Goal: Communication & Community: Answer question/provide support

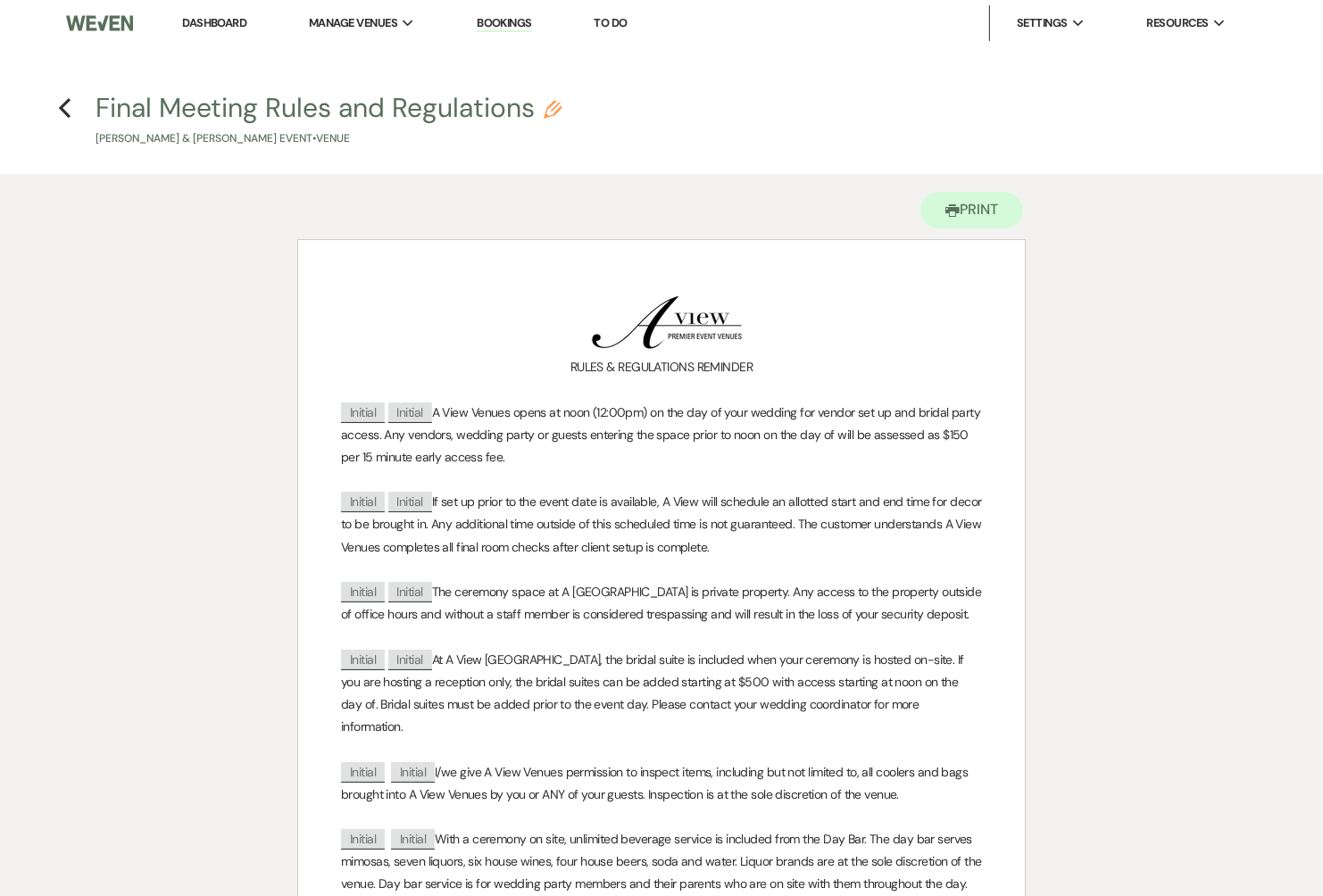
click at [73, 111] on h4 "Previous Final Meeting Rules and Regulations Pencil [PERSON_NAME] & [PERSON_NAM…" at bounding box center [662, 119] width 1286 height 58
click at [71, 108] on icon "Previous" at bounding box center [65, 108] width 13 height 22
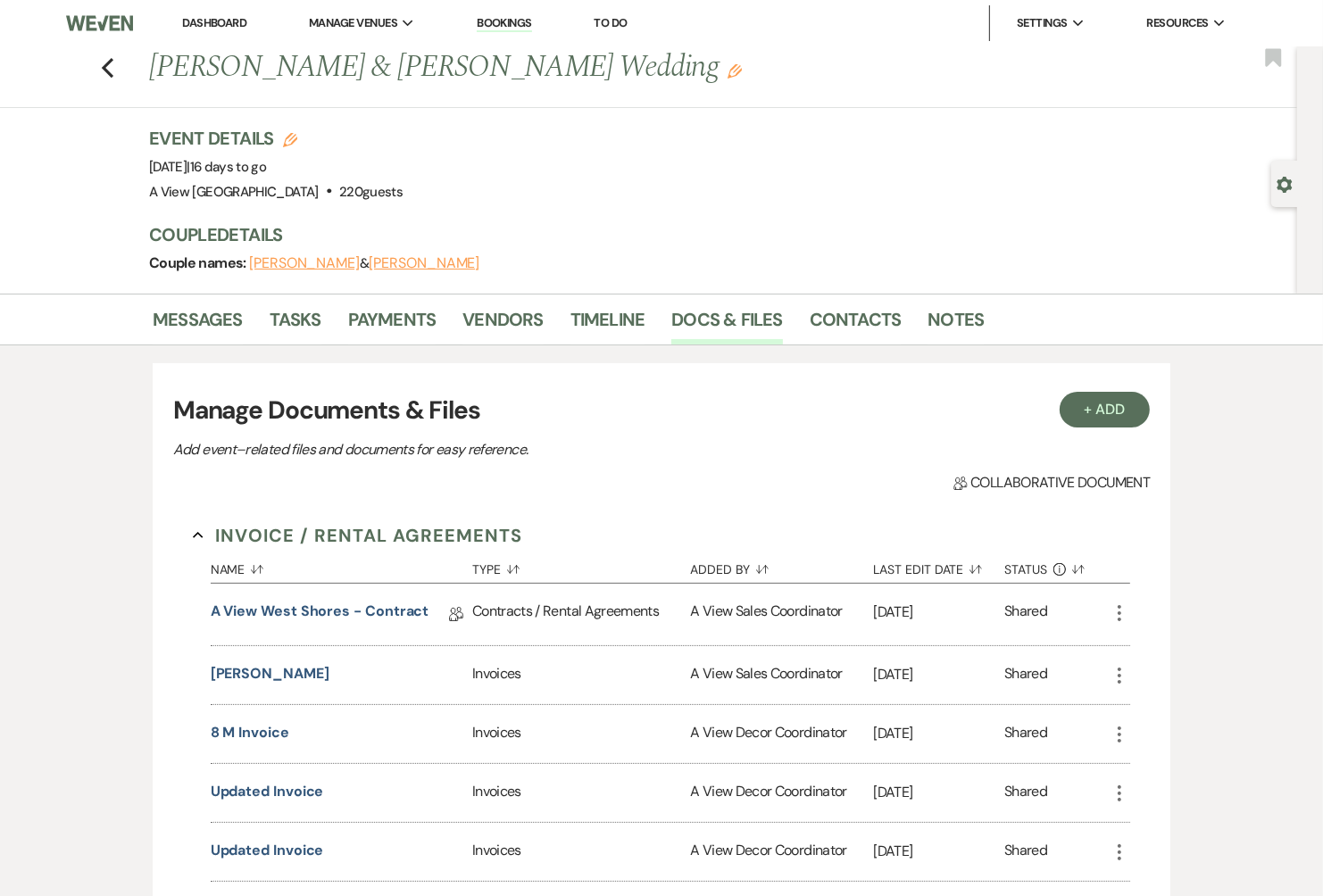
click at [211, 26] on link "Dashboard" at bounding box center [214, 23] width 64 height 15
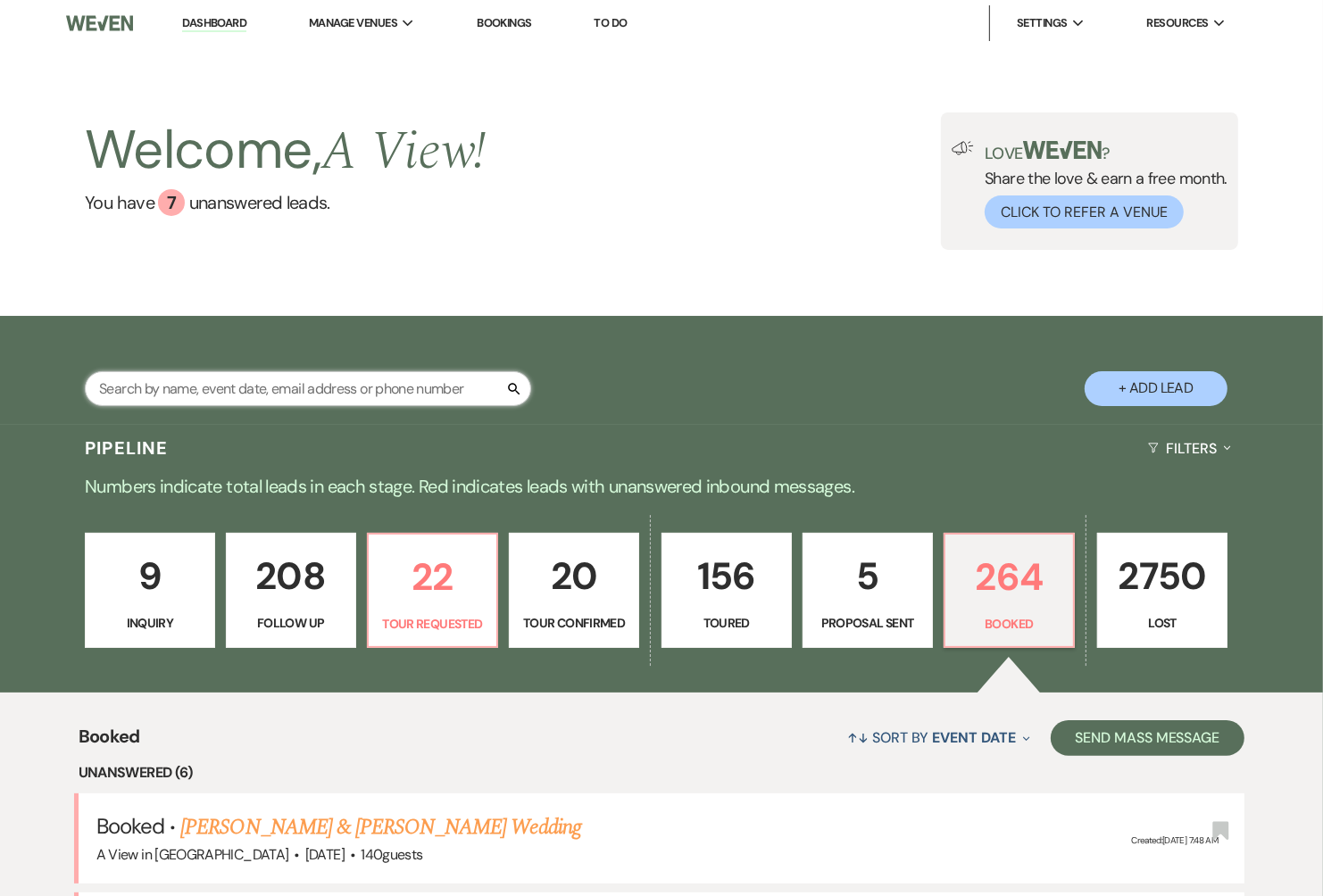
click at [292, 391] on input "text" at bounding box center [308, 389] width 446 height 35
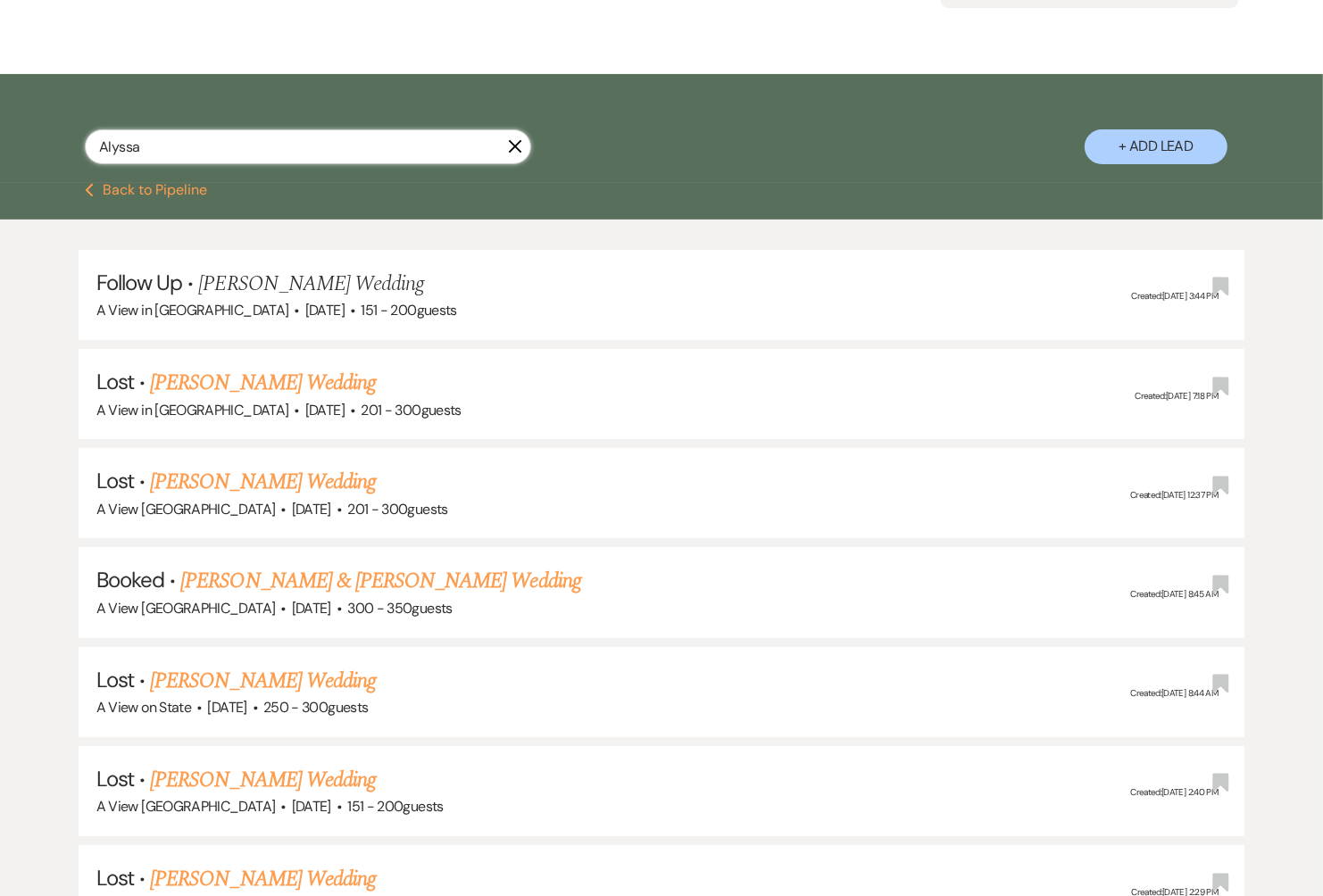
scroll to position [274, 0]
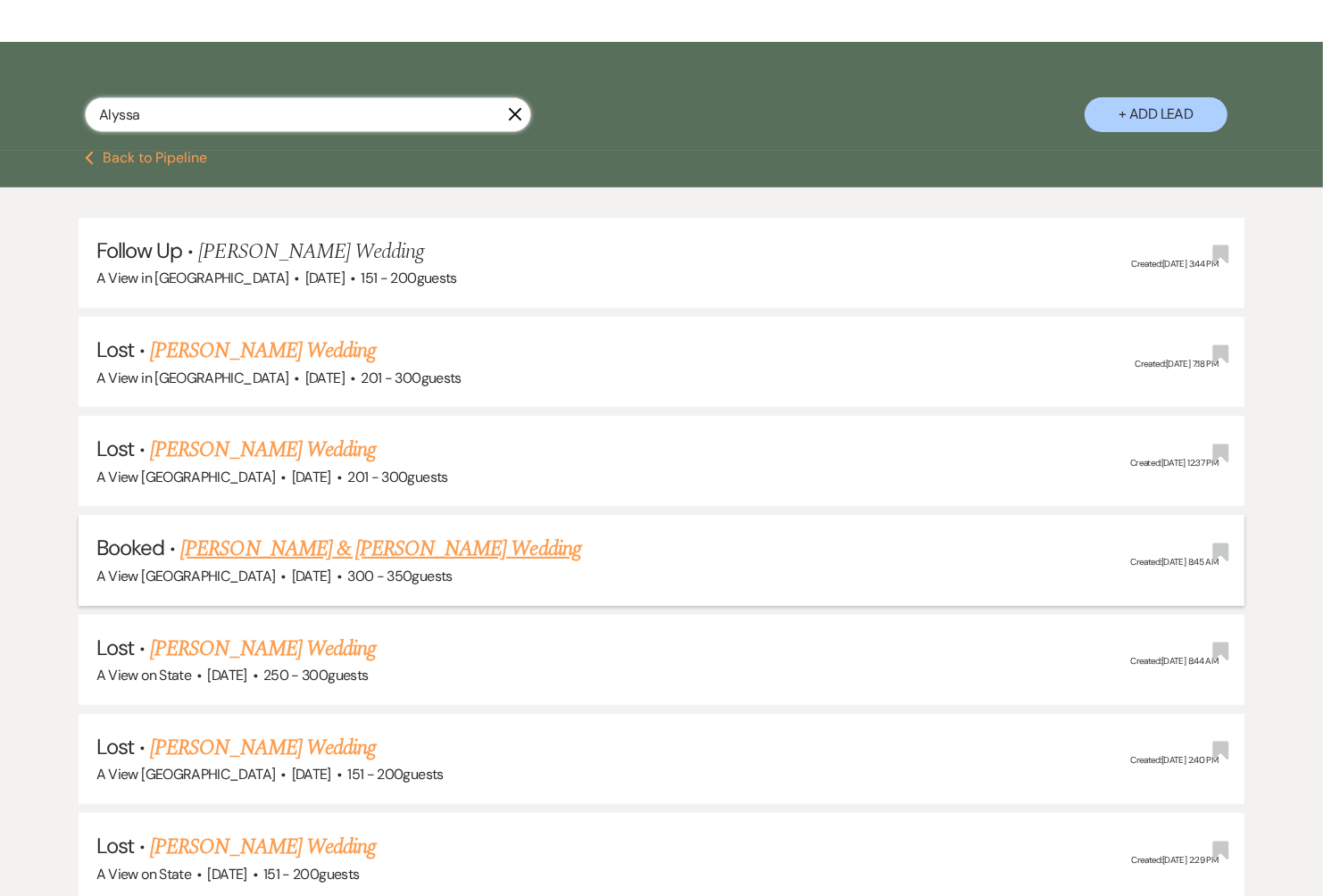
type input "Alyssa"
click at [328, 549] on link "[PERSON_NAME] & [PERSON_NAME] Wedding" at bounding box center [380, 549] width 400 height 32
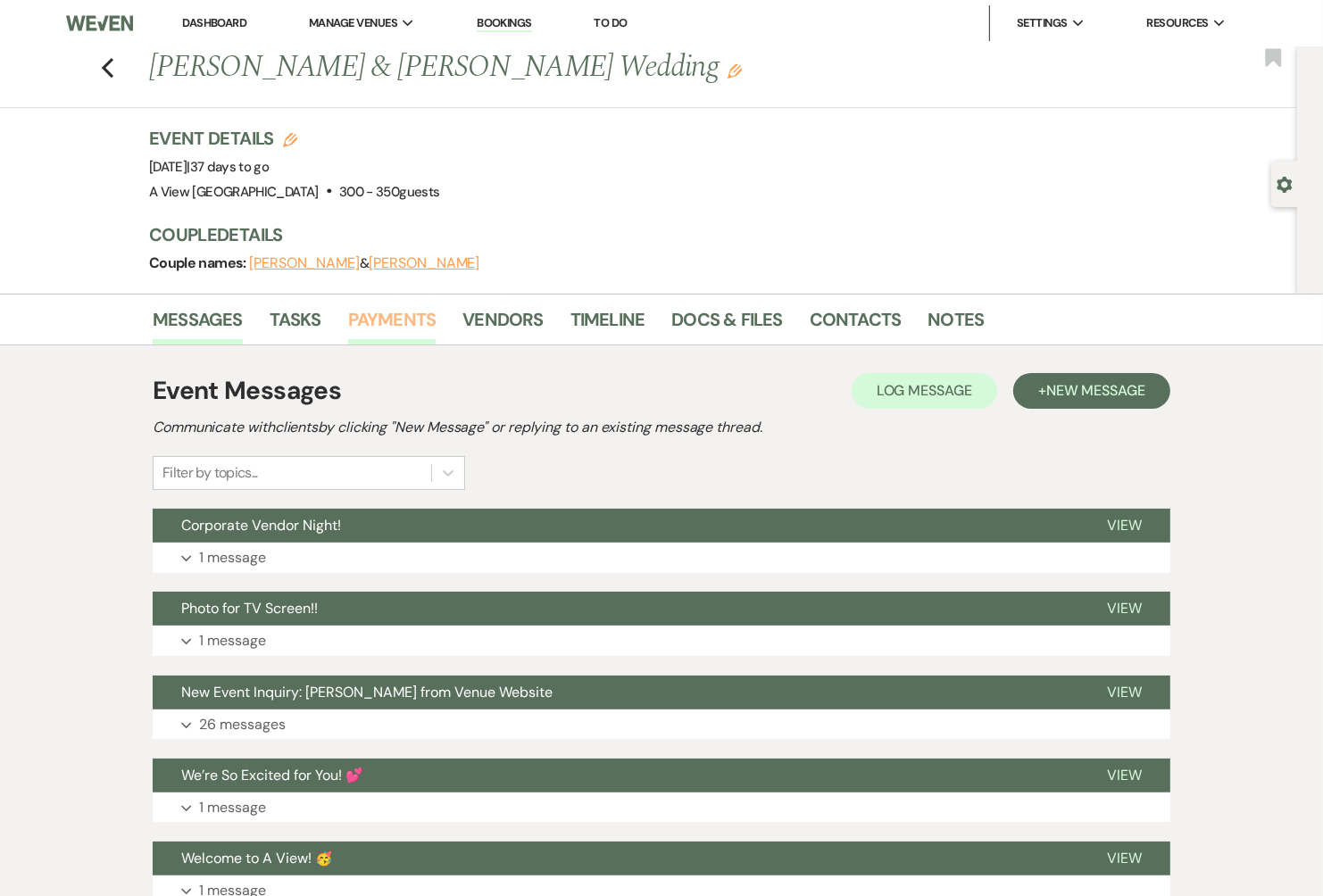
click at [366, 308] on link "Payments" at bounding box center [393, 325] width 89 height 40
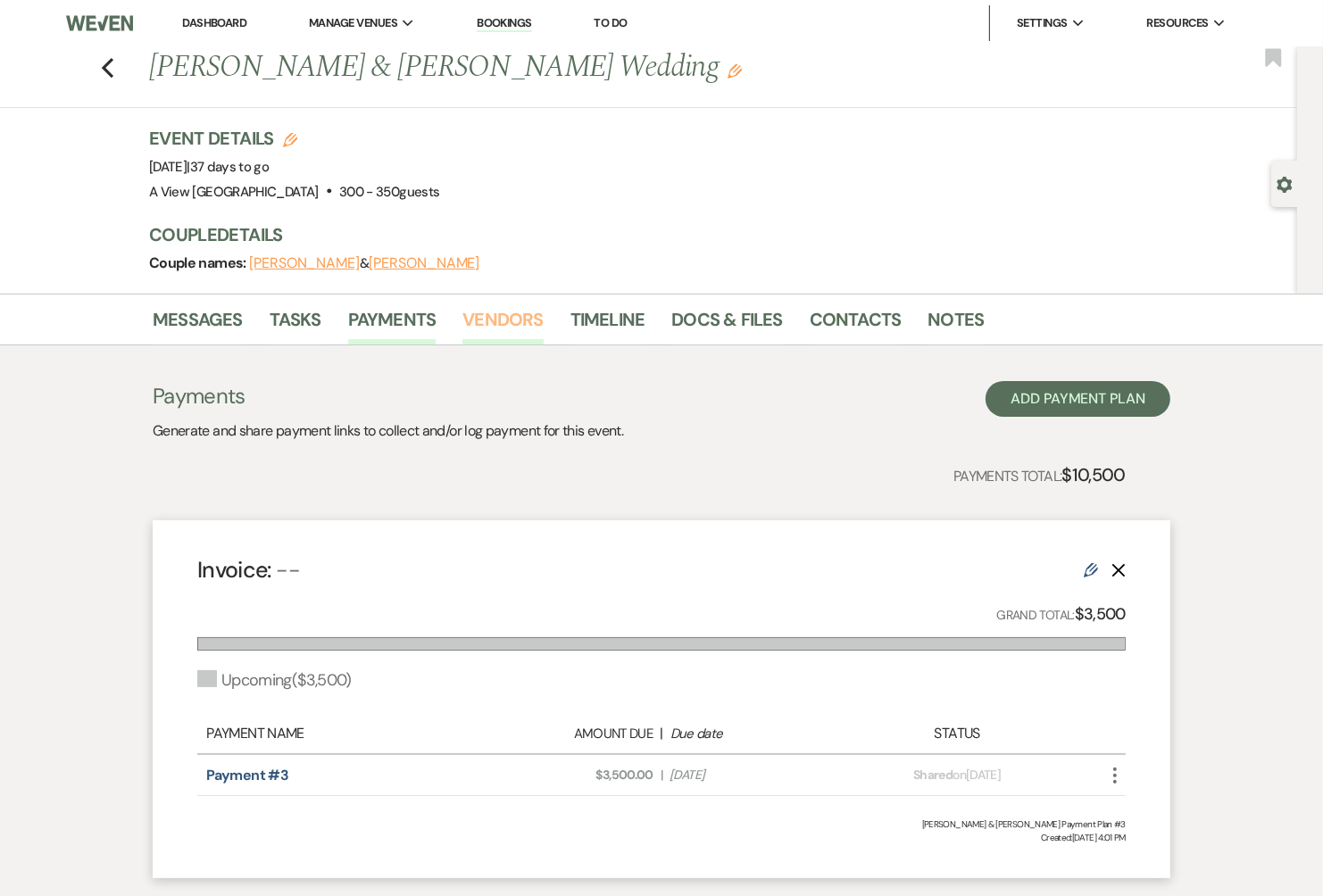
click at [506, 310] on link "Vendors" at bounding box center [502, 325] width 80 height 40
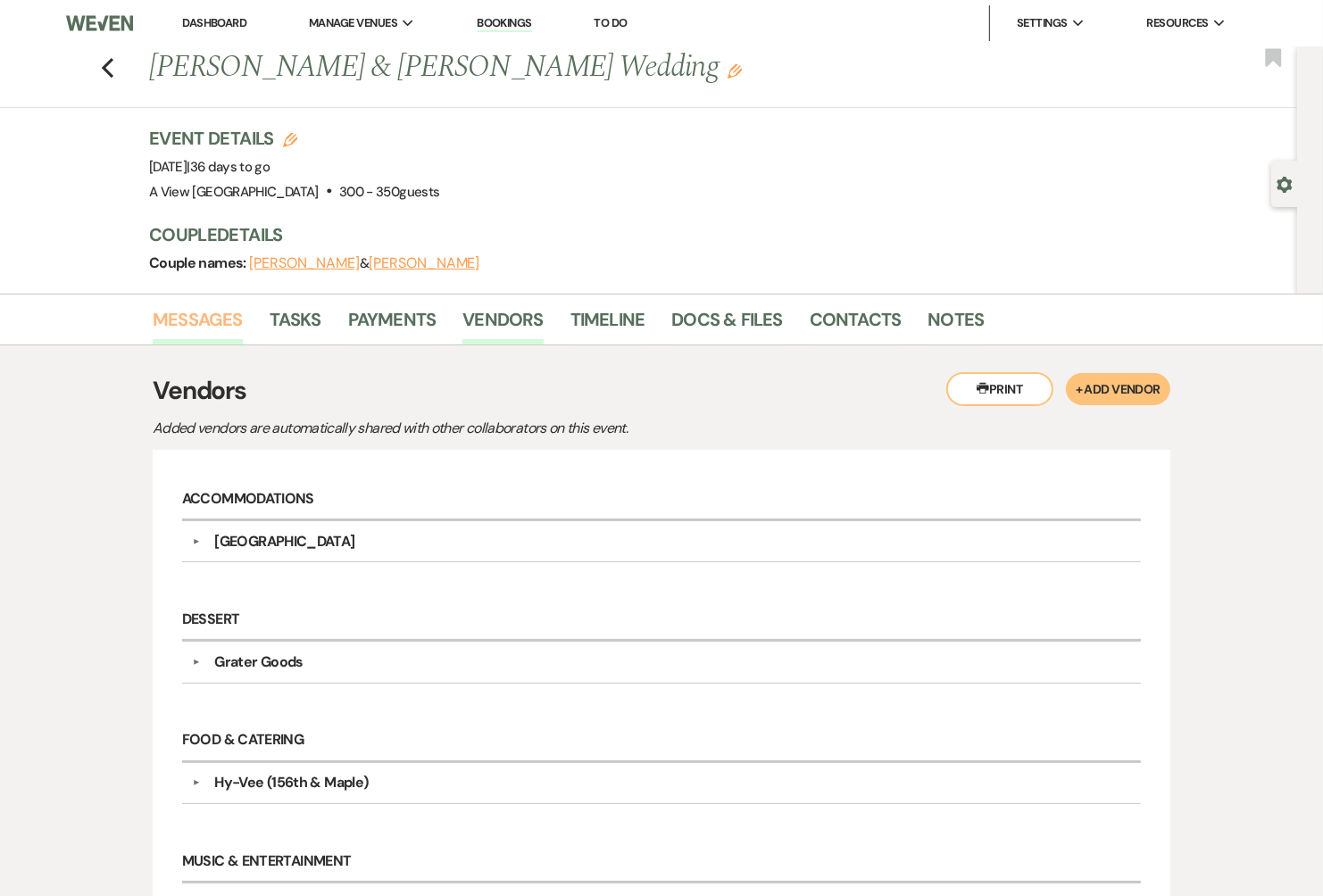
click at [225, 320] on link "Messages" at bounding box center [198, 325] width 91 height 40
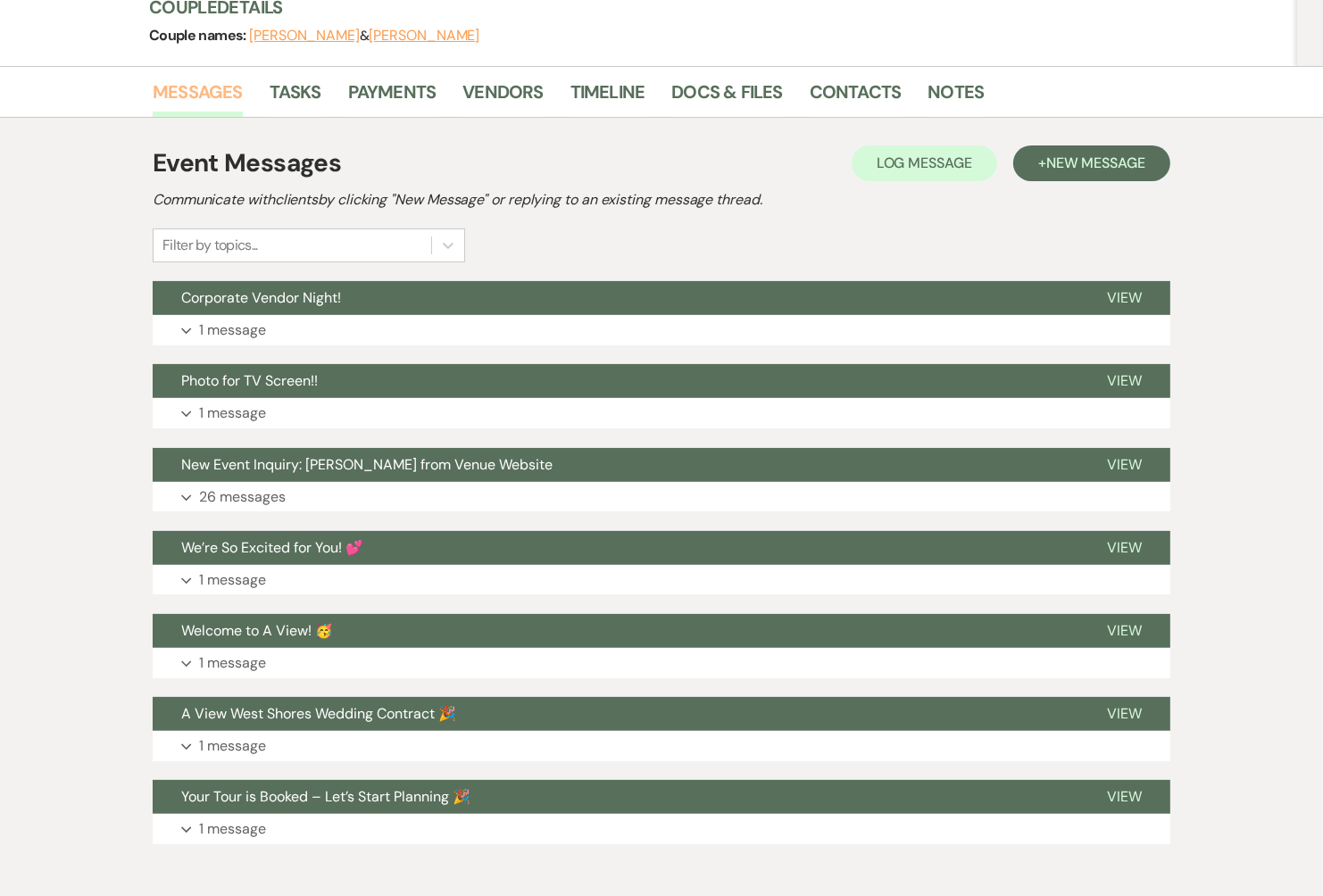
scroll to position [233, 0]
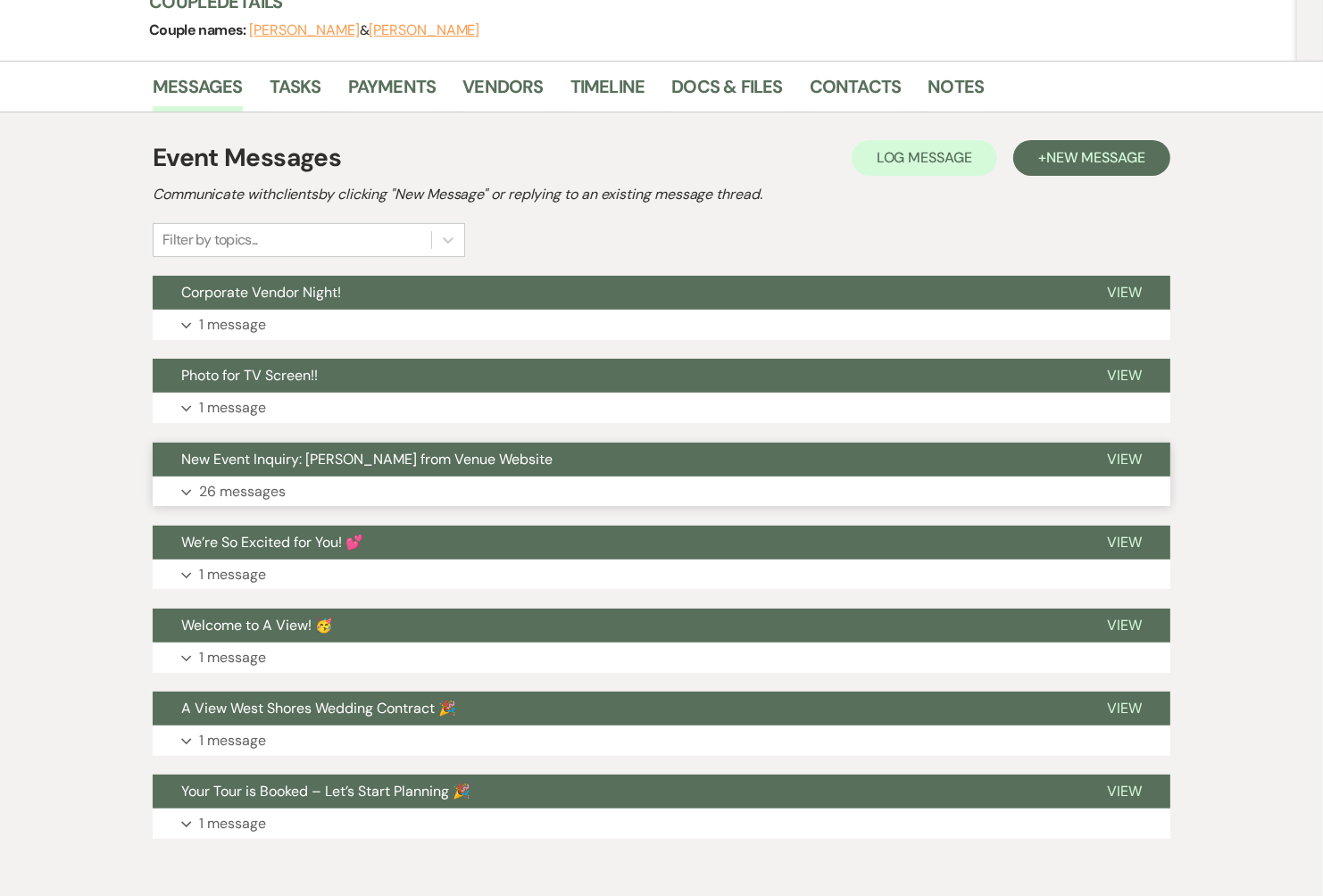
click at [368, 493] on button "Expand 26 messages" at bounding box center [662, 491] width 1018 height 30
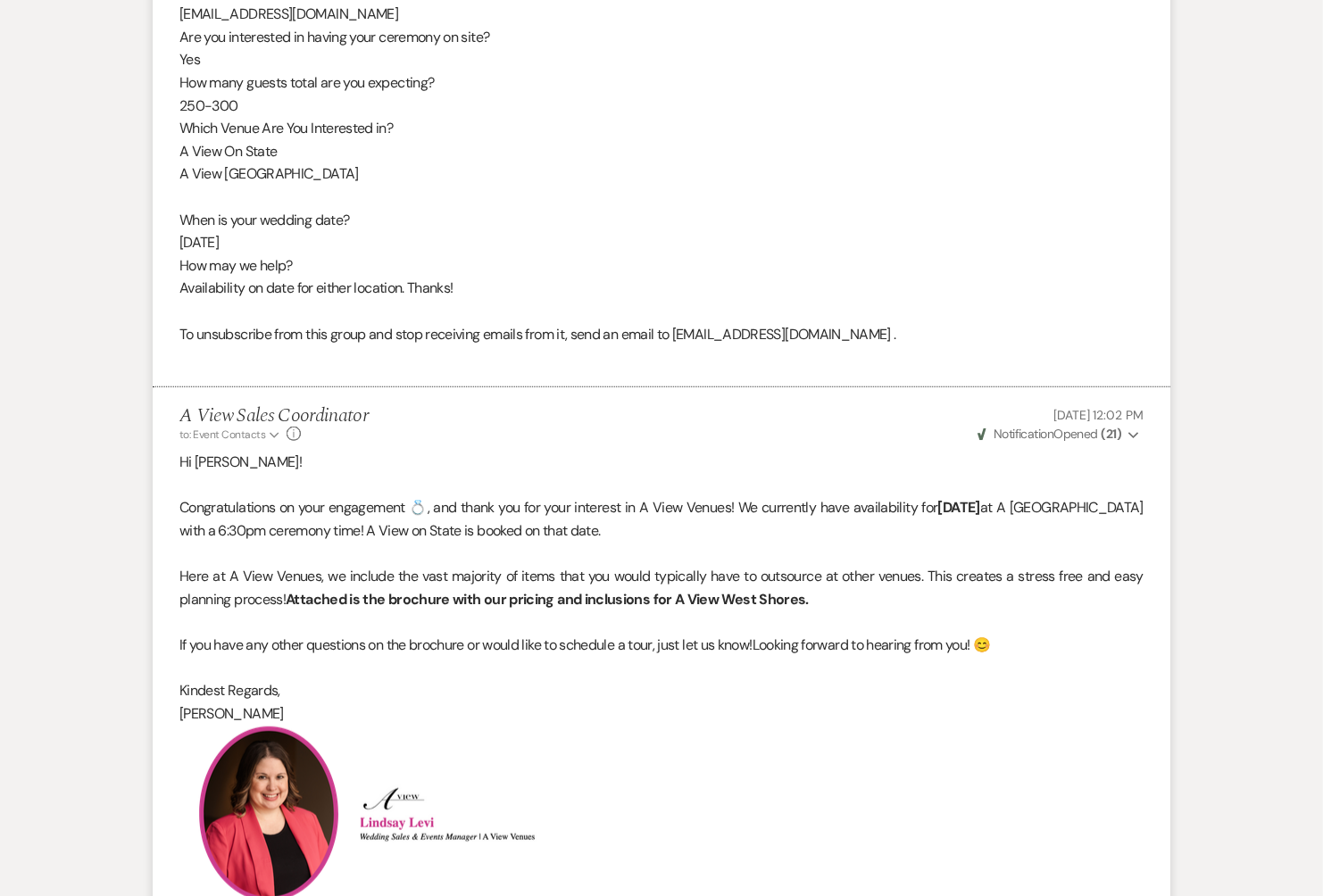
scroll to position [0, 0]
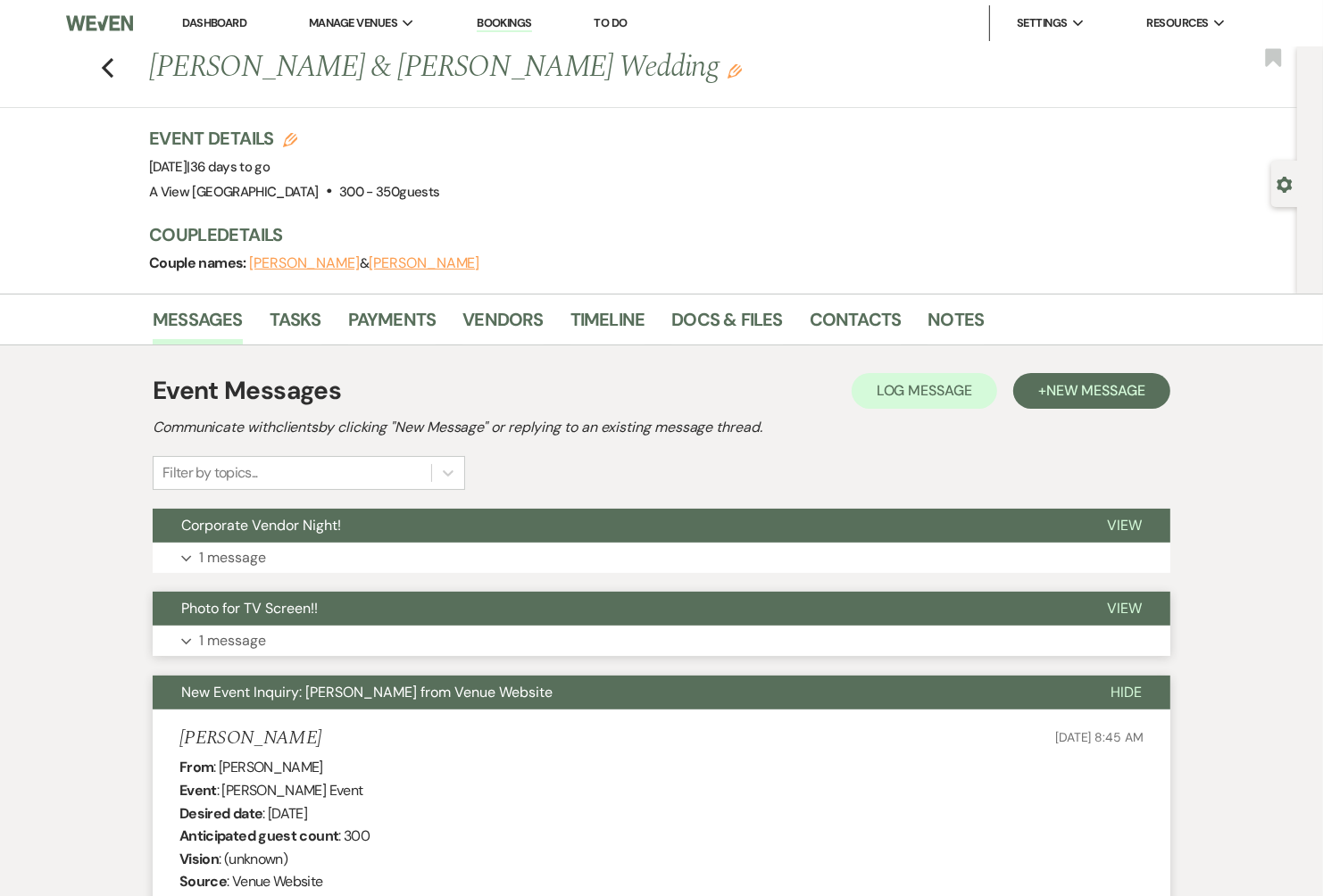
click at [394, 628] on button "Expand 1 message" at bounding box center [662, 640] width 1018 height 30
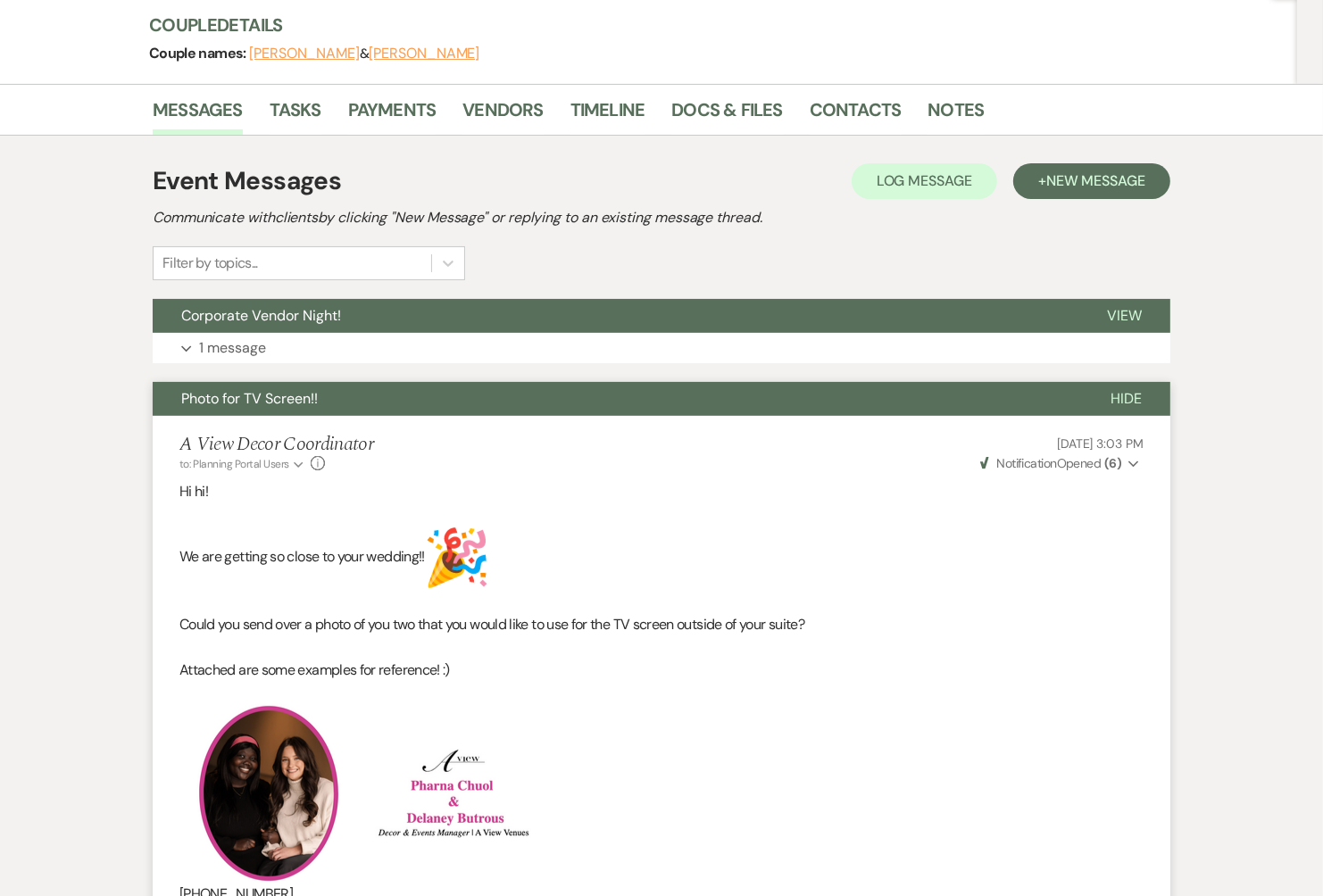
scroll to position [117, 0]
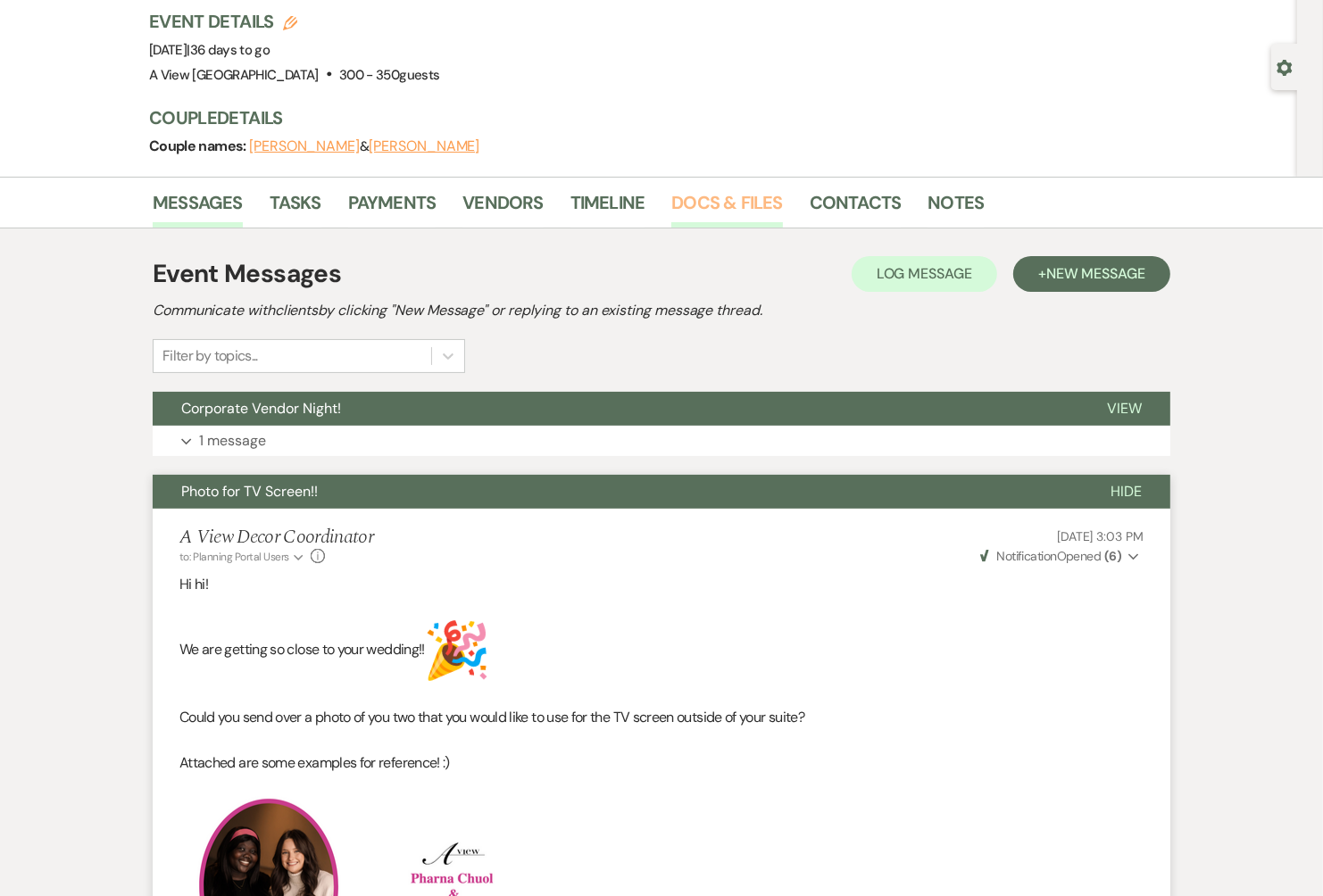
click at [740, 208] on link "Docs & Files" at bounding box center [727, 208] width 110 height 40
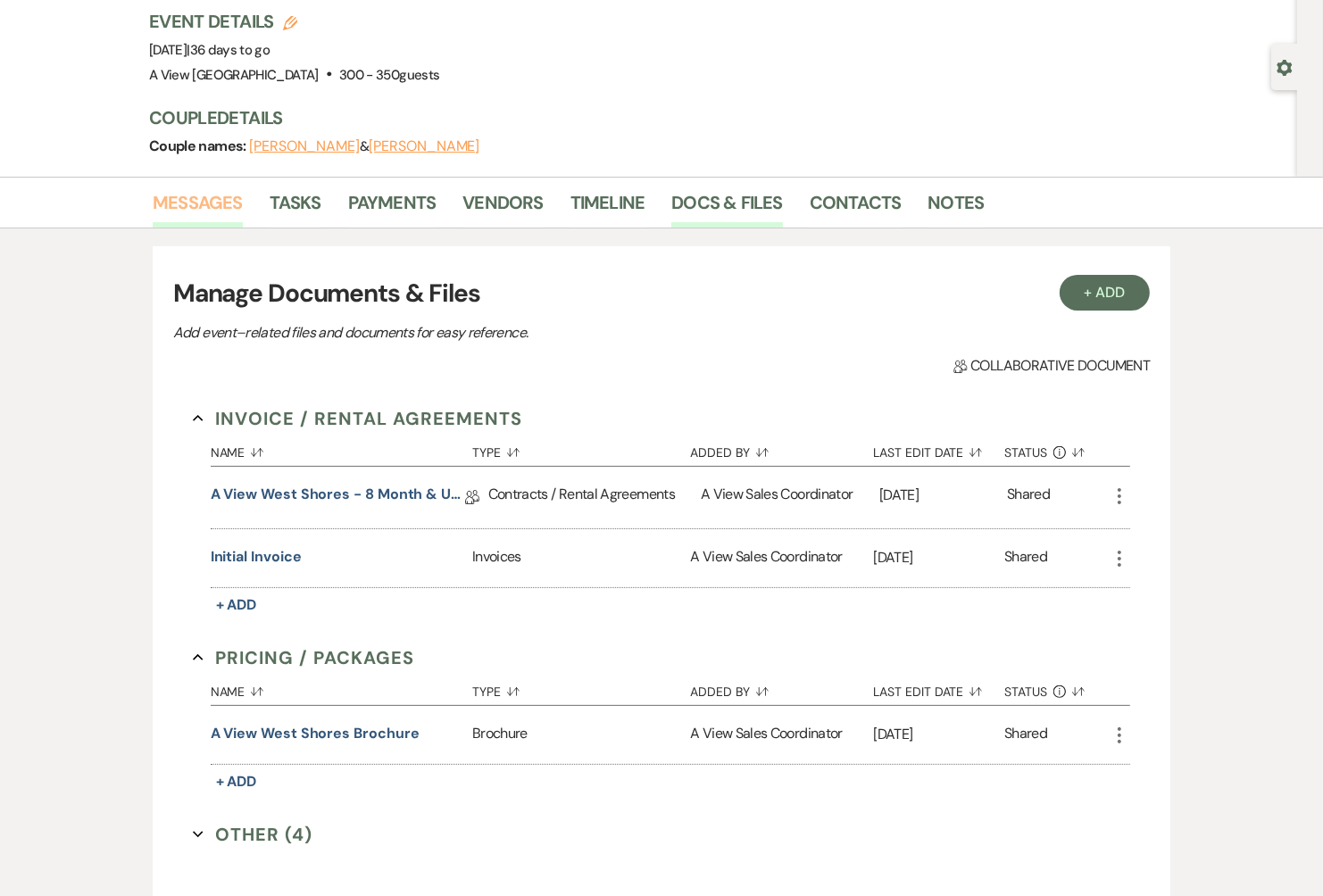
click at [209, 202] on link "Messages" at bounding box center [198, 208] width 91 height 40
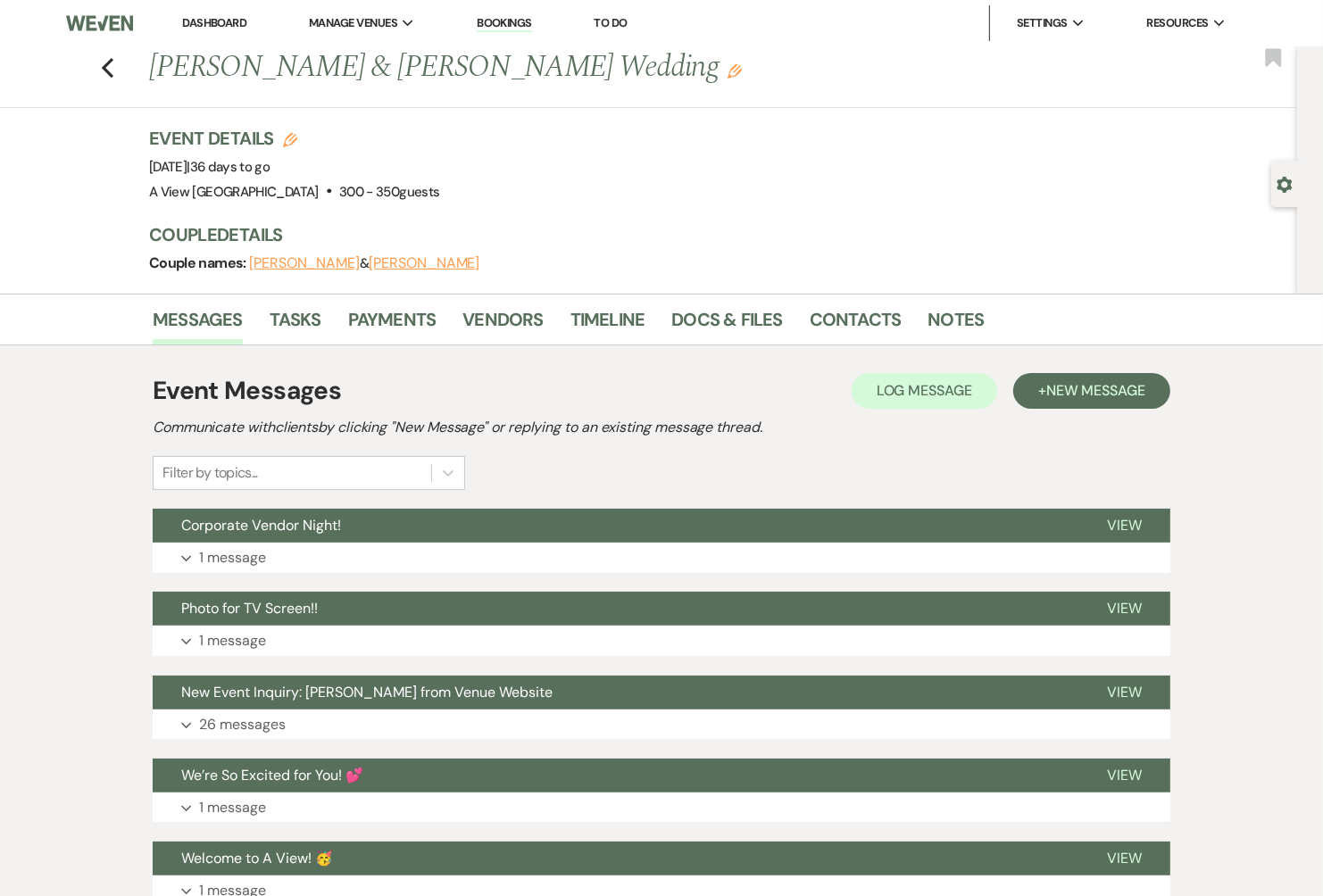
click at [208, 25] on link "Dashboard" at bounding box center [214, 23] width 64 height 15
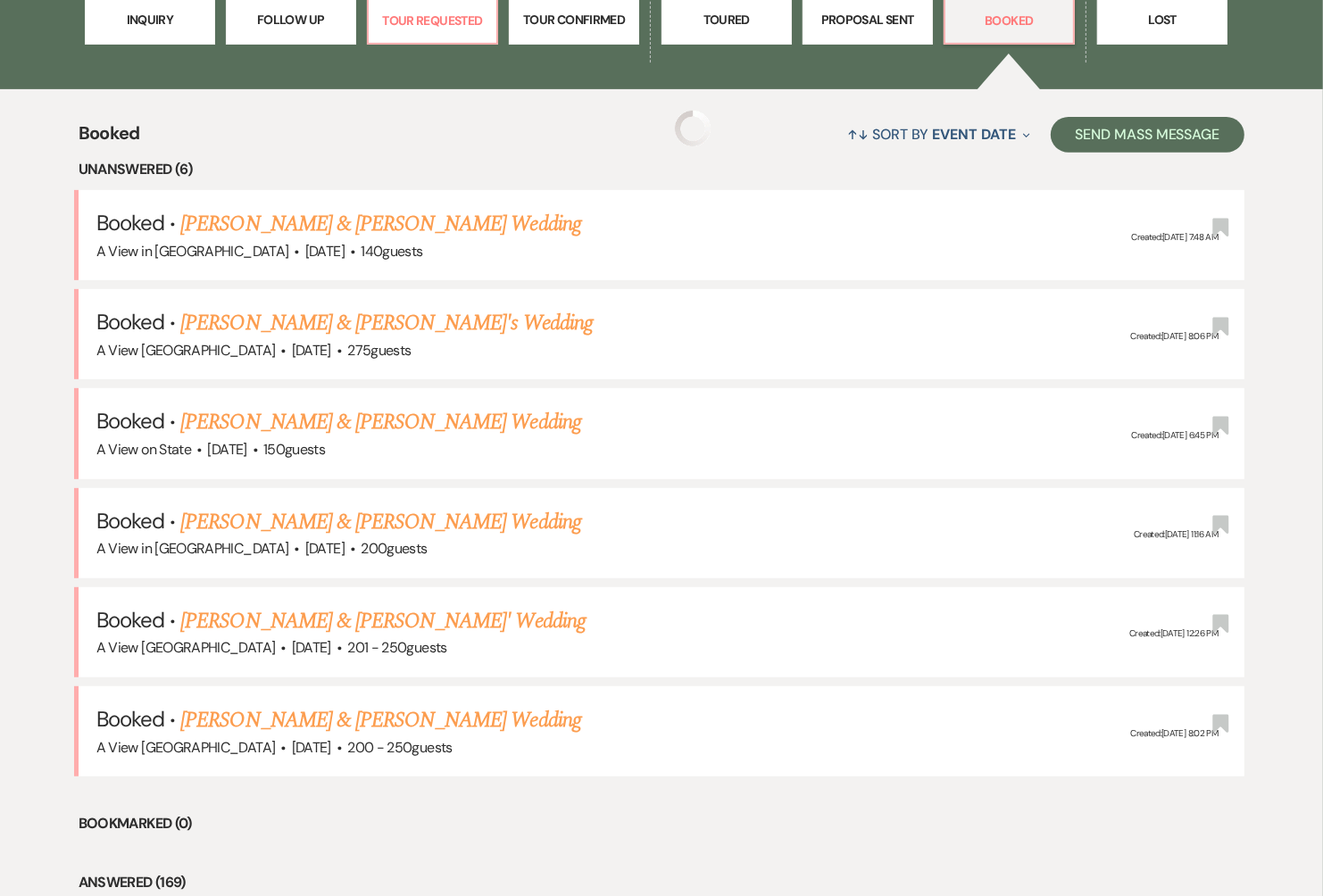
scroll to position [620, 0]
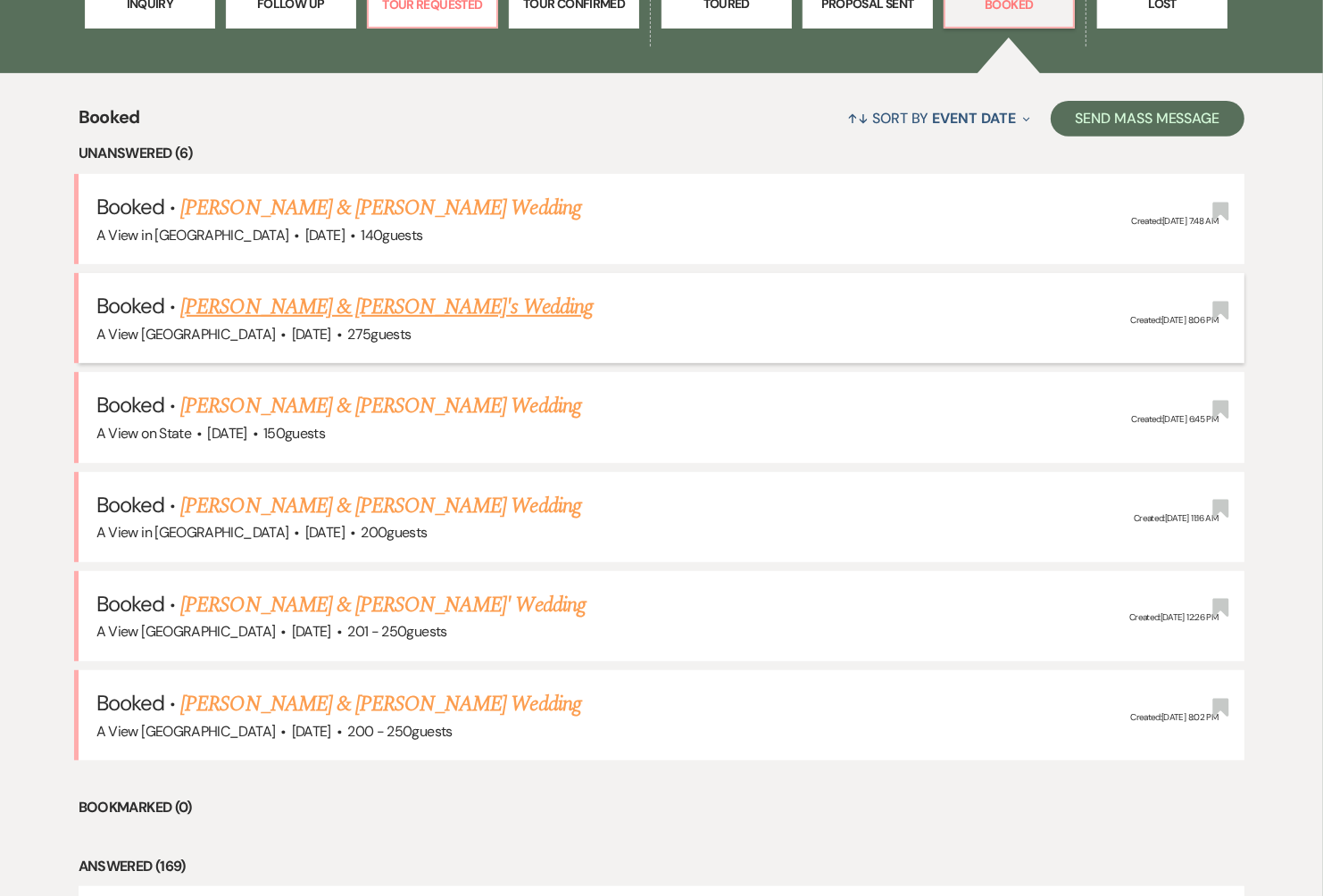
click at [388, 313] on link "[PERSON_NAME] & [PERSON_NAME]'s Wedding" at bounding box center [386, 307] width 412 height 32
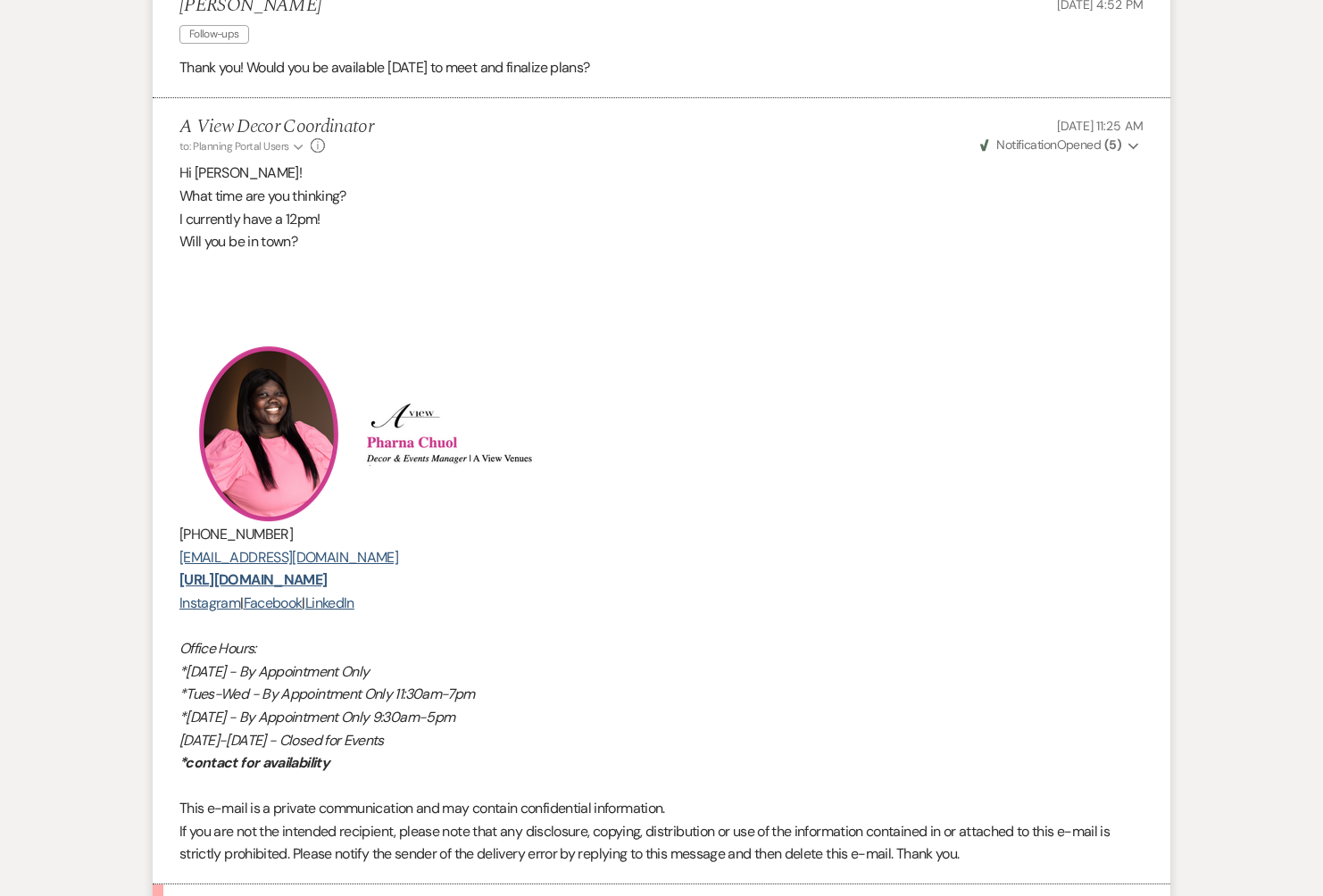
scroll to position [5428, 0]
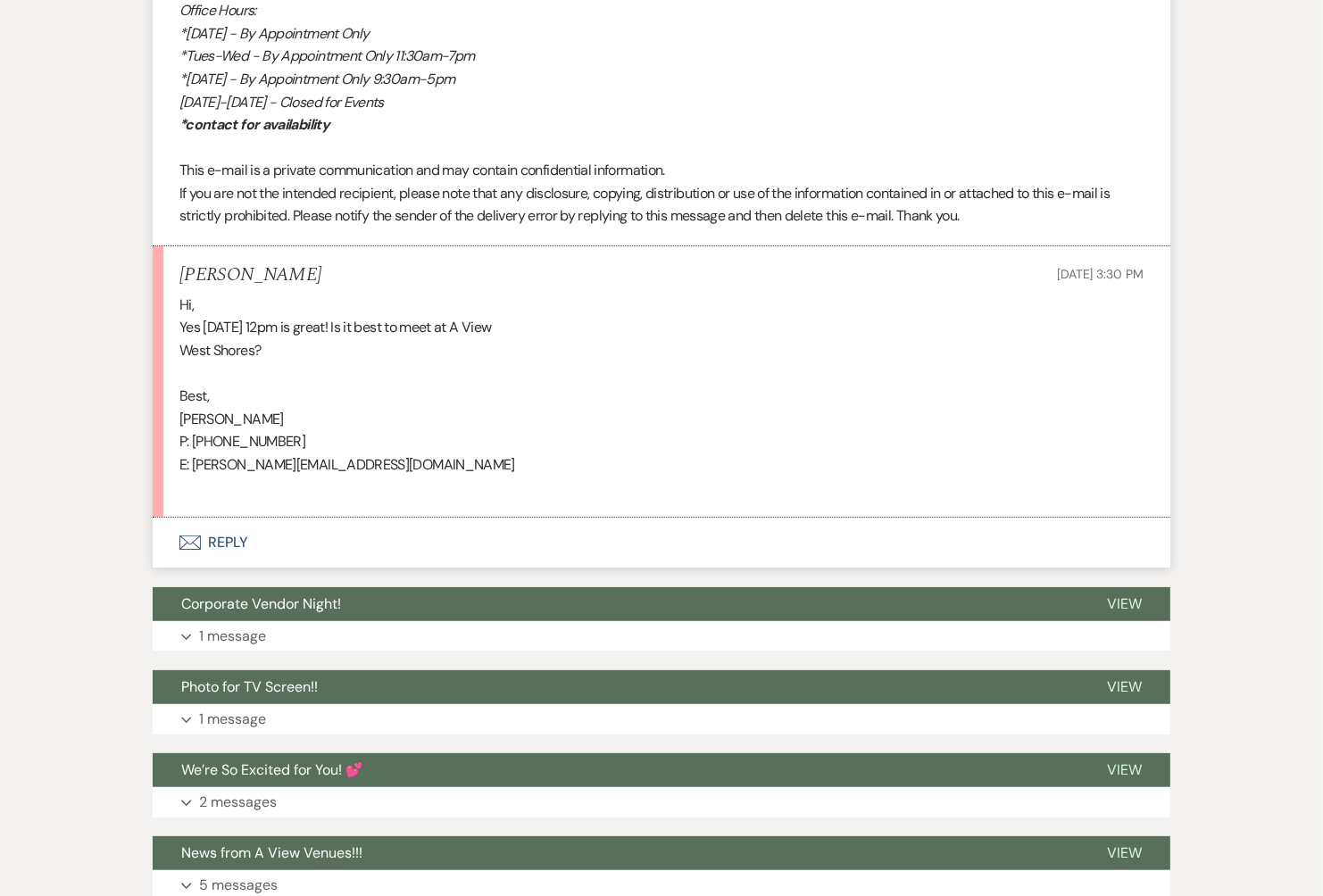
click at [224, 547] on button "Envelope Reply" at bounding box center [662, 542] width 1018 height 50
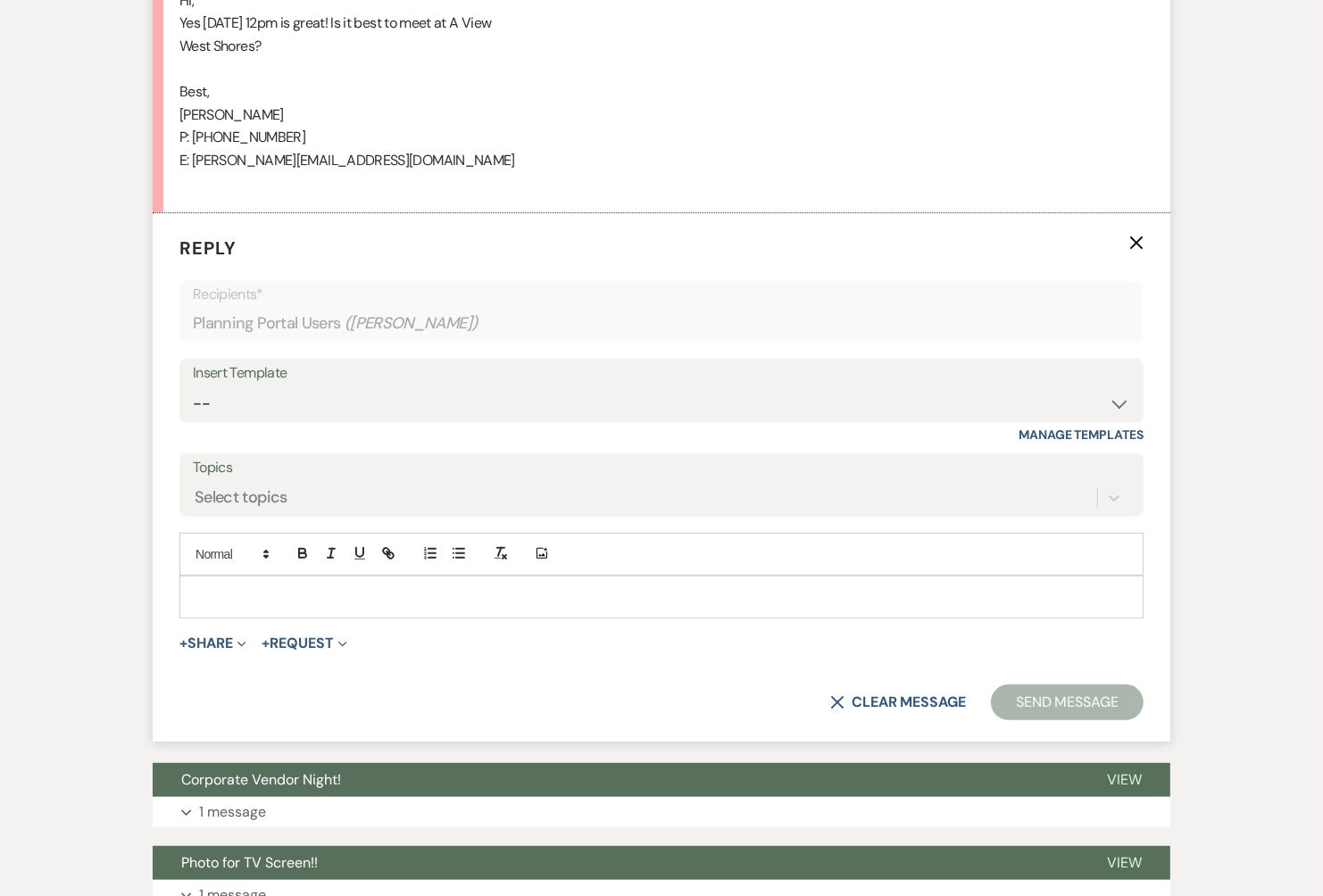
scroll to position [6391, 0]
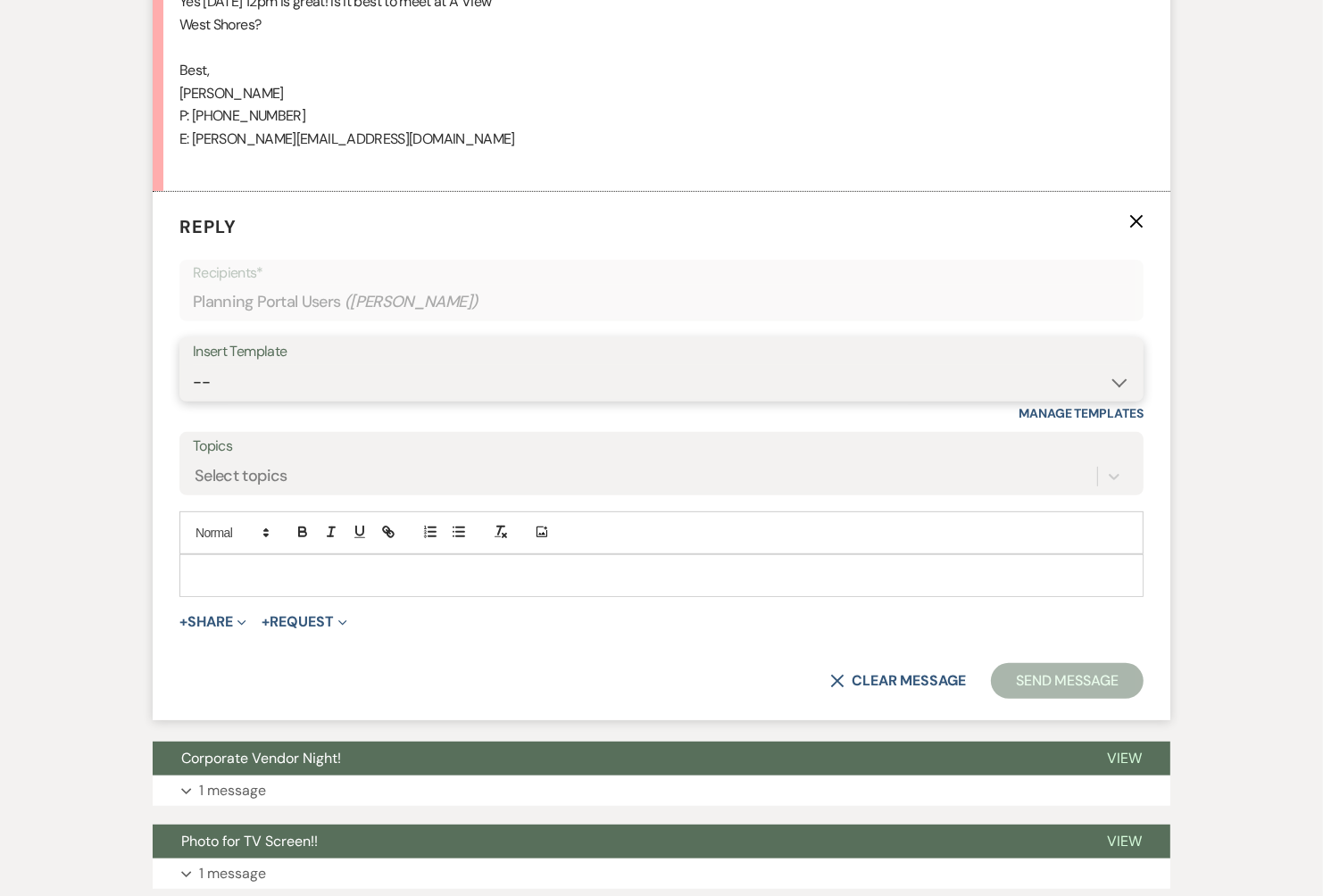
click at [399, 391] on select "-- Tour Confirmation Contract (Pre-Booked Leads) Out of office Inquiry Email Al…" at bounding box center [662, 382] width 938 height 35
select select "3373"
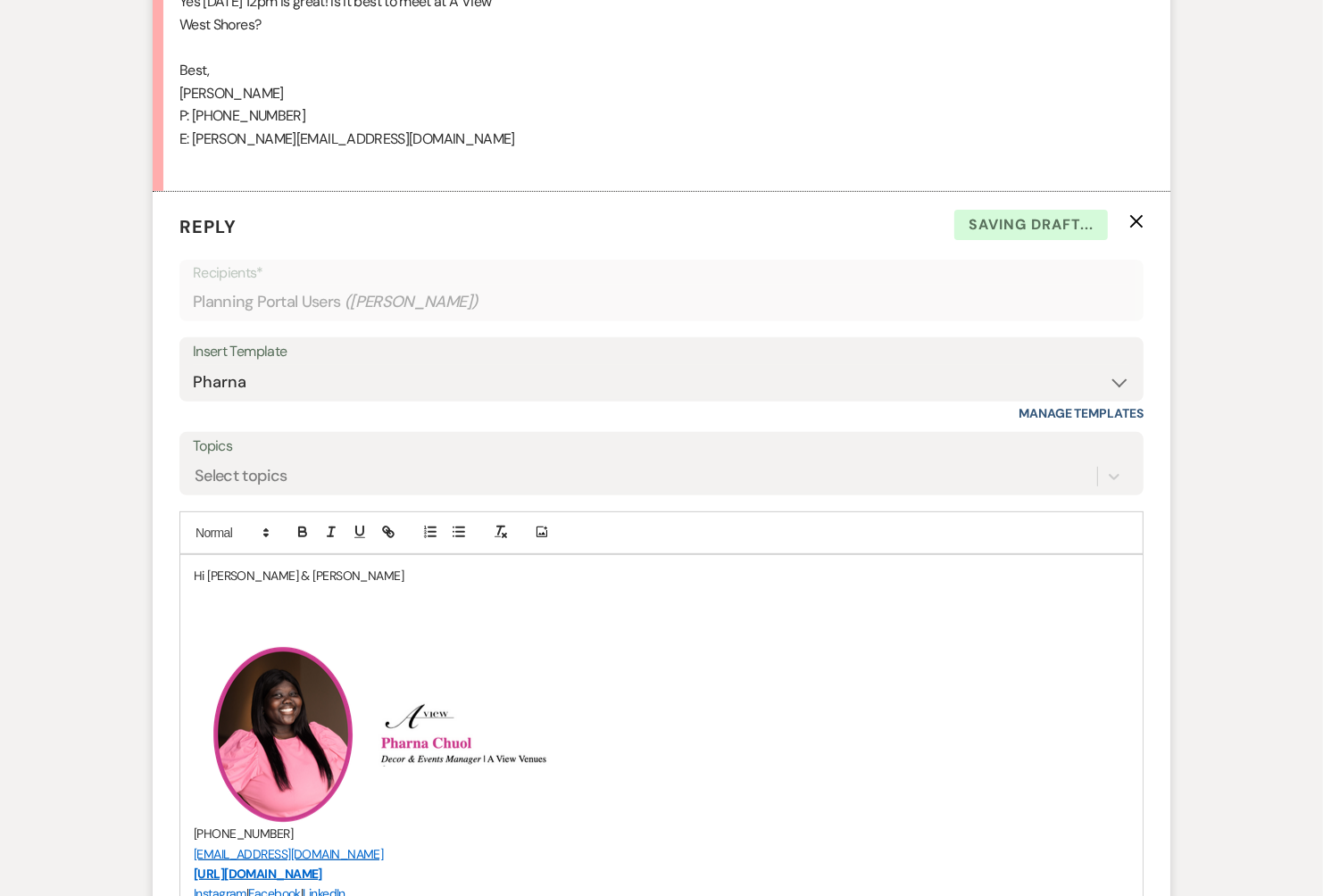
click at [303, 569] on p "Hi [PERSON_NAME] & [PERSON_NAME]" at bounding box center [662, 575] width 936 height 20
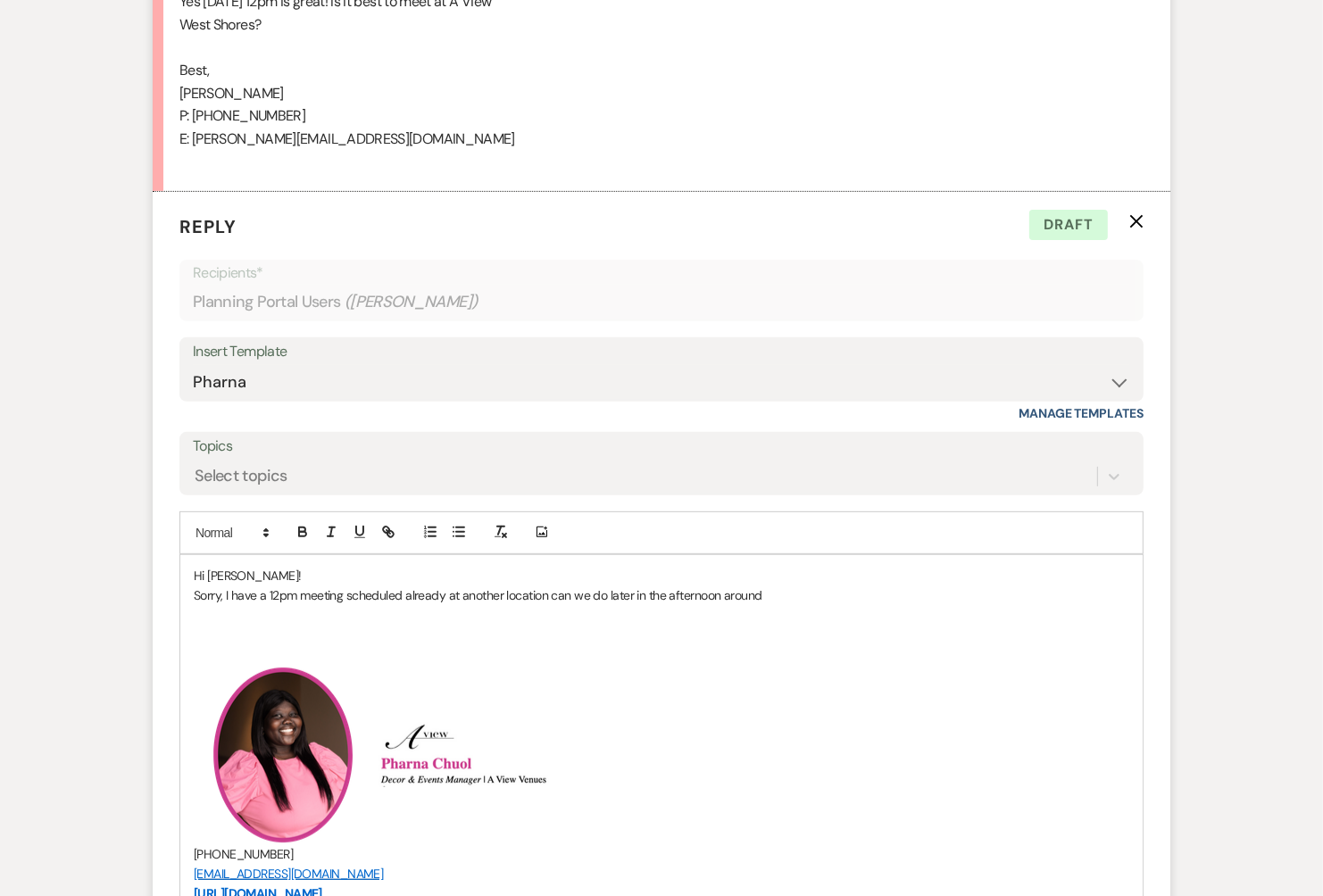
drag, startPoint x: 546, startPoint y: 590, endPoint x: 766, endPoint y: 591, distance: 220.0
click at [766, 591] on p "Sorry, I have a 12pm meeting scheduled already at another location can we do la…" at bounding box center [662, 595] width 936 height 20
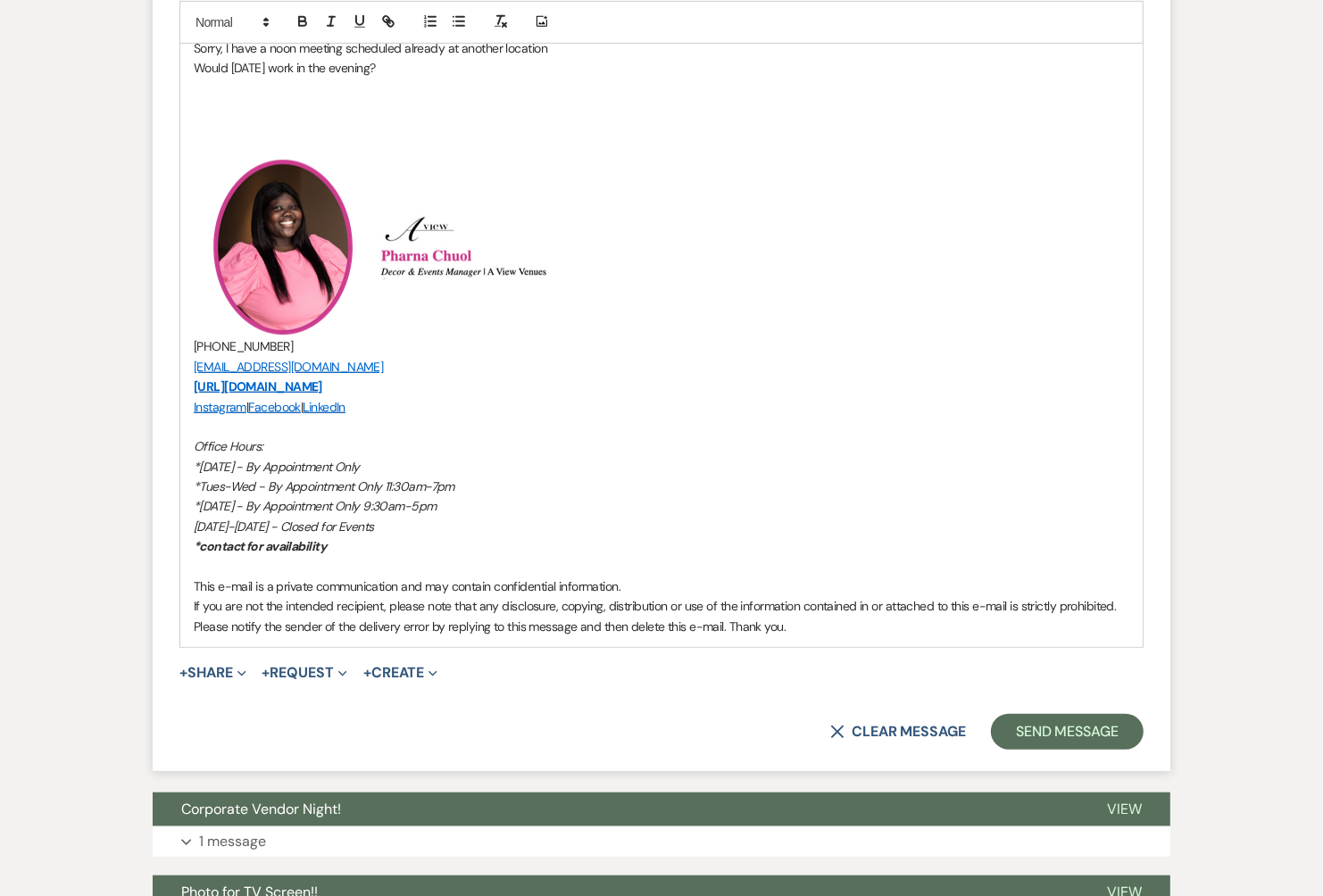
scroll to position [6993, 0]
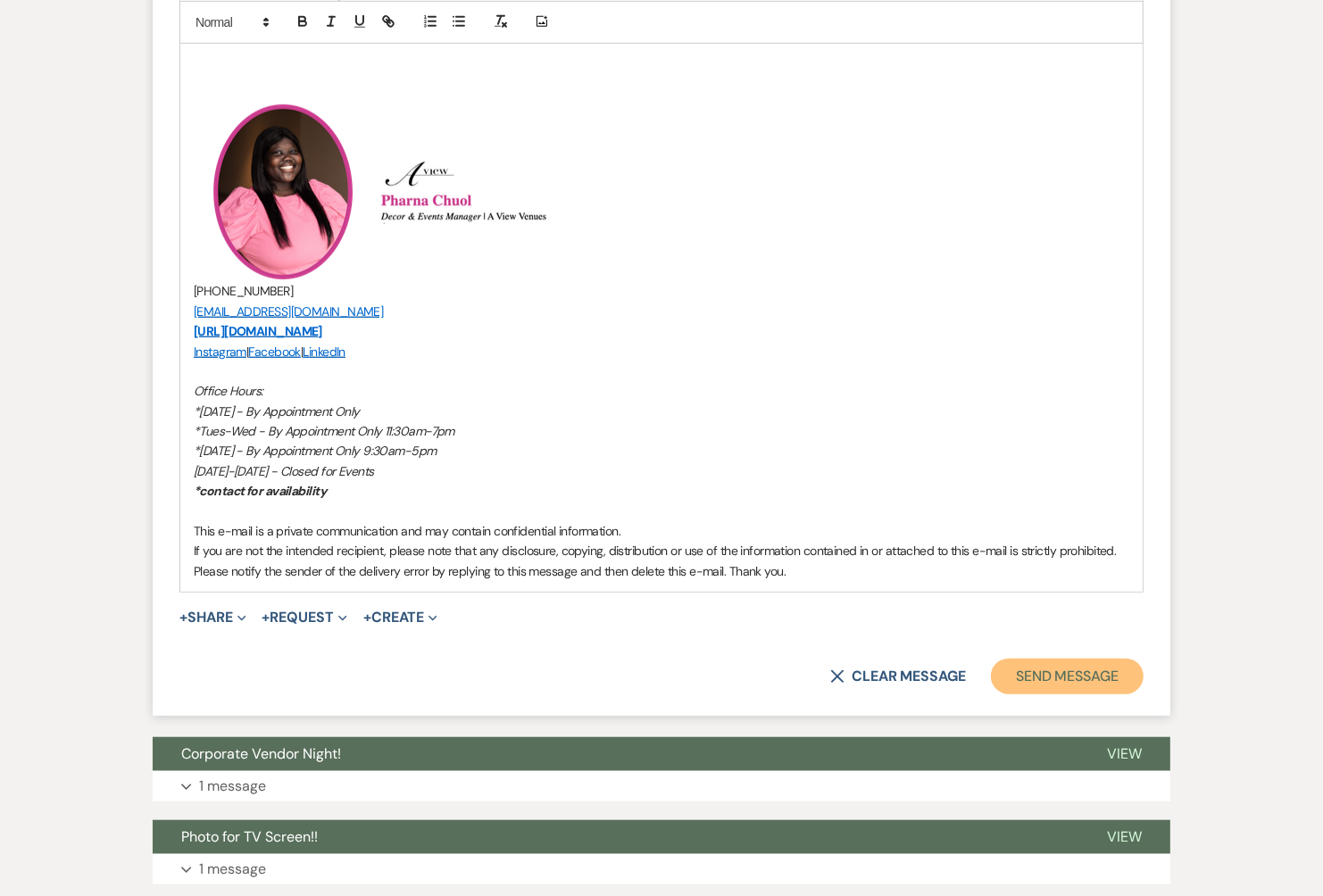
click at [1046, 668] on button "Send Message" at bounding box center [1067, 676] width 153 height 36
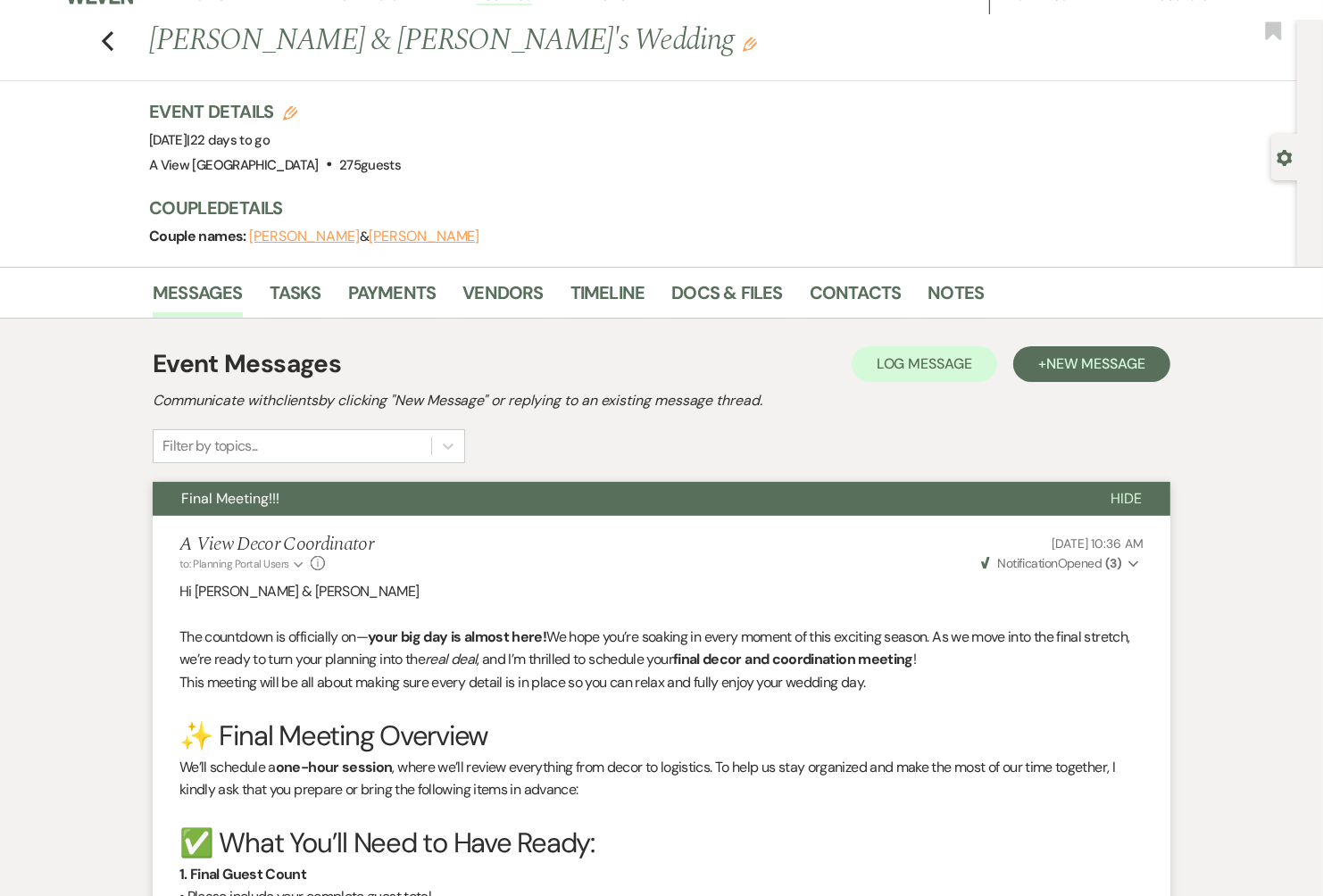
scroll to position [0, 0]
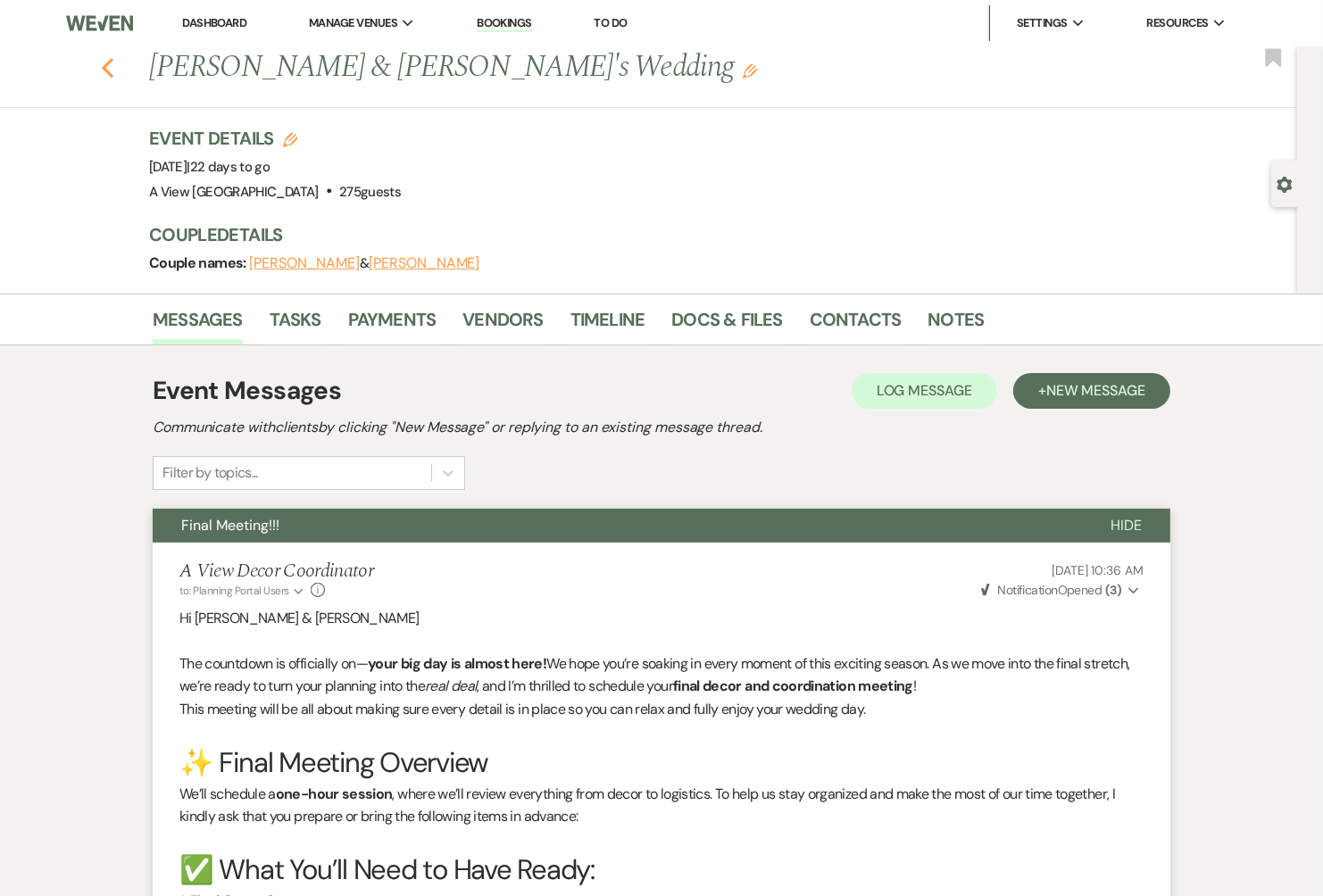
click at [110, 65] on icon "Previous" at bounding box center [108, 68] width 13 height 22
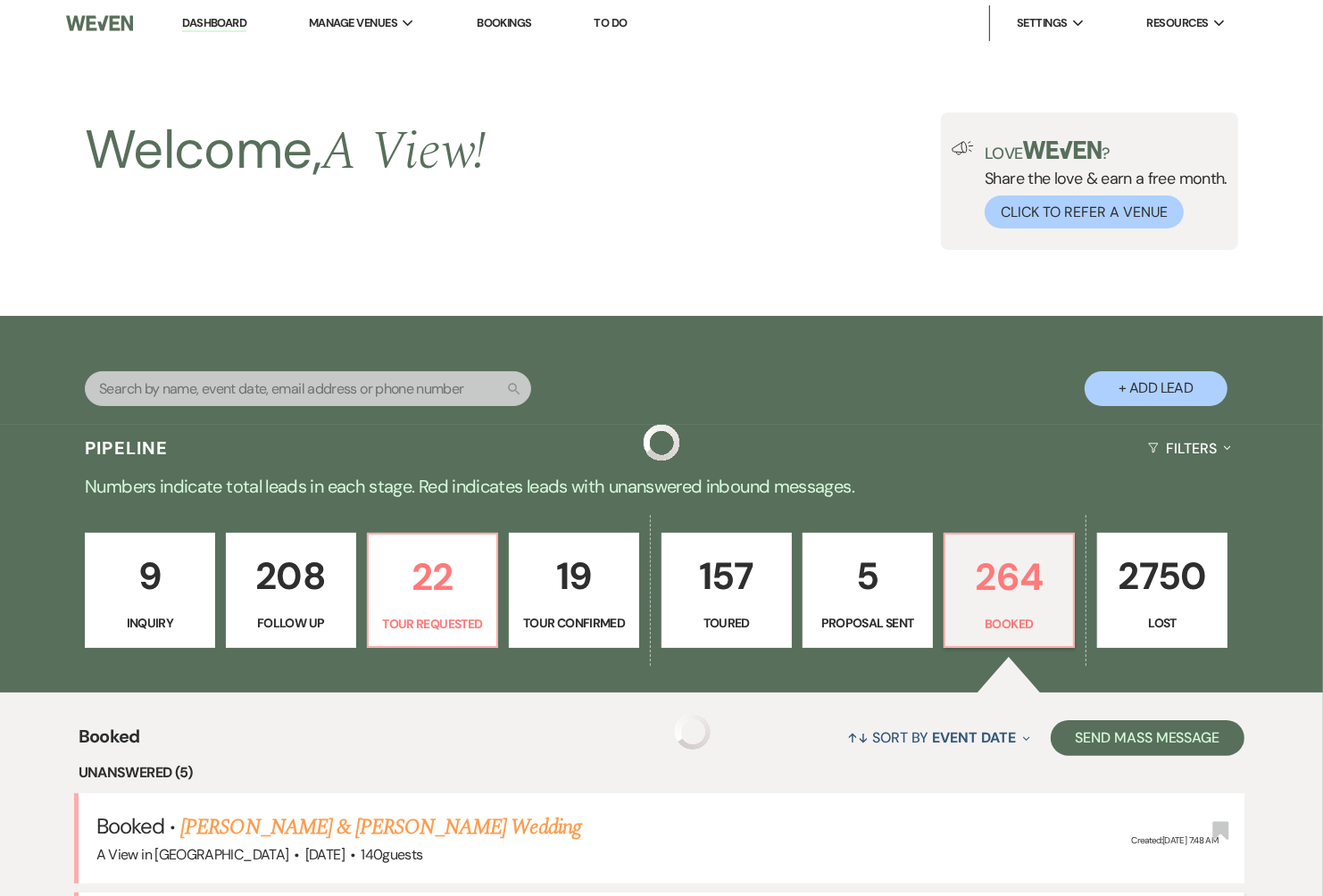
scroll to position [620, 0]
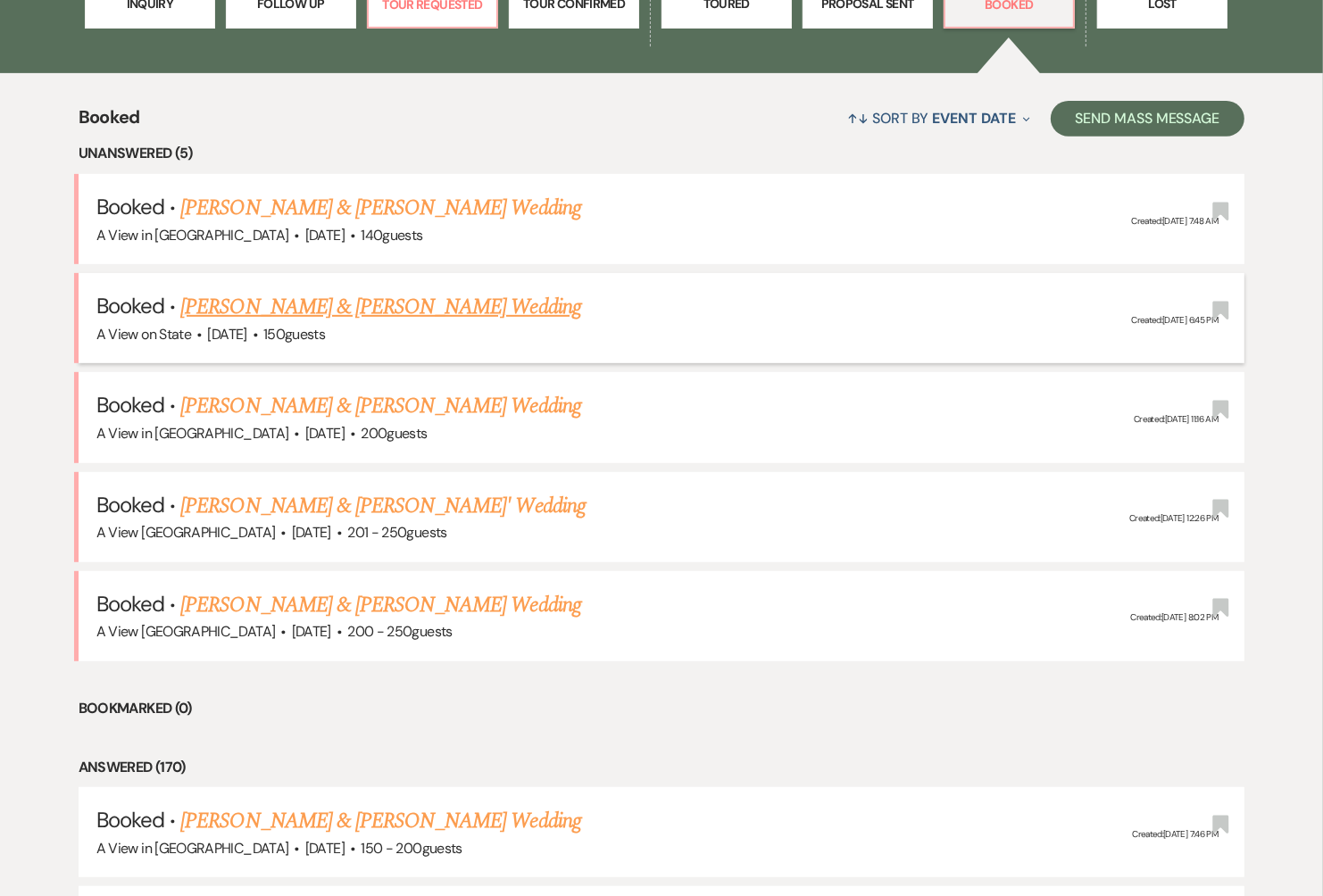
click at [415, 314] on link "[PERSON_NAME] & [PERSON_NAME] Wedding" at bounding box center [380, 307] width 400 height 32
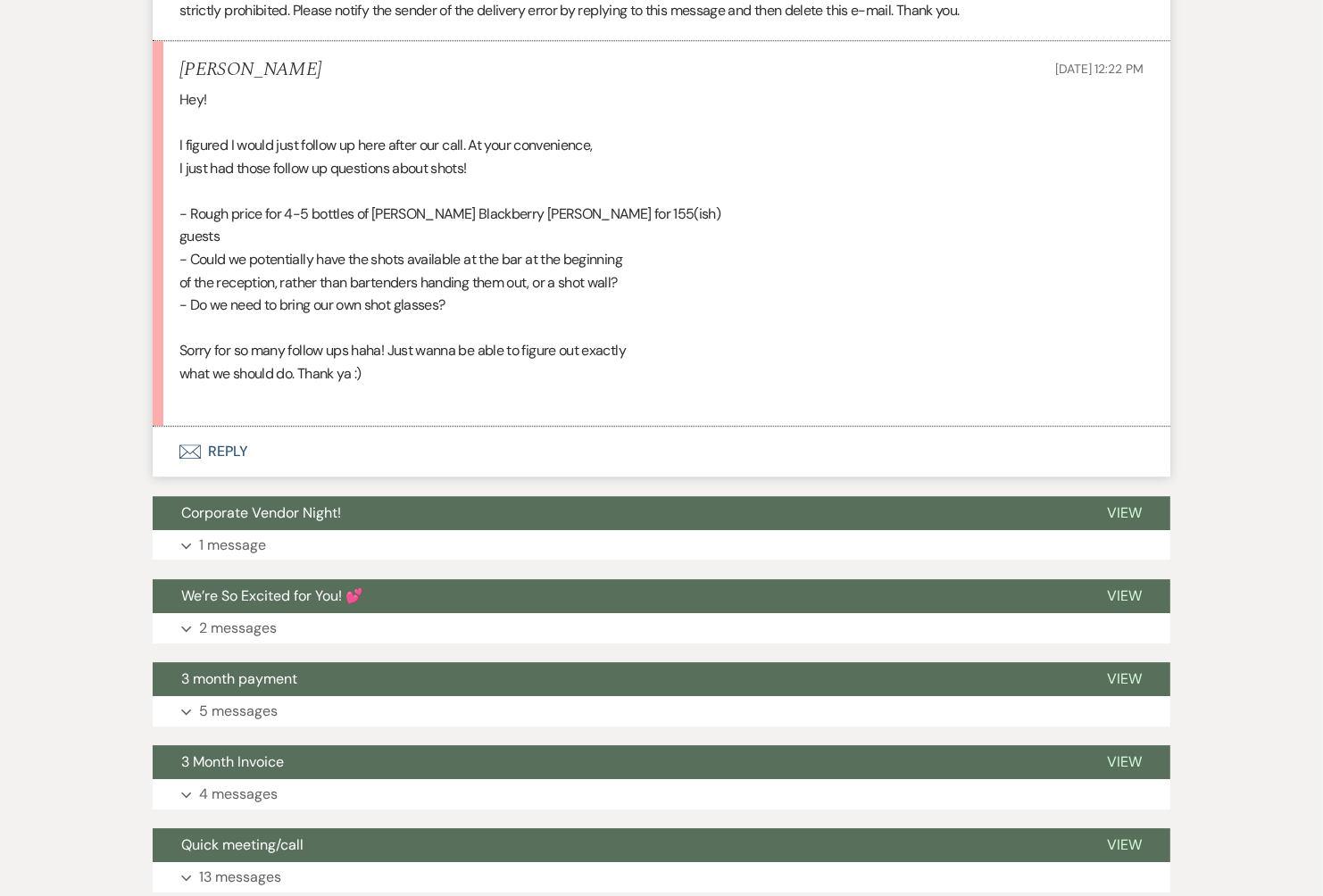
scroll to position [4105, 0]
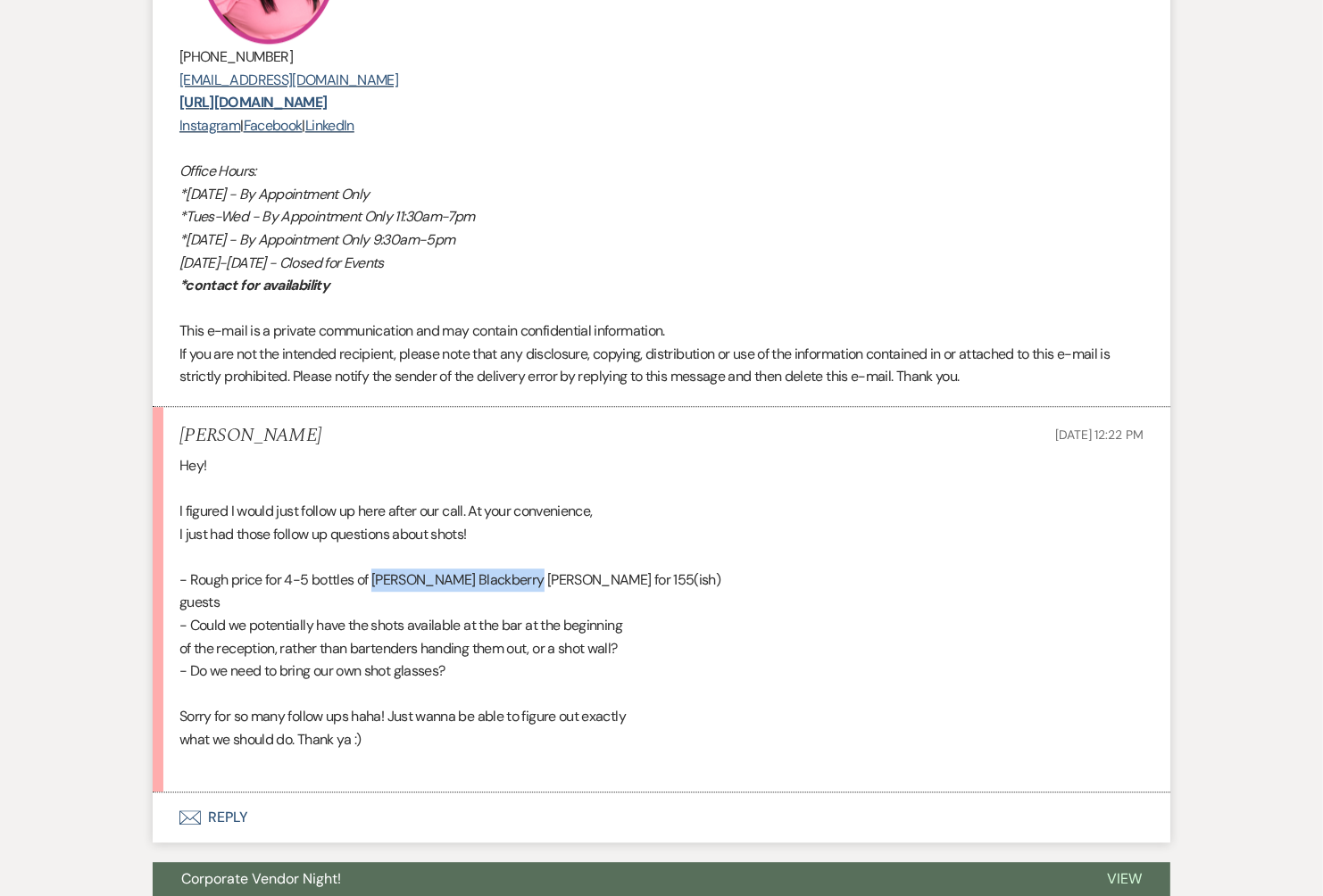
drag, startPoint x: 374, startPoint y: 573, endPoint x: 525, endPoint y: 570, distance: 151.0
click at [531, 573] on div "Hey! I figured I would just follow up here after our call. At your convenience,…" at bounding box center [662, 614] width 964 height 320
copy div "[PERSON_NAME] Blackberry [PERSON_NAME]"
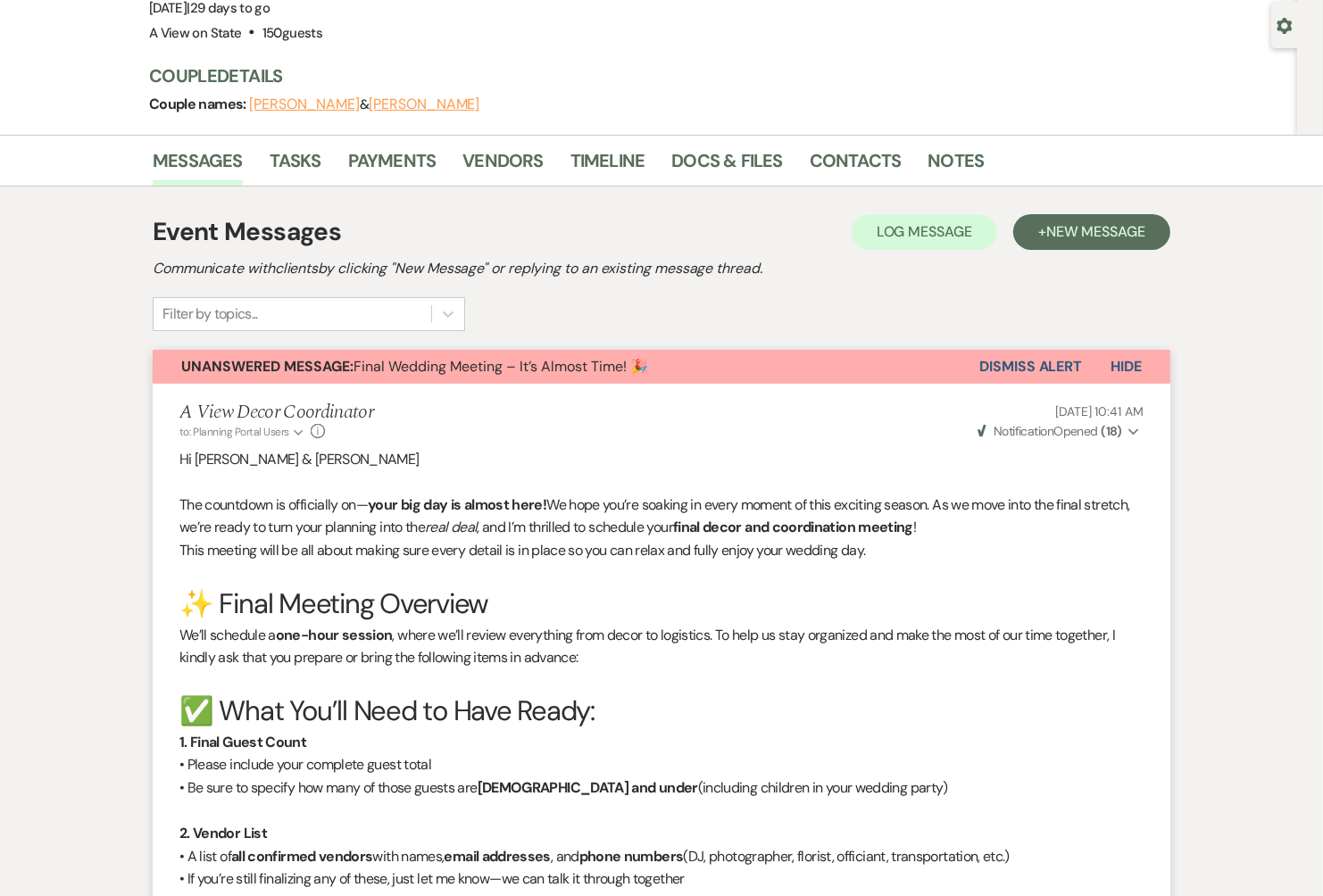
scroll to position [0, 0]
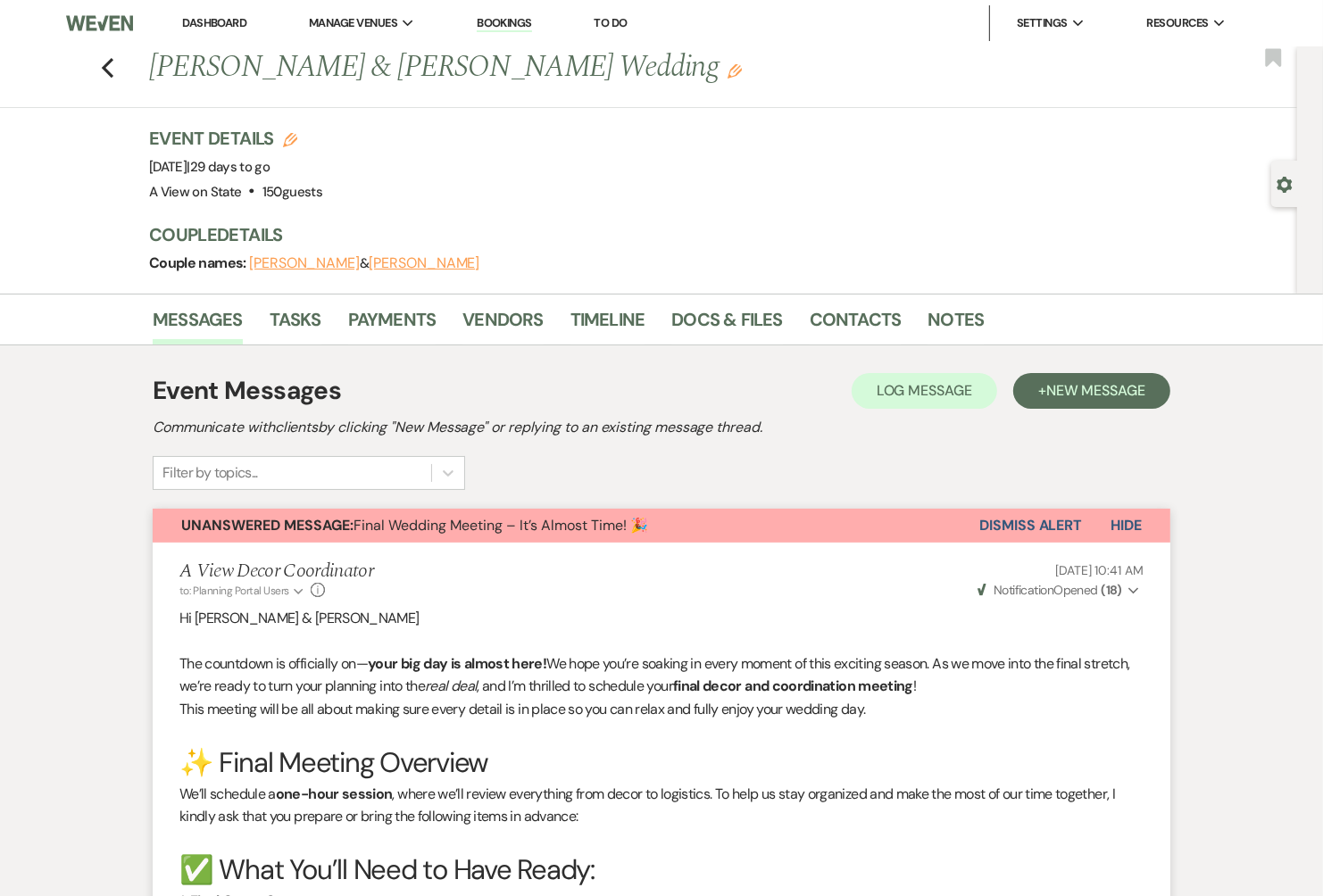
click at [186, 25] on link "Dashboard" at bounding box center [214, 23] width 64 height 15
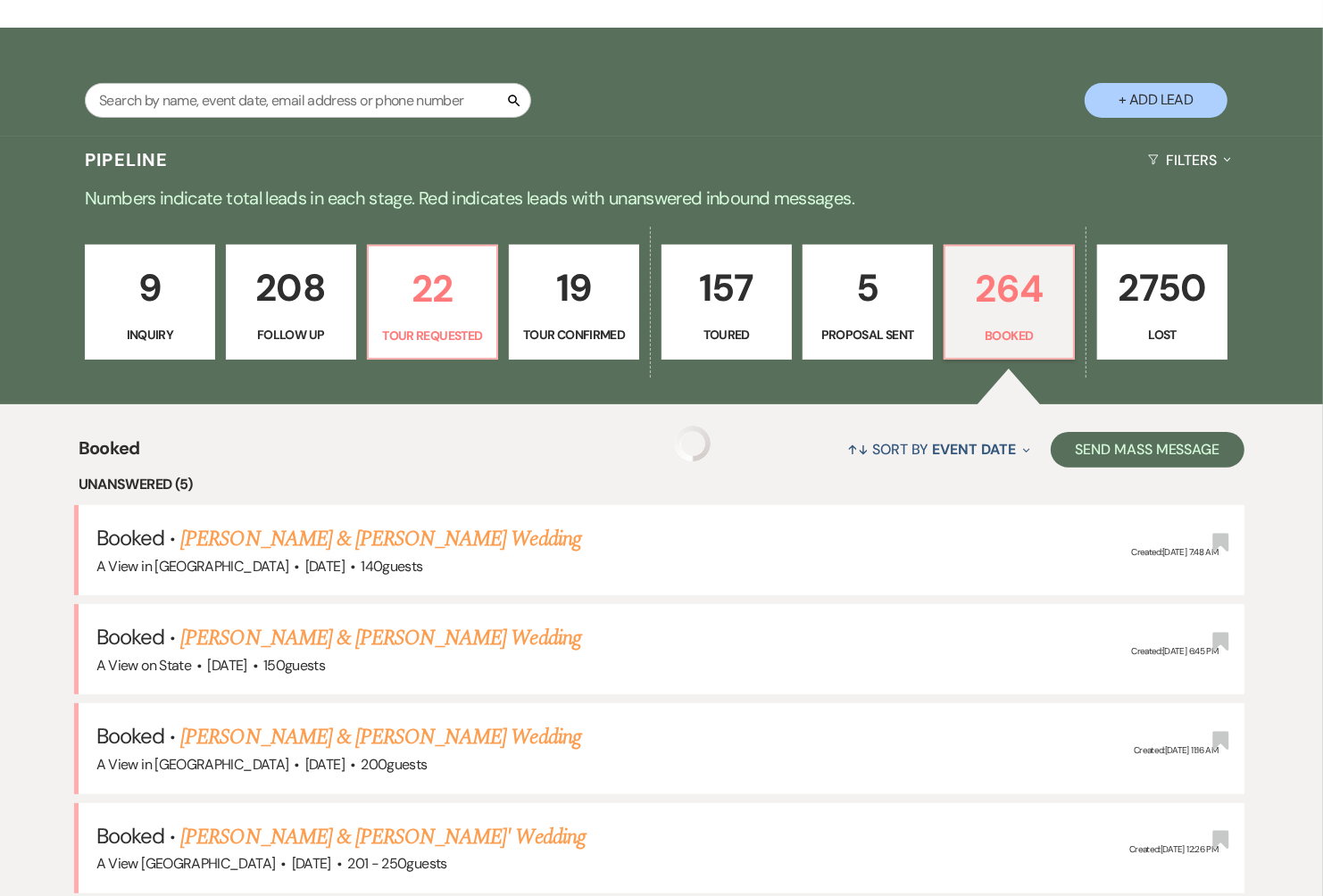
scroll to position [291, 0]
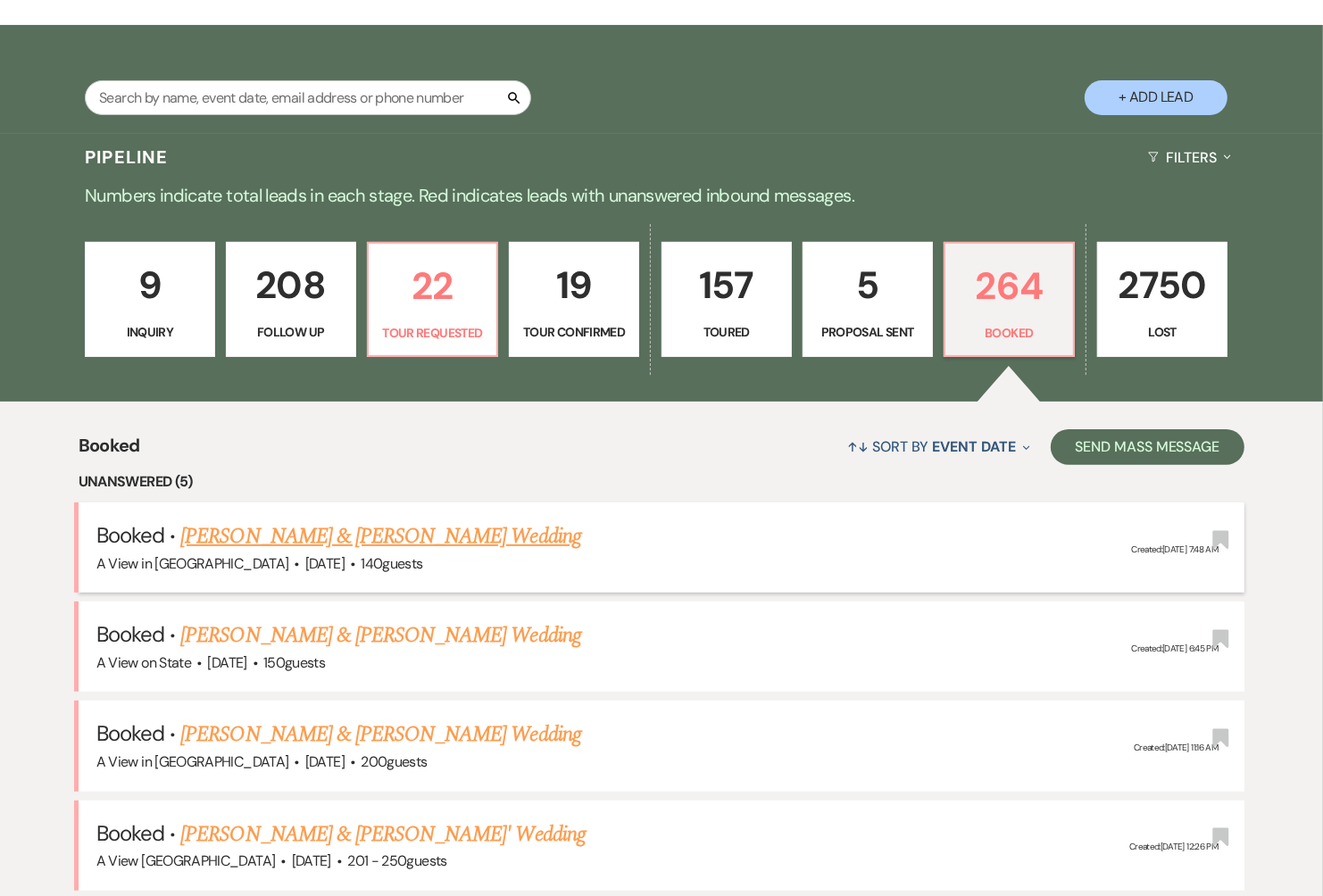
click at [244, 542] on link "[PERSON_NAME] & [PERSON_NAME] Wedding" at bounding box center [380, 537] width 400 height 32
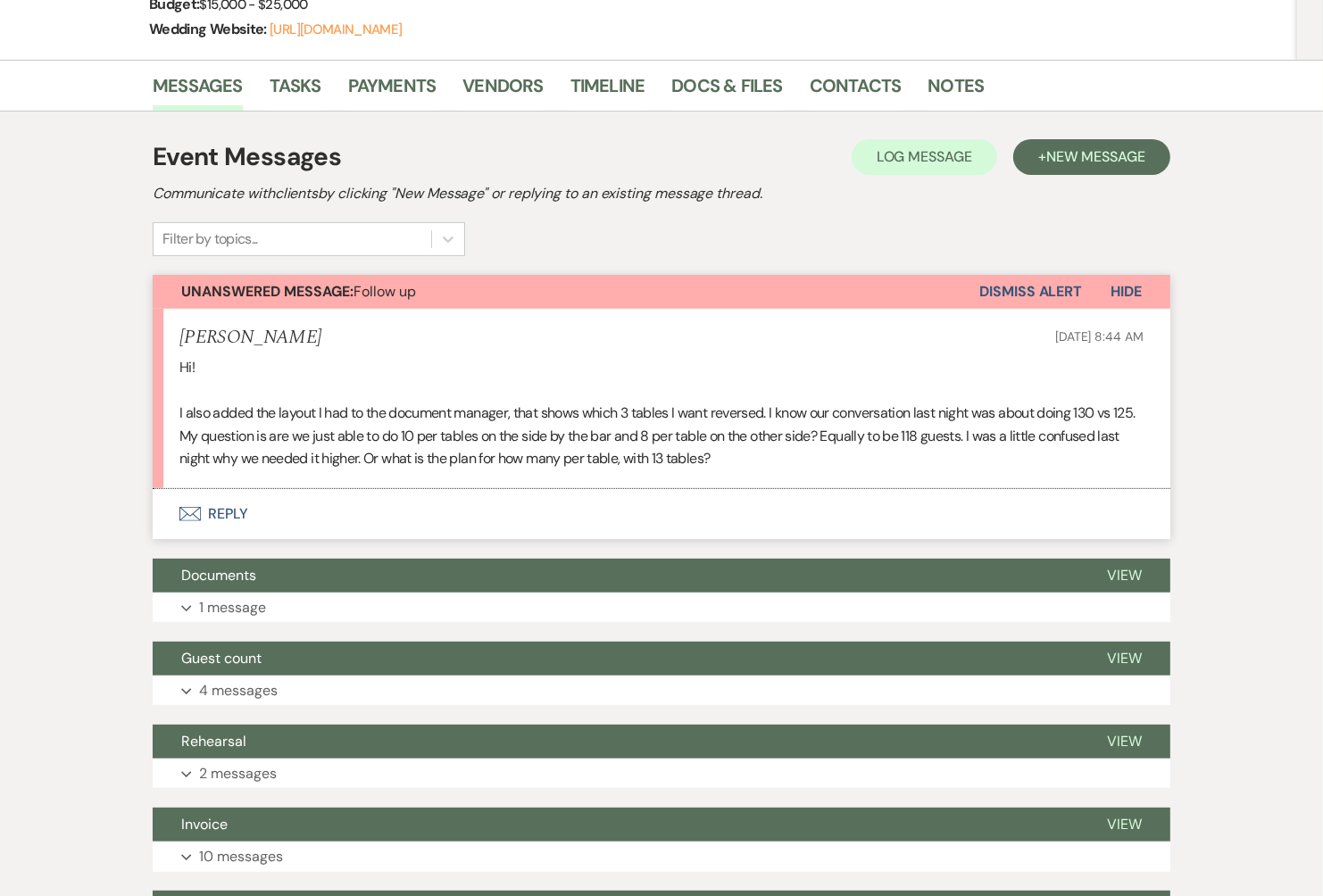
scroll to position [368, 0]
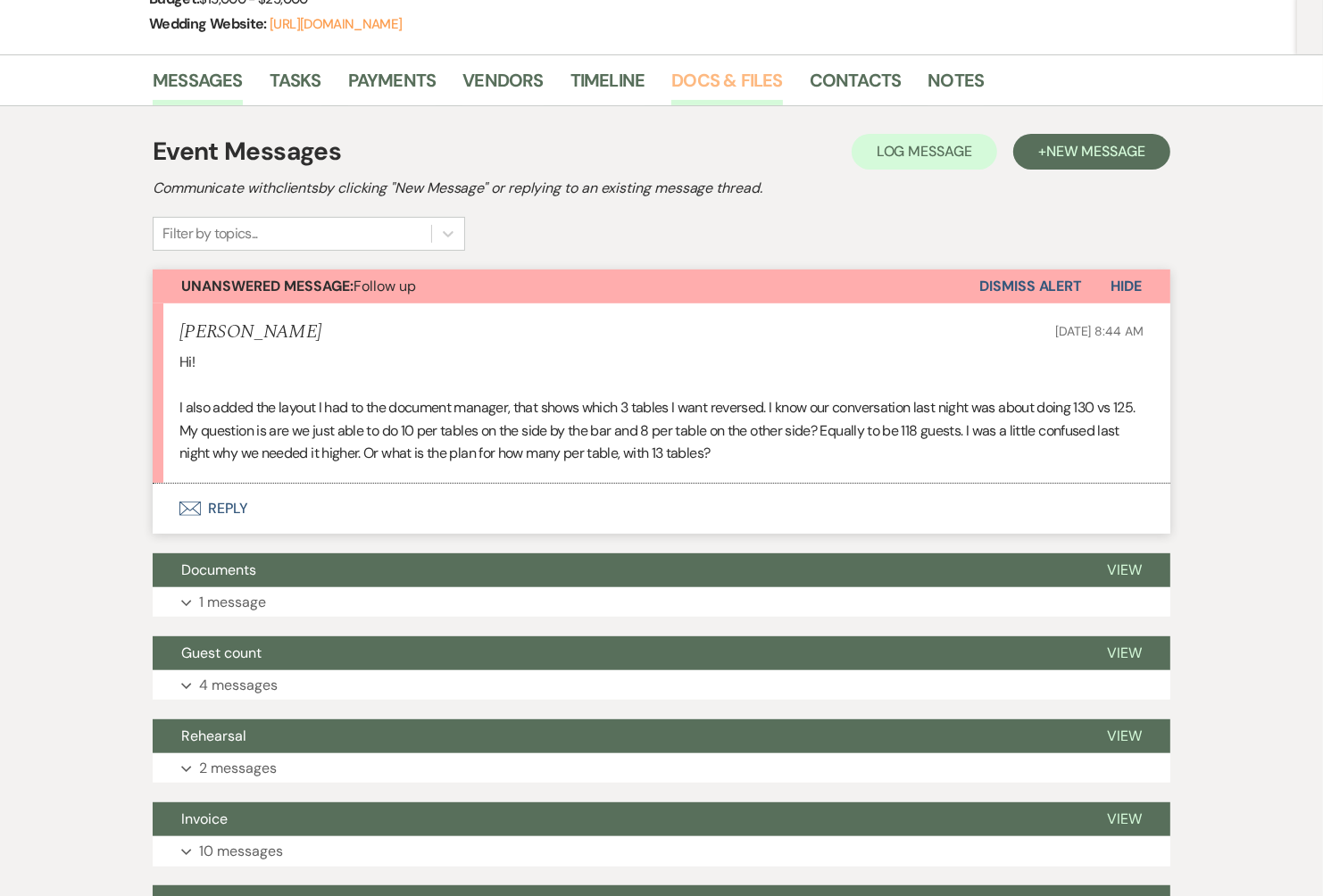
click at [757, 77] on link "Docs & Files" at bounding box center [727, 86] width 110 height 40
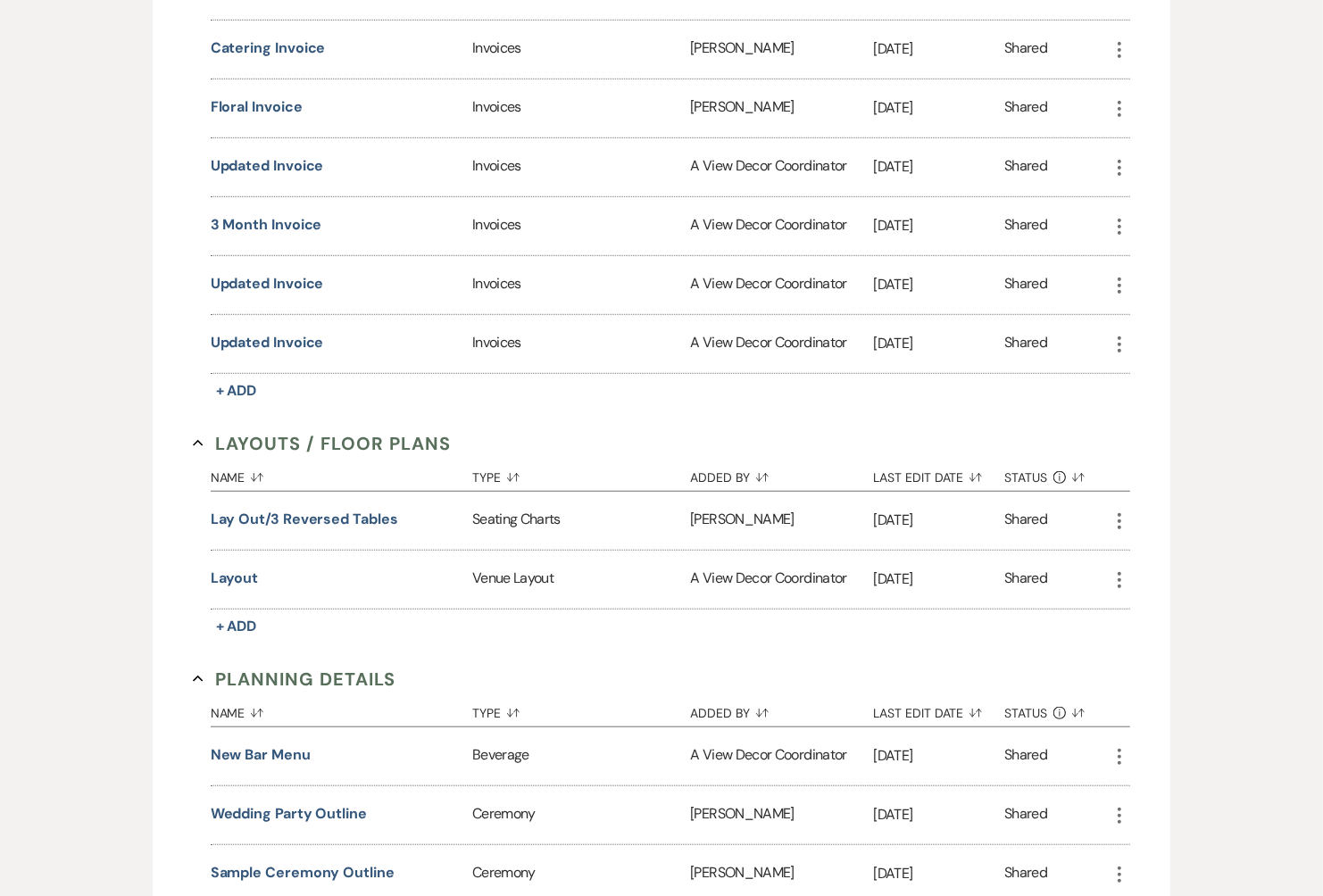
scroll to position [991, 0]
click at [263, 507] on button "Lay out/3 reversed tables" at bounding box center [304, 518] width 188 height 22
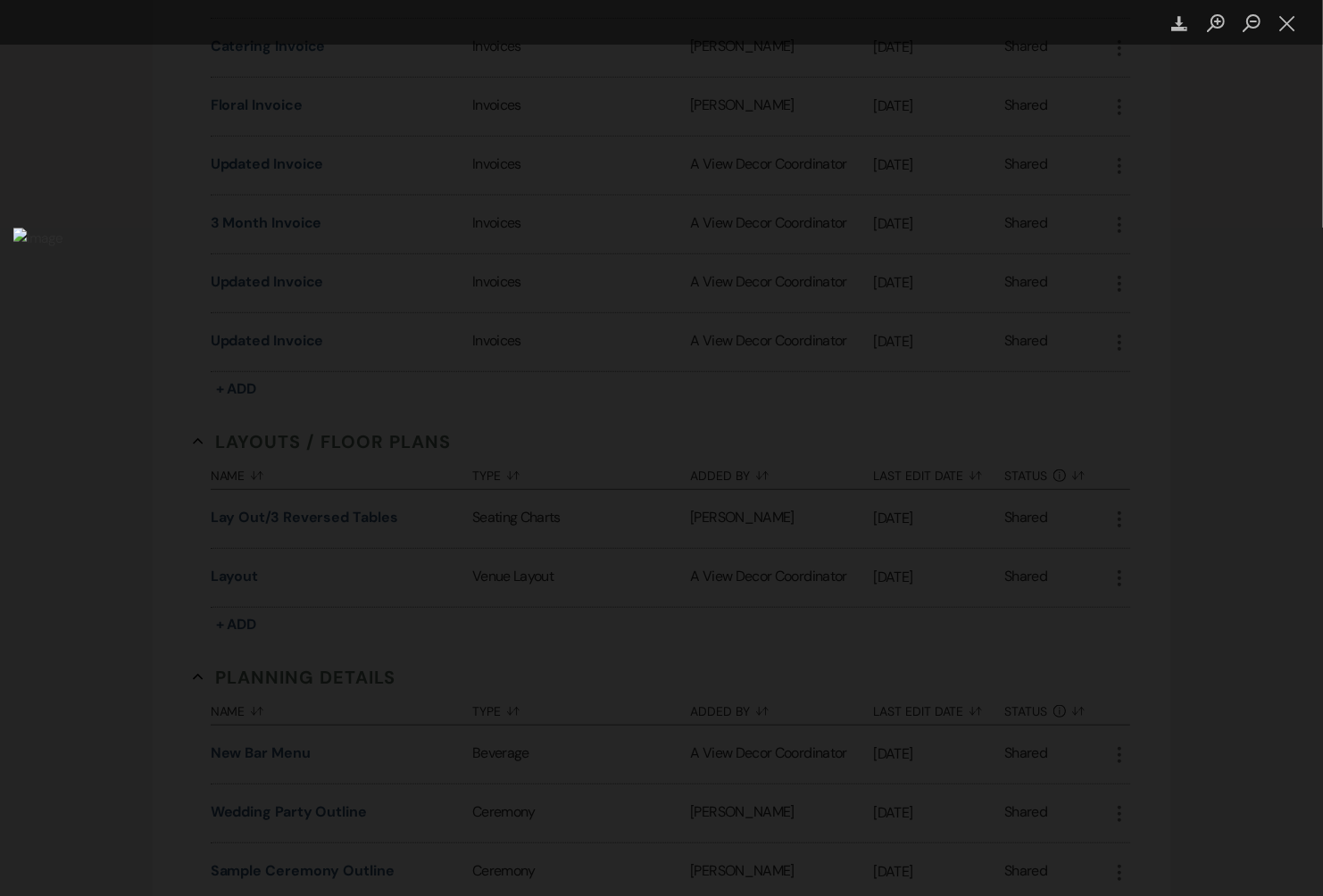
click at [662, 587] on img "Lightbox" at bounding box center [649, 657] width 1272 height 861
click at [662, 542] on img "Lightbox" at bounding box center [646, 606] width 1272 height 861
click at [1286, 30] on button "Close lightbox" at bounding box center [1288, 24] width 36 height 31
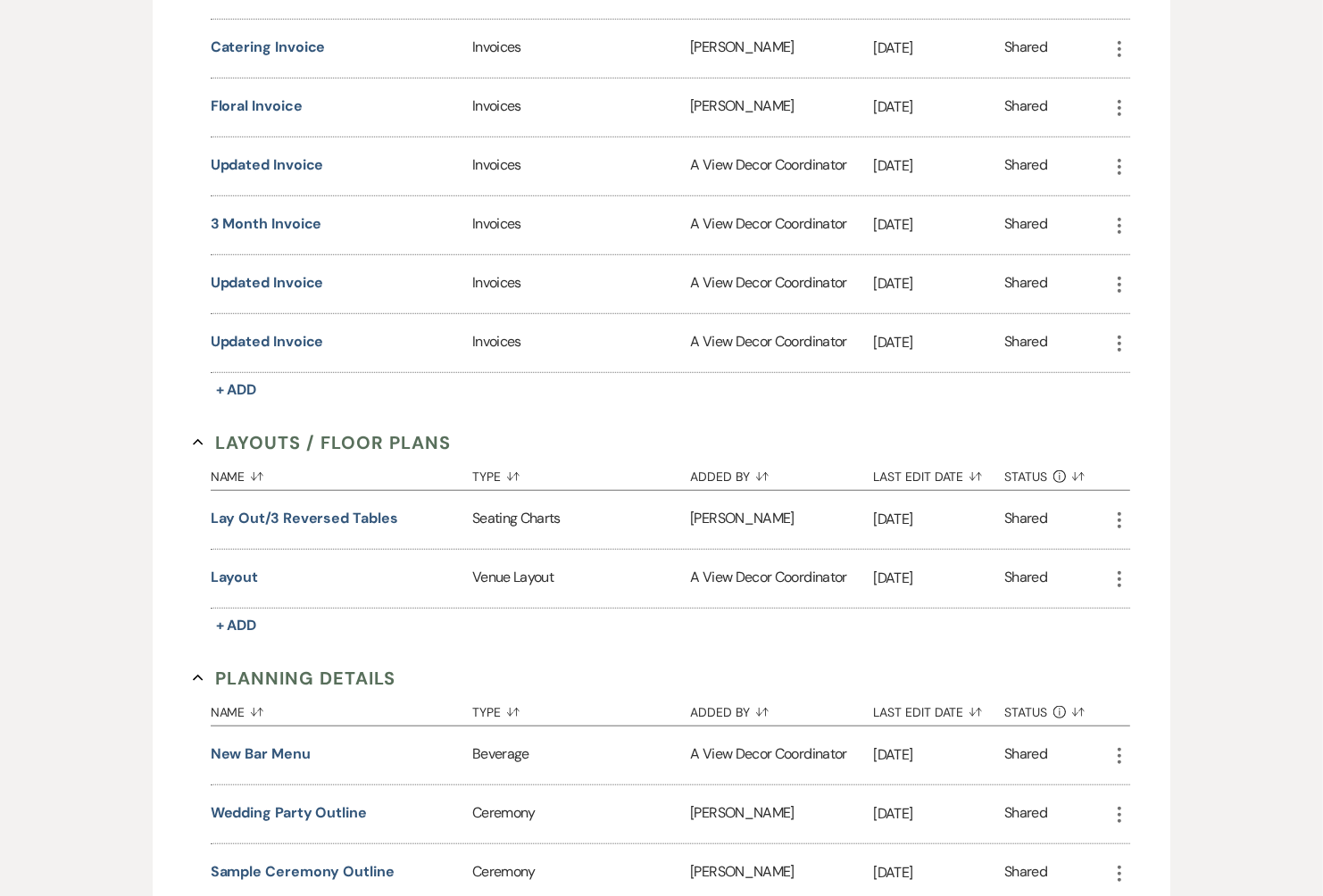
scroll to position [0, 0]
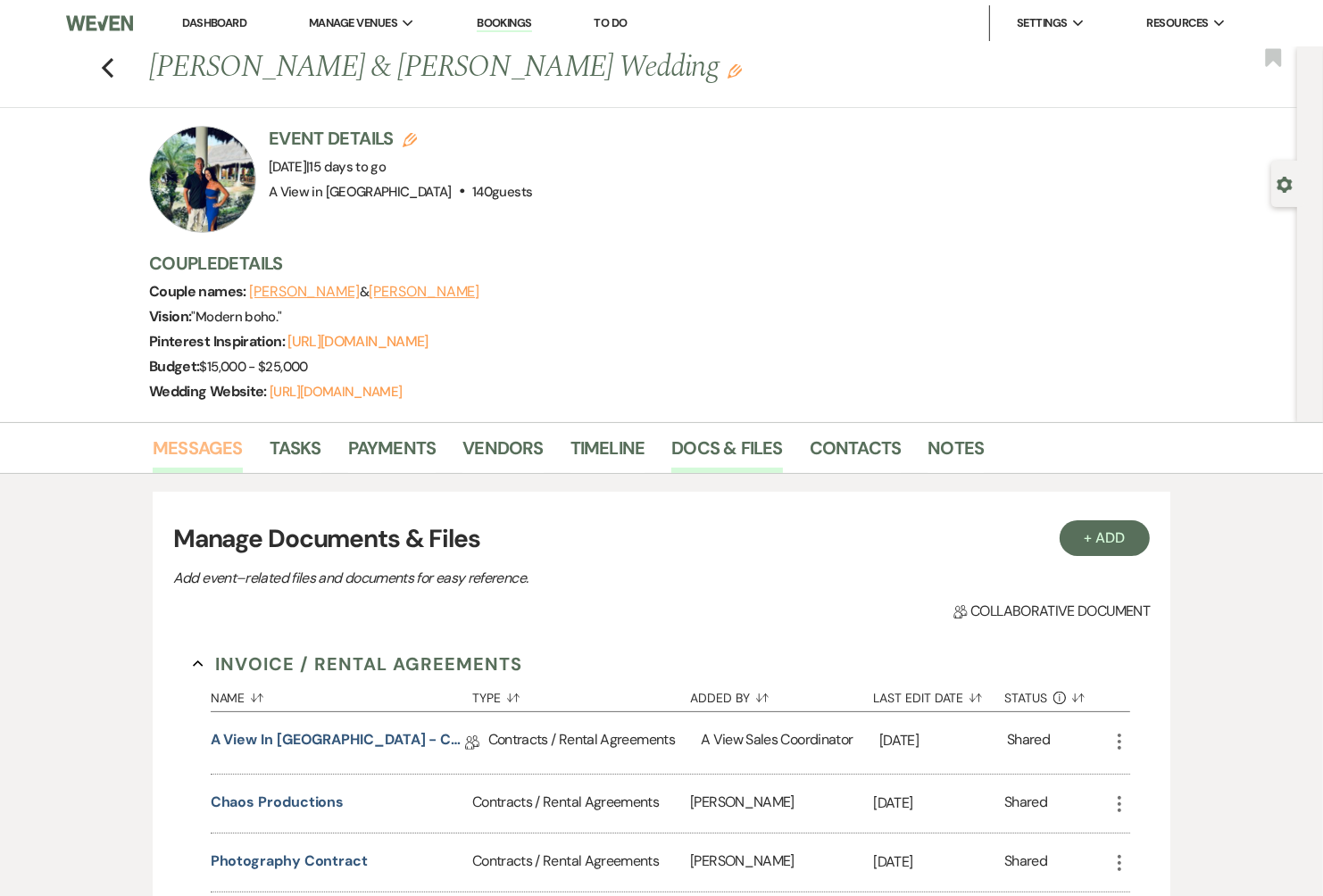
click at [216, 444] on link "Messages" at bounding box center [198, 454] width 91 height 40
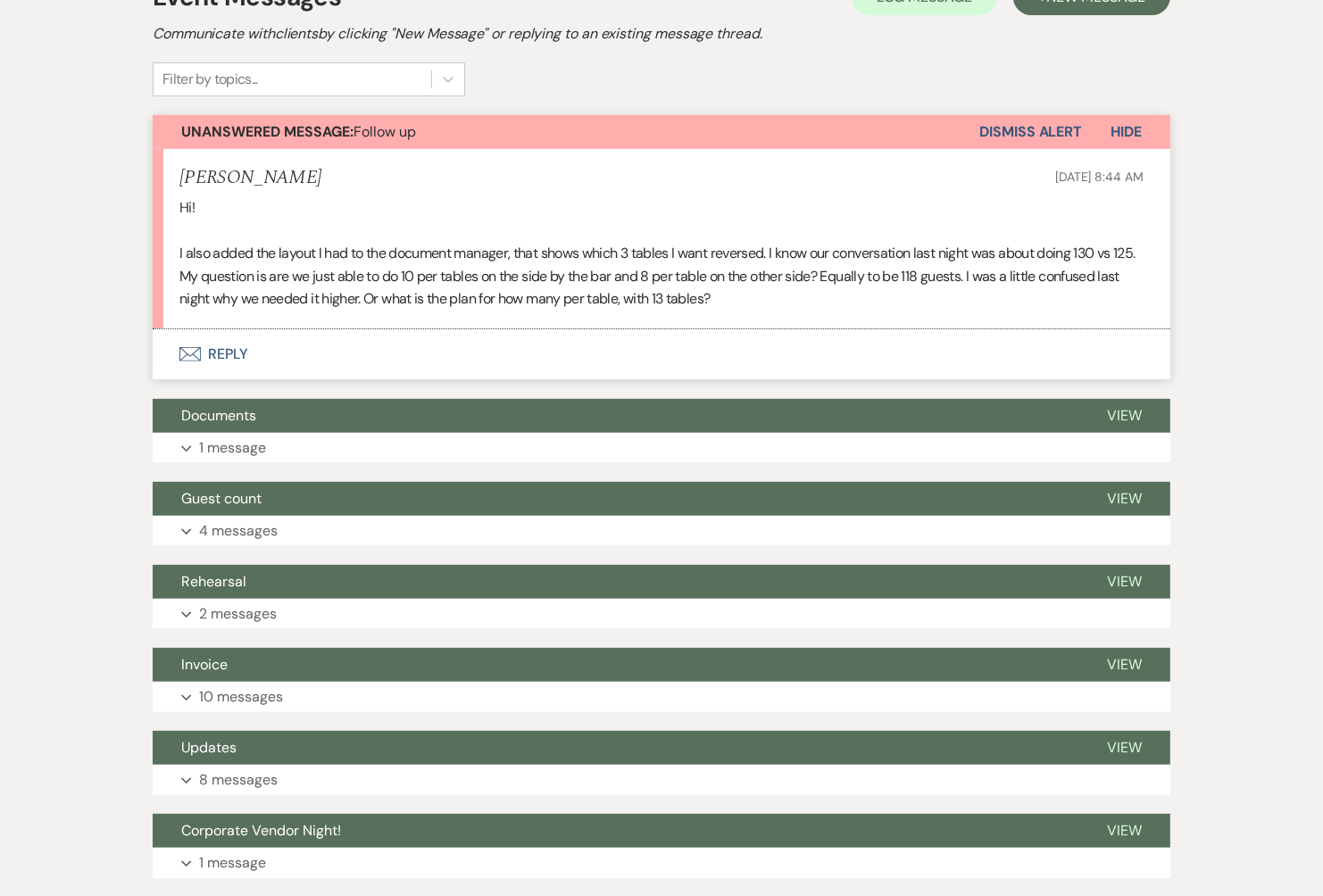
click at [325, 343] on button "Envelope Reply" at bounding box center [662, 354] width 1018 height 50
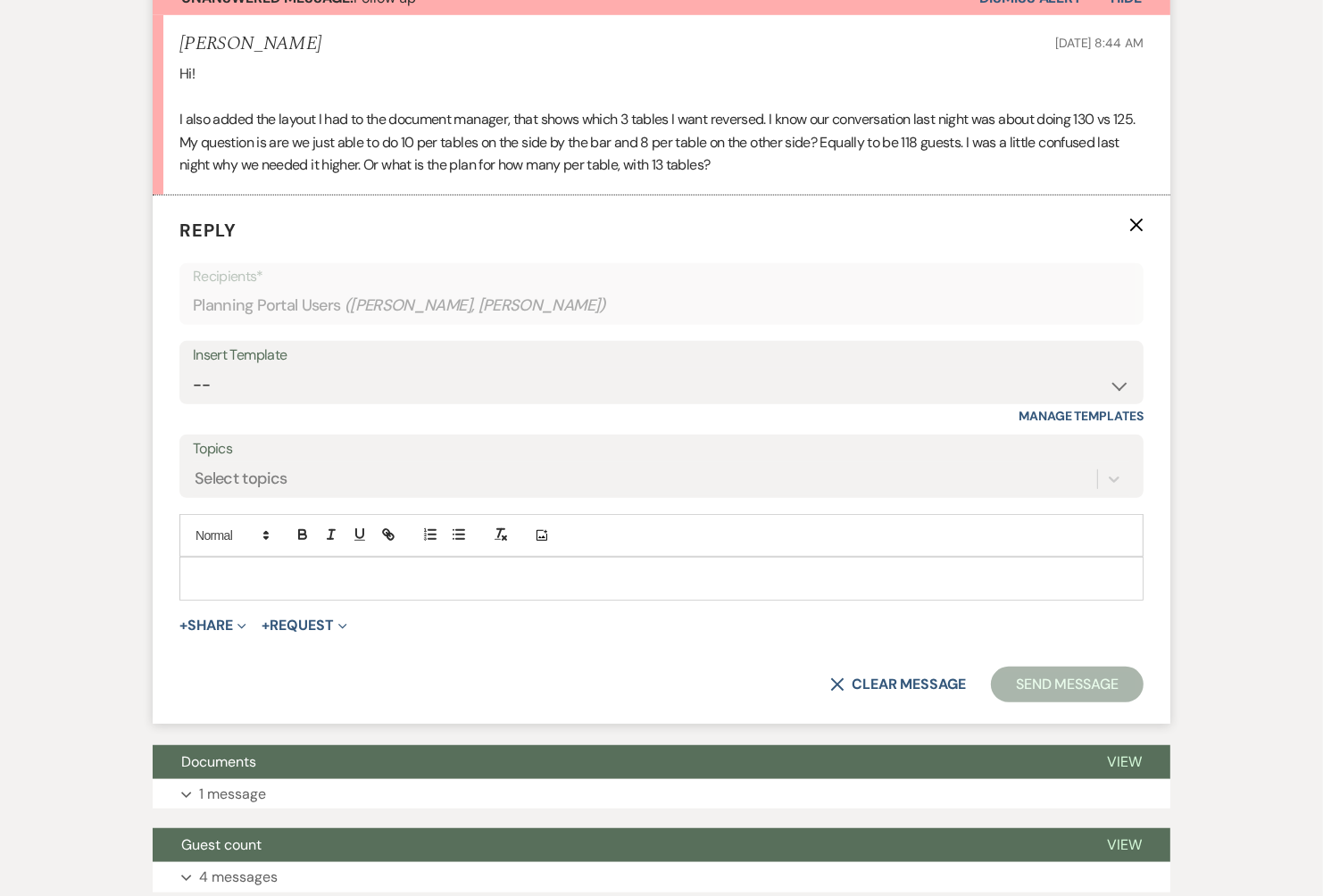
scroll to position [664, 0]
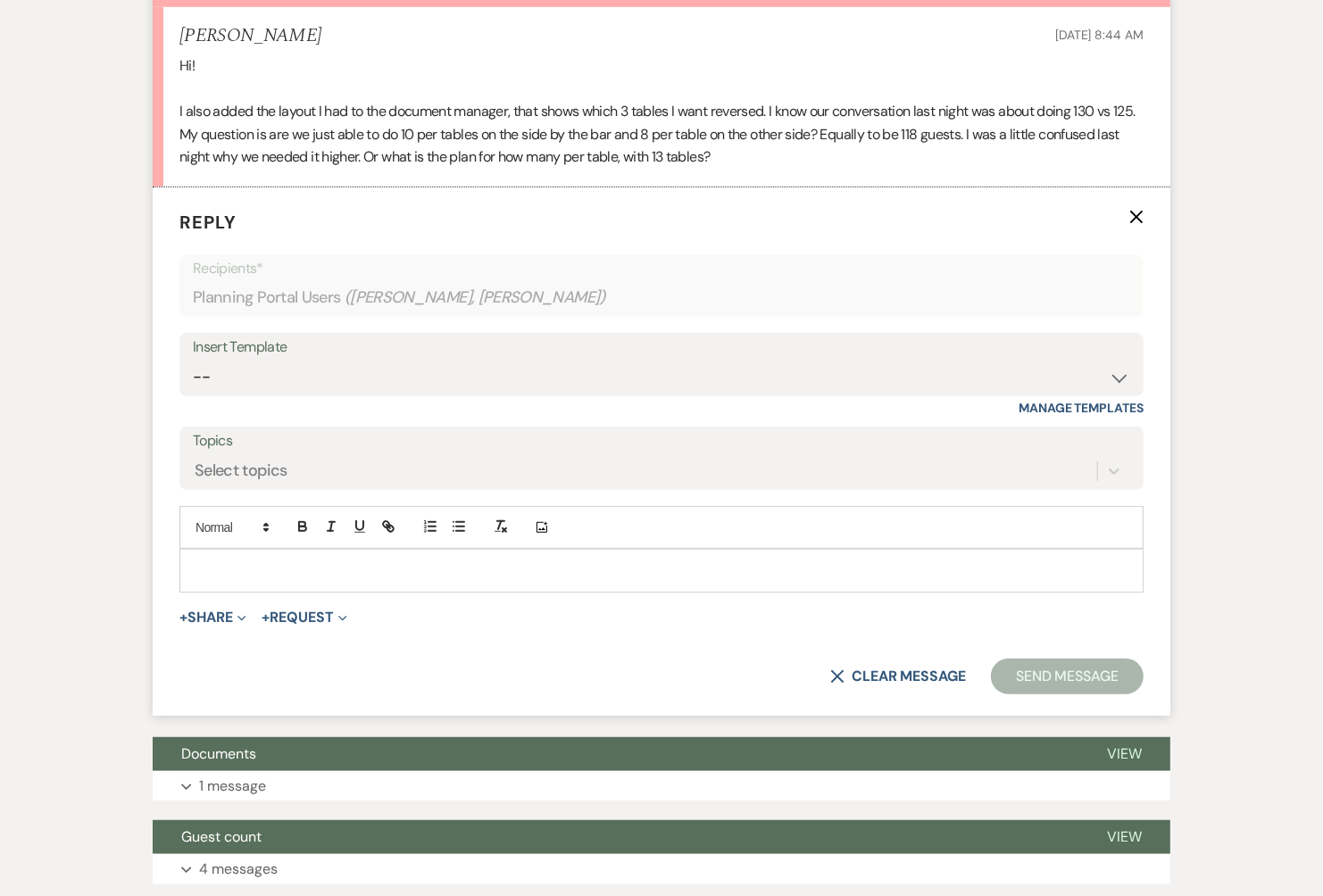
click at [474, 355] on div "Insert Template" at bounding box center [662, 347] width 938 height 25
click at [474, 371] on select "-- Tour Confirmation Contract (Pre-Booked Leads) Out of office Inquiry Email Al…" at bounding box center [662, 376] width 938 height 35
select select "3703"
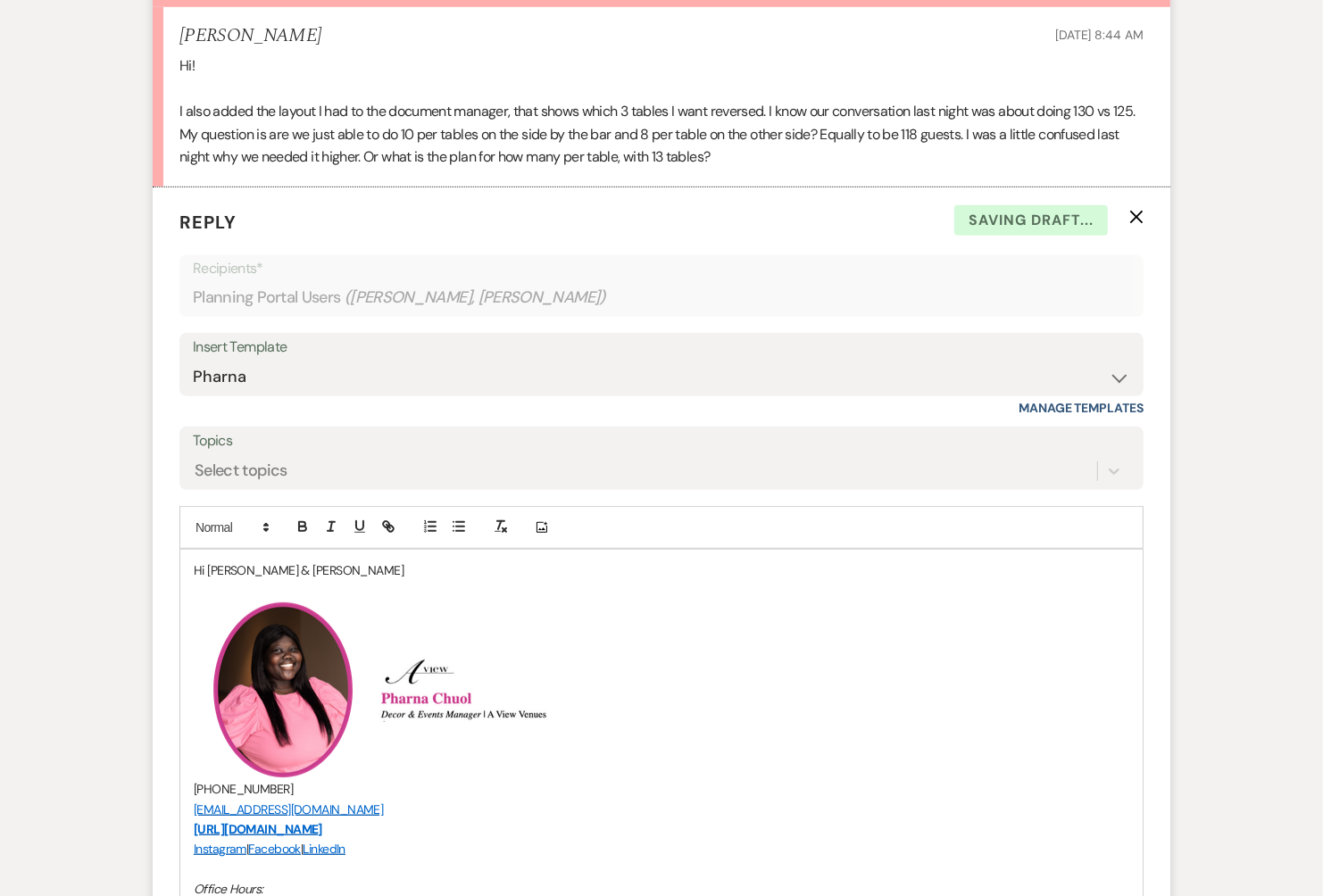
click at [354, 566] on p "Hi [PERSON_NAME] & [PERSON_NAME]" at bounding box center [662, 570] width 936 height 20
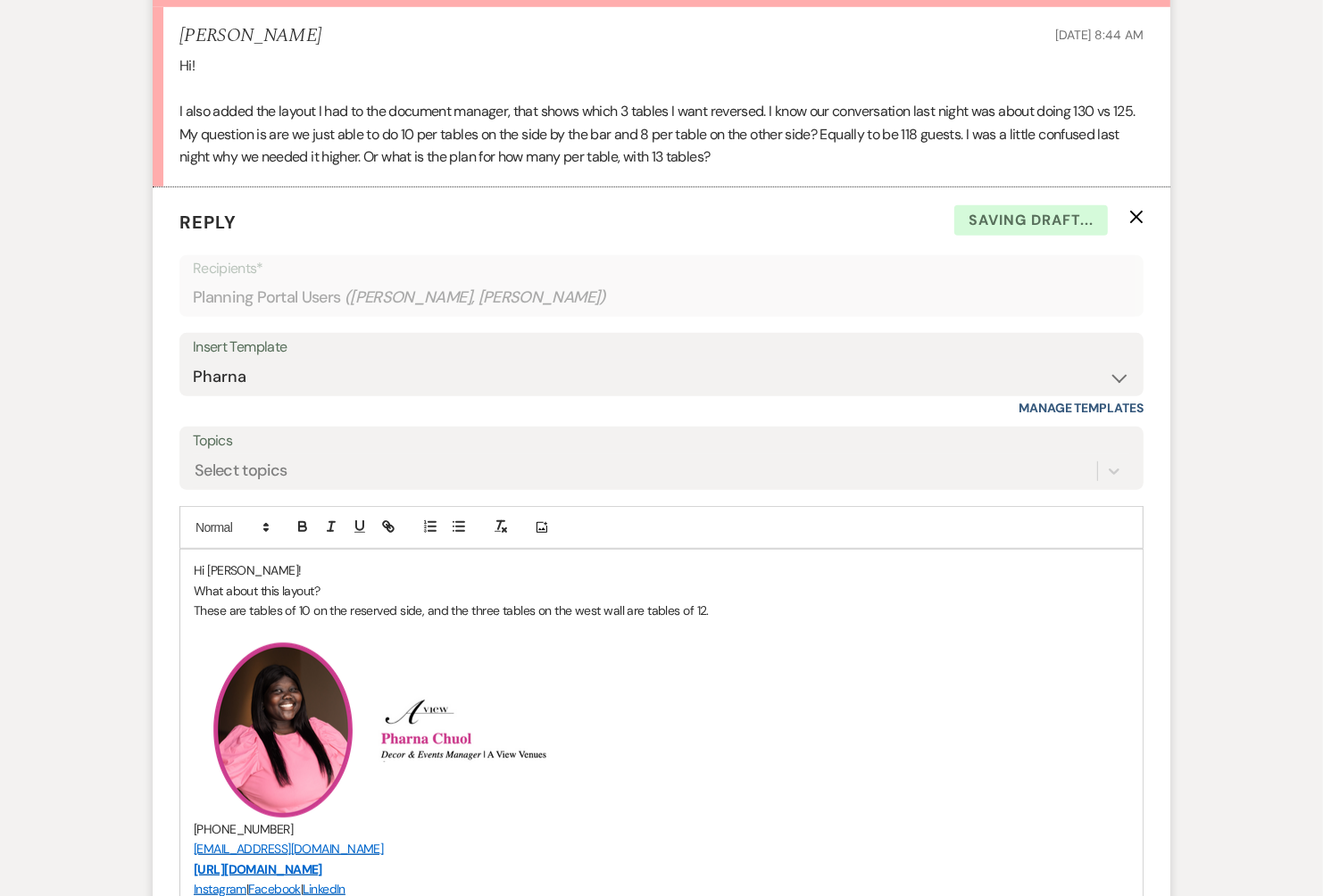
click at [731, 601] on p "These are tables of 10 on the reserved side, and the three tables on the west w…" at bounding box center [662, 610] width 936 height 20
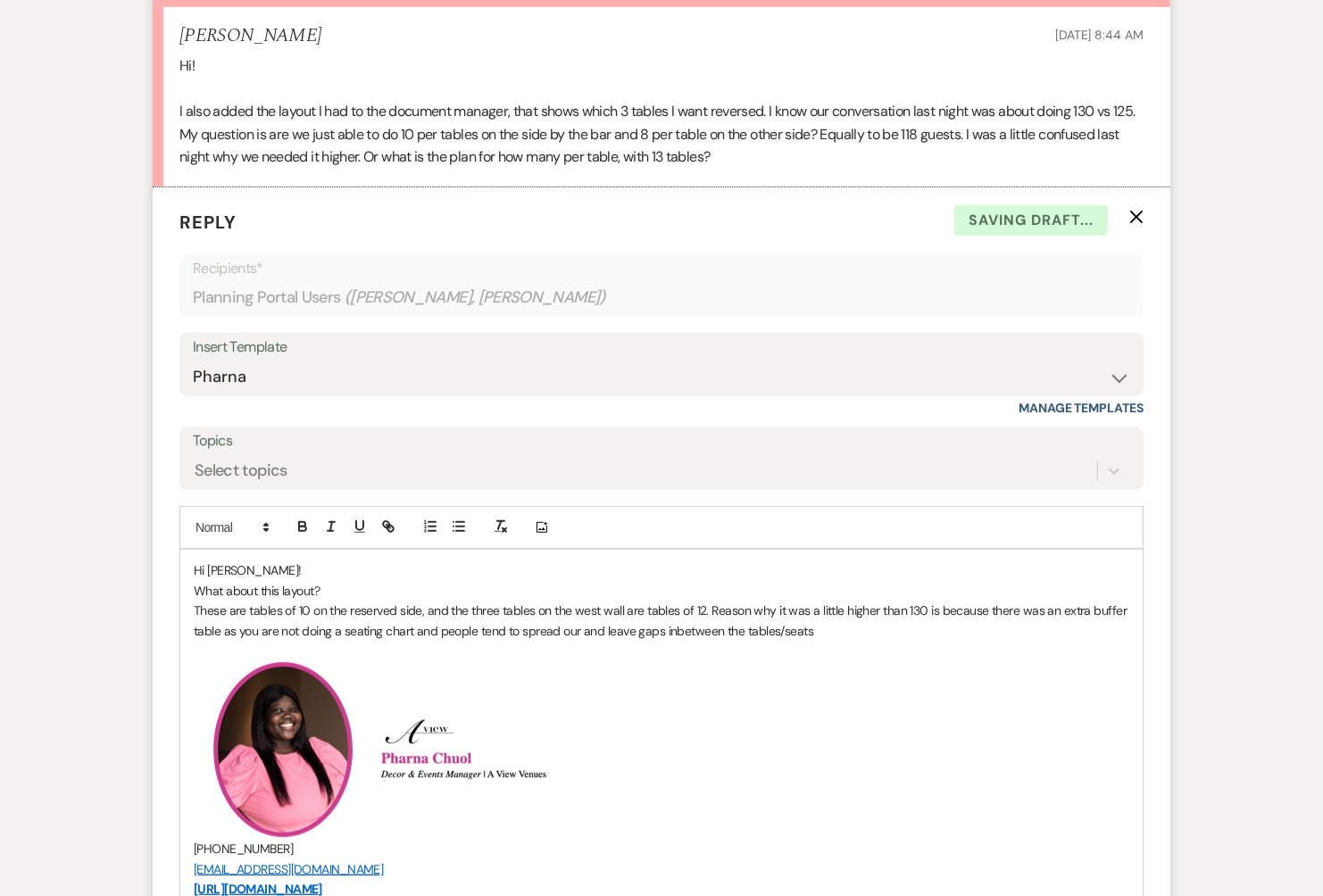
click at [681, 626] on p "These are tables of 10 on the reserved side, and the three tables on the west w…" at bounding box center [662, 621] width 936 height 41
click at [676, 622] on p "These are tables of 10 on the reserved side, and the three tables on the west w…" at bounding box center [662, 621] width 936 height 41
click at [674, 624] on p "These are tables of 10 on the reserved side, and the three tables on the west w…" at bounding box center [662, 621] width 936 height 41
click at [873, 622] on p "These are tables of 10 on the reserved side, and the three tables on the west w…" at bounding box center [662, 621] width 936 height 41
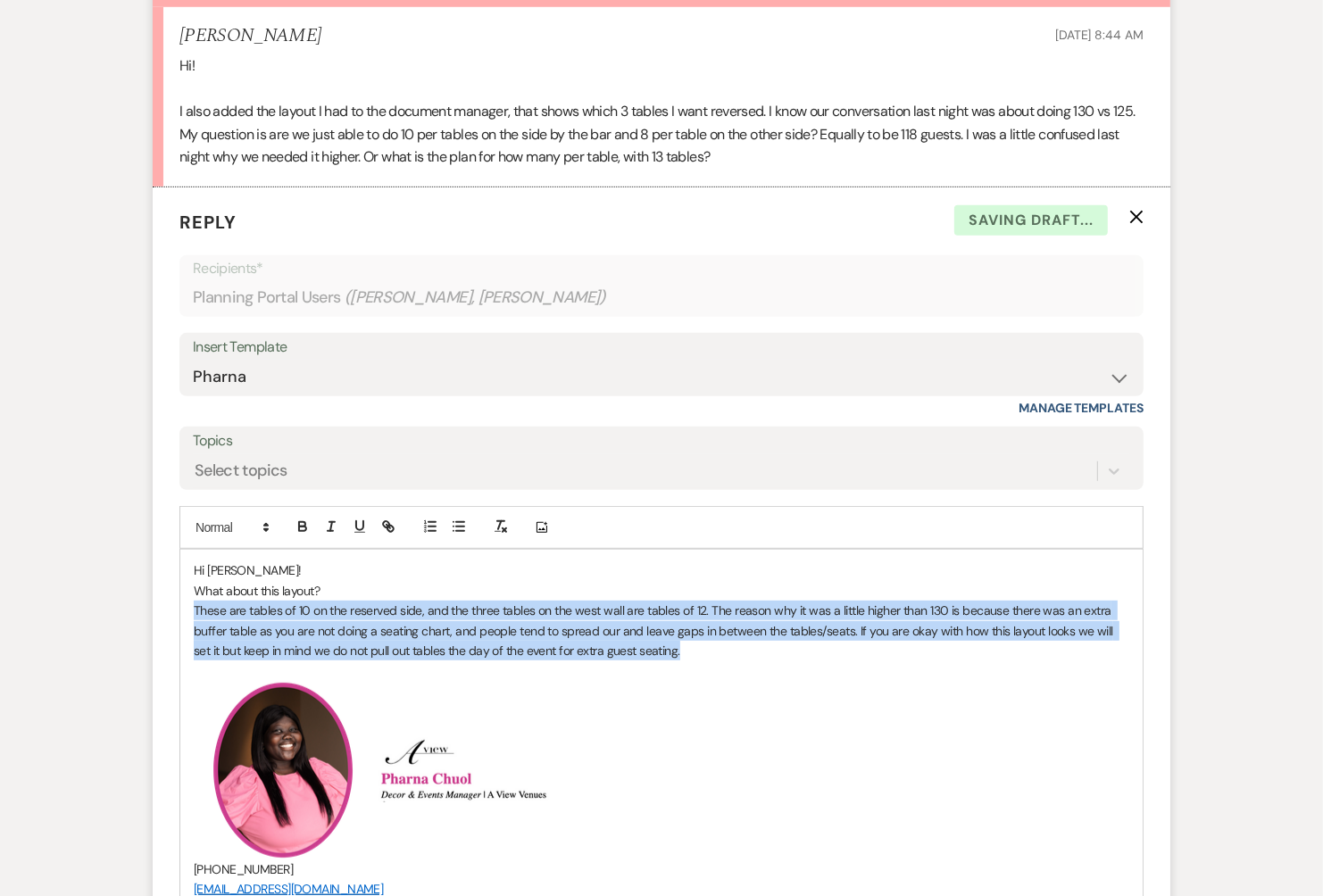
drag, startPoint x: 675, startPoint y: 655, endPoint x: 180, endPoint y: 607, distance: 497.3
click at [180, 607] on div "Hi [PERSON_NAME]! What about this layout? These are tables of 10 on the reserve…" at bounding box center [662, 859] width 963 height 620
copy p "These are tables of 10 on the reserved side, and the three tables on the west w…"
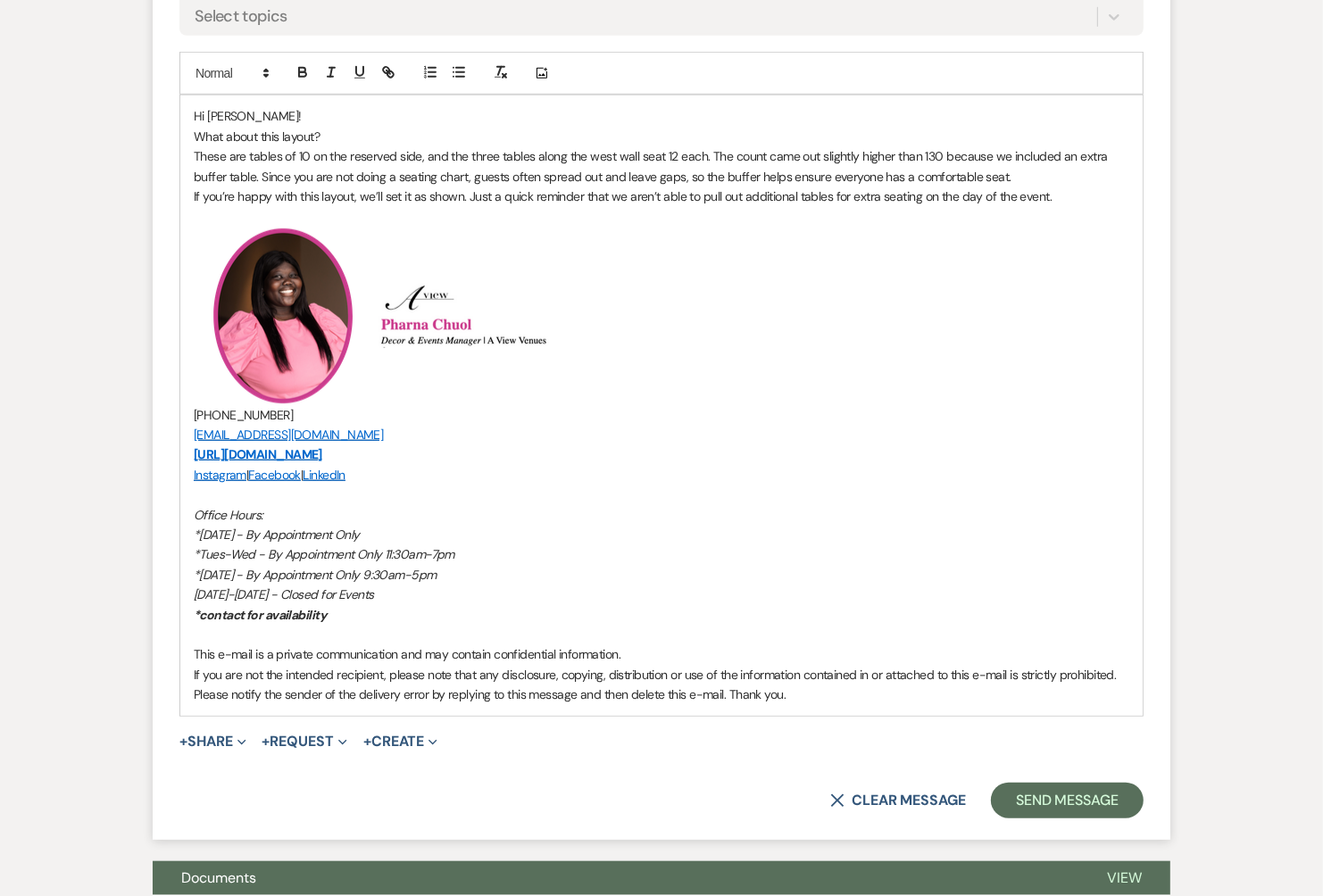
scroll to position [1142, 0]
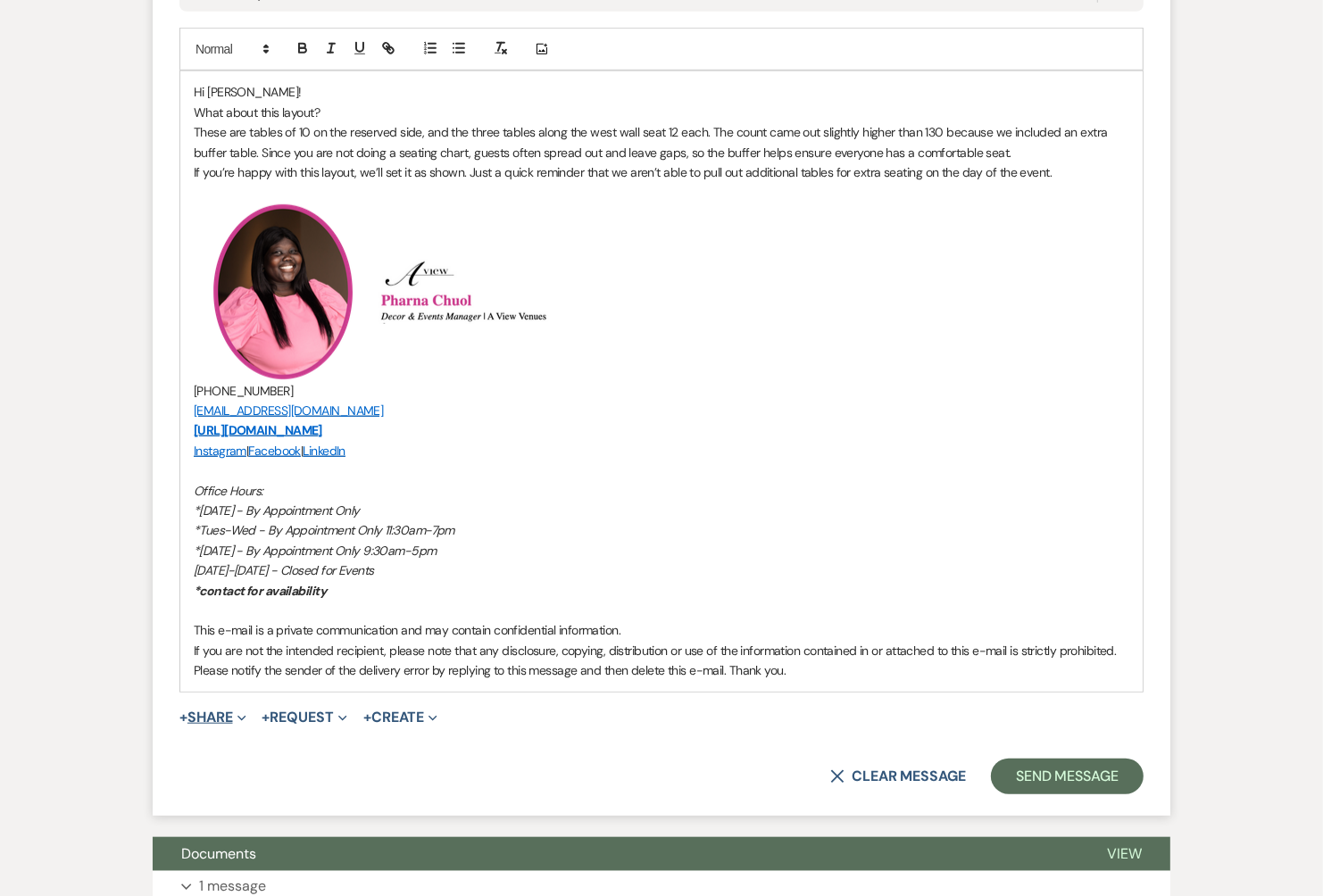
click at [224, 710] on button "+ Share Expand" at bounding box center [212, 717] width 67 height 14
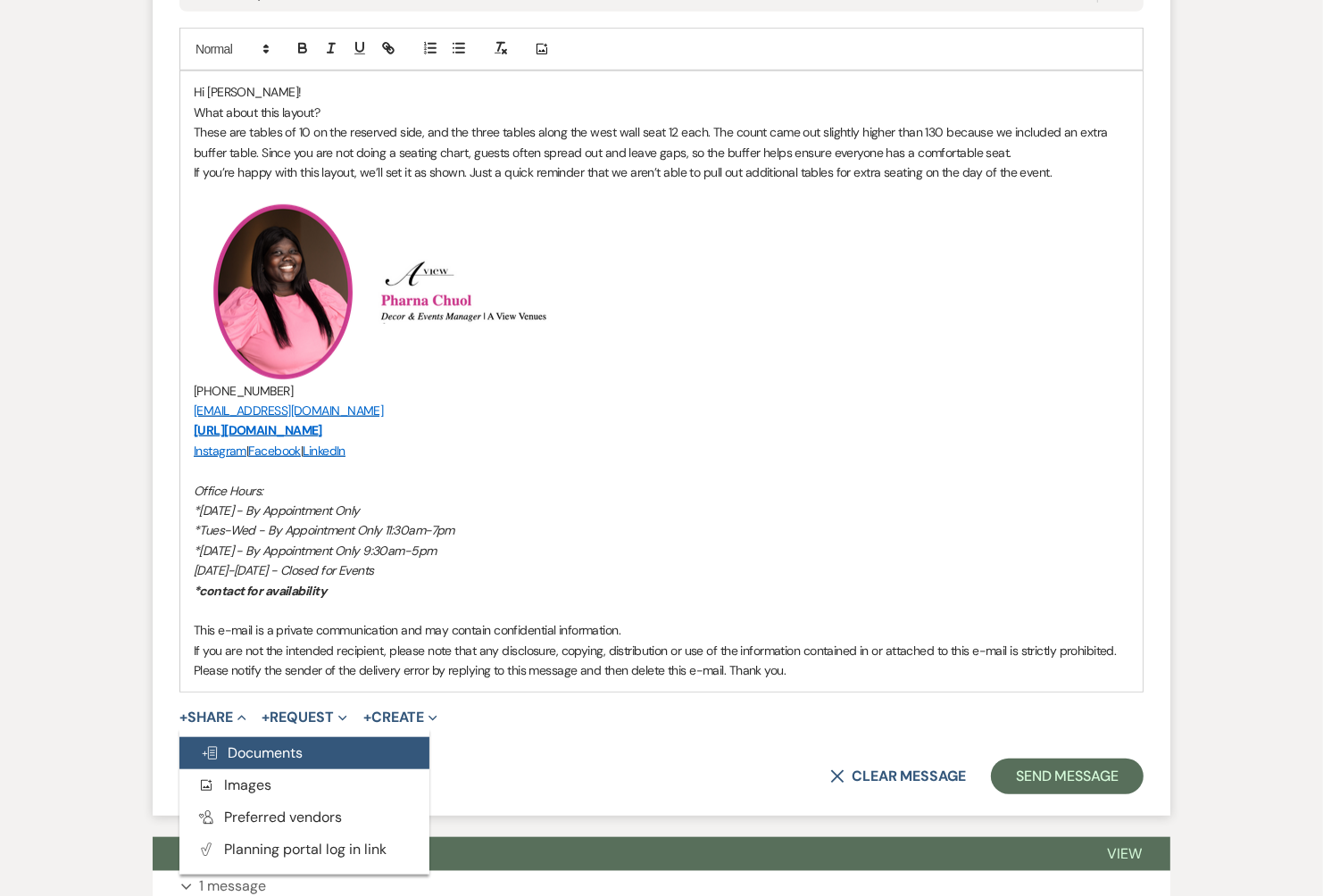
click at [269, 755] on span "Doc Upload Documents" at bounding box center [252, 753] width 102 height 19
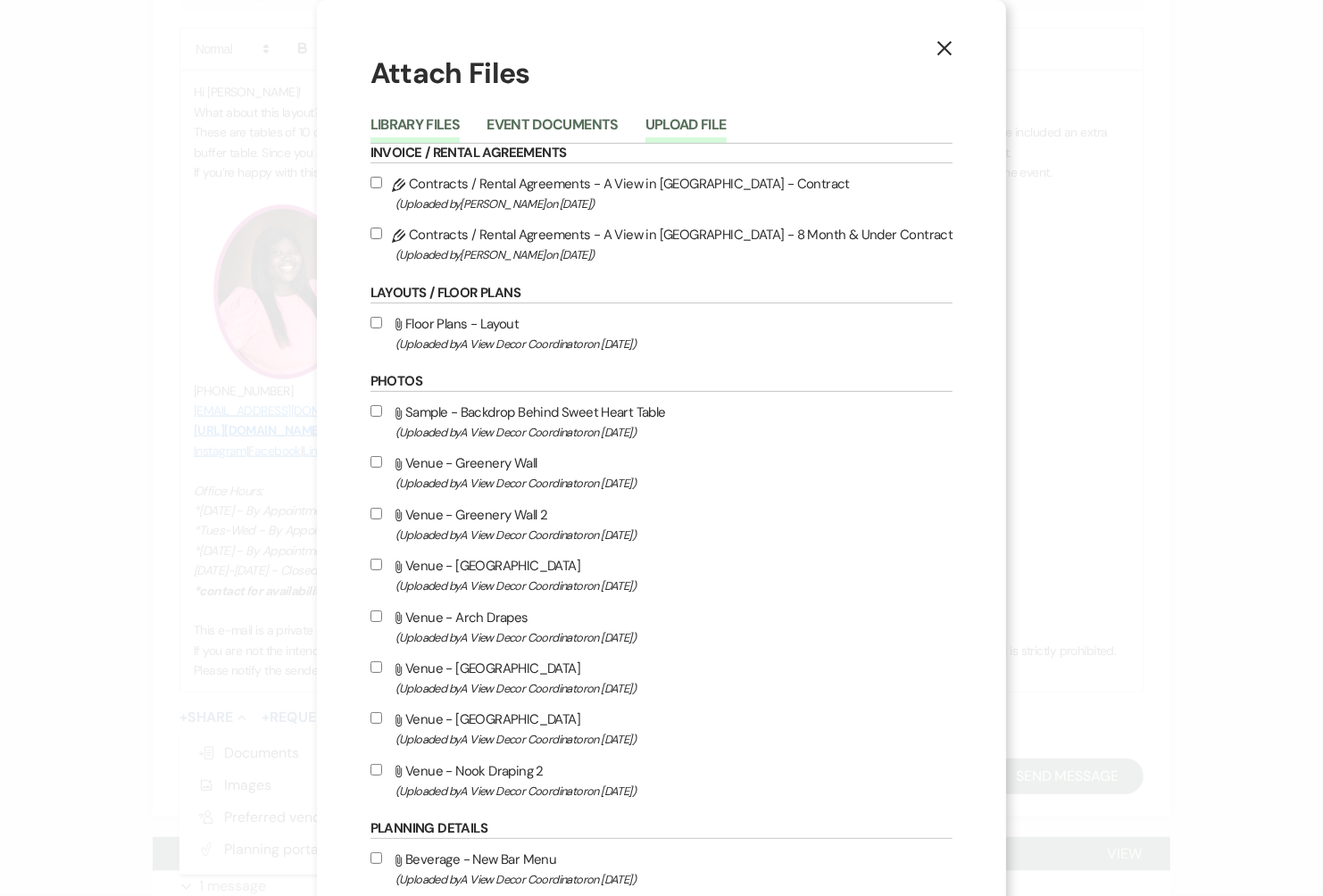
click at [727, 127] on button "Upload File" at bounding box center [686, 130] width 81 height 25
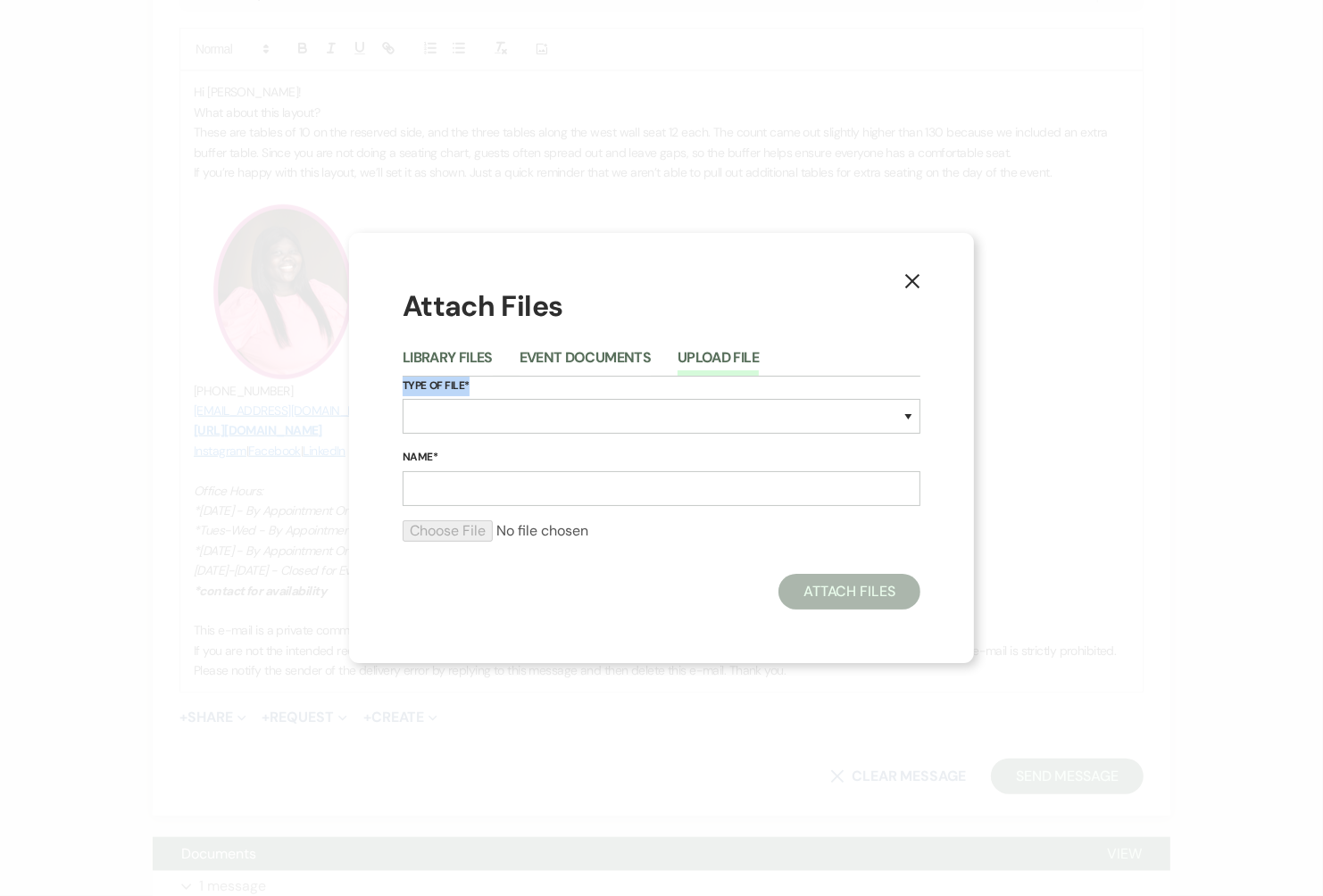
click at [533, 395] on div "Type of File* Special Event Insurance Vendor Certificate of Insurance Contracts…" at bounding box center [662, 412] width 518 height 73
click at [533, 411] on select "Special Event Insurance Vendor Certificate of Insurance Contracts / Rental Agre…" at bounding box center [662, 416] width 518 height 35
click at [502, 421] on select "Special Event Insurance Vendor Certificate of Insurance Contracts / Rental Agre…" at bounding box center [662, 416] width 518 height 35
select select "24"
click at [478, 495] on input "Name*" at bounding box center [662, 489] width 518 height 35
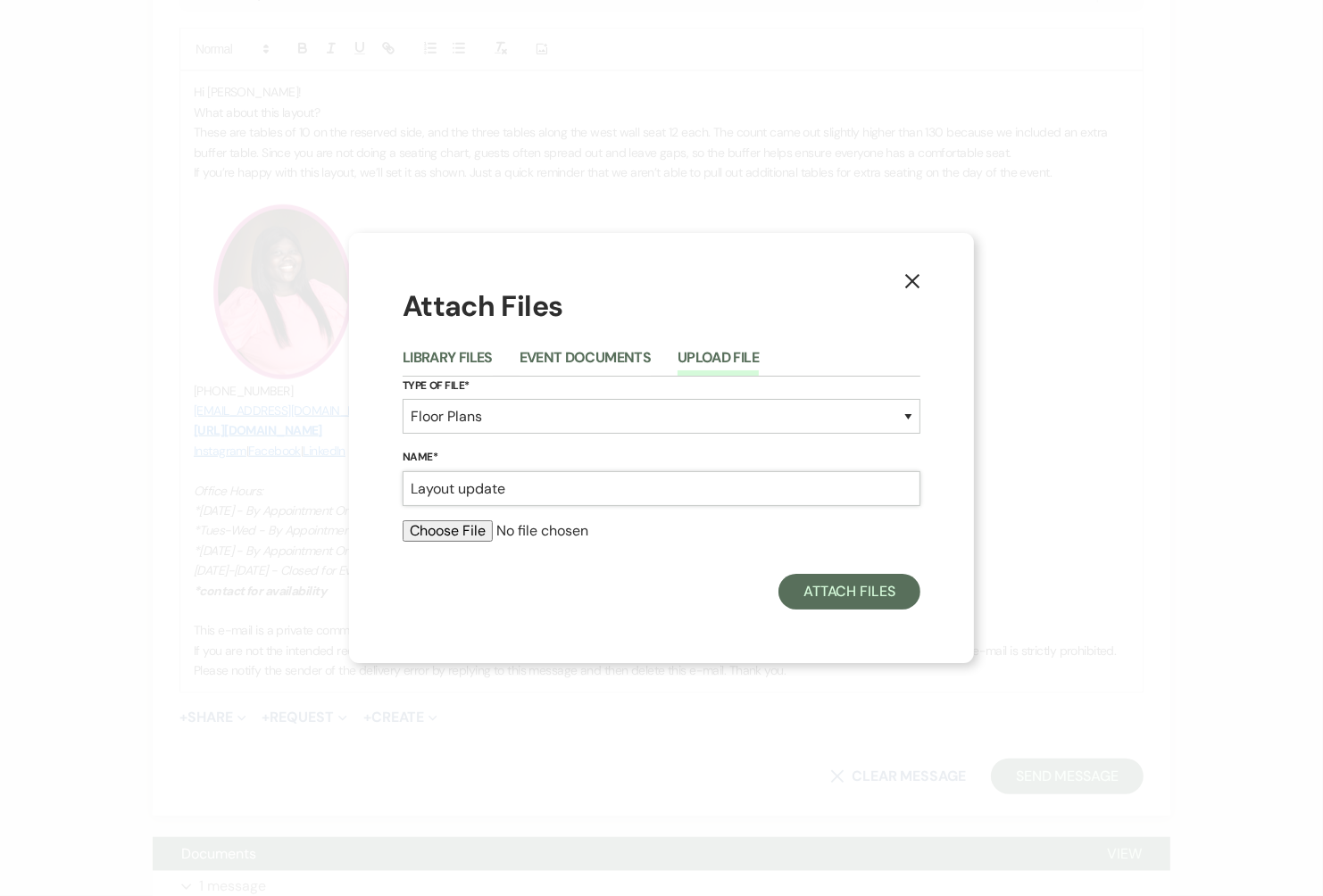
type input "Layout update"
click at [470, 533] on input "file" at bounding box center [662, 531] width 518 height 22
type input "C:\fakepath\FHfromChelseySprague.pdf"
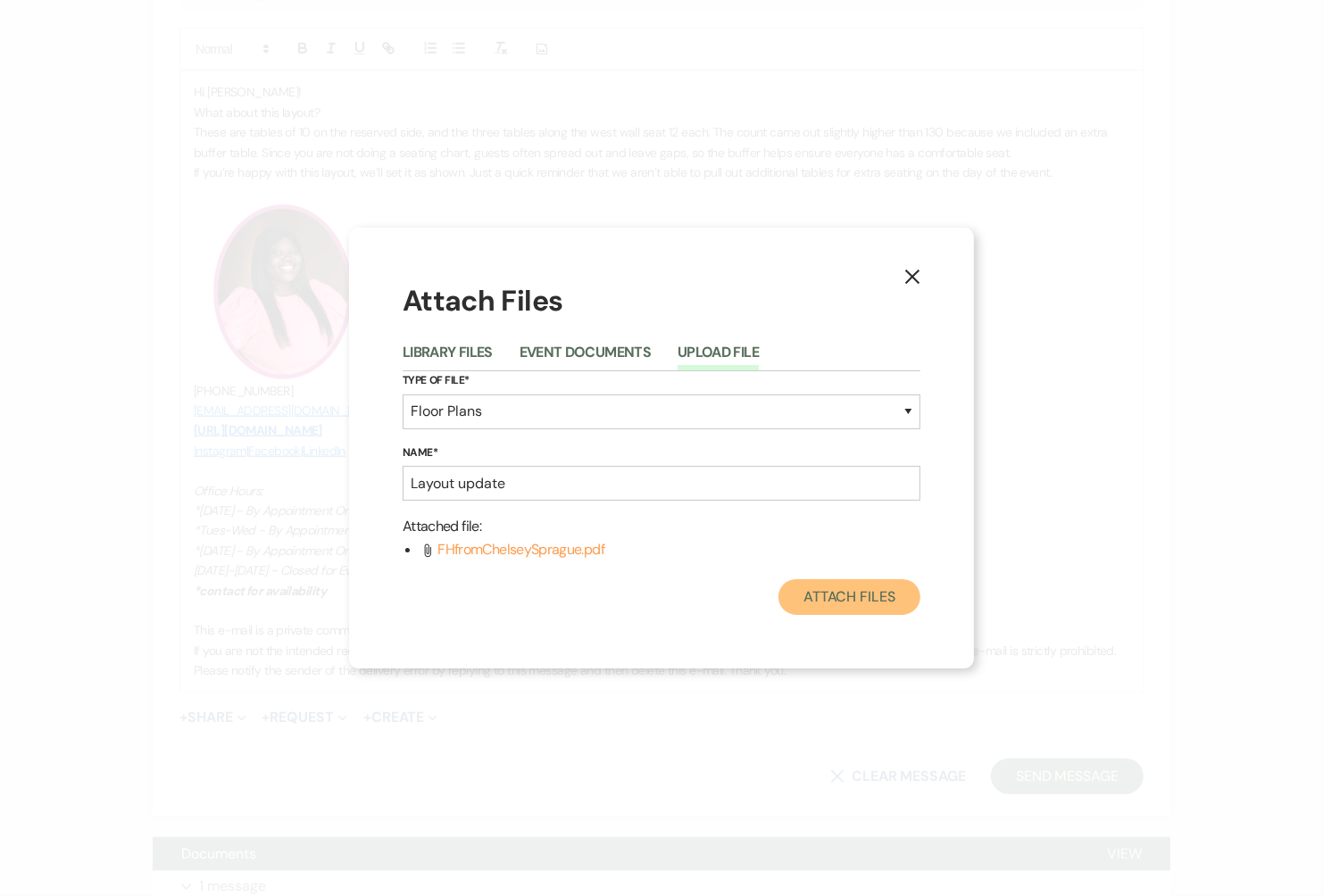
click at [834, 594] on button "Attach Files" at bounding box center [849, 597] width 142 height 36
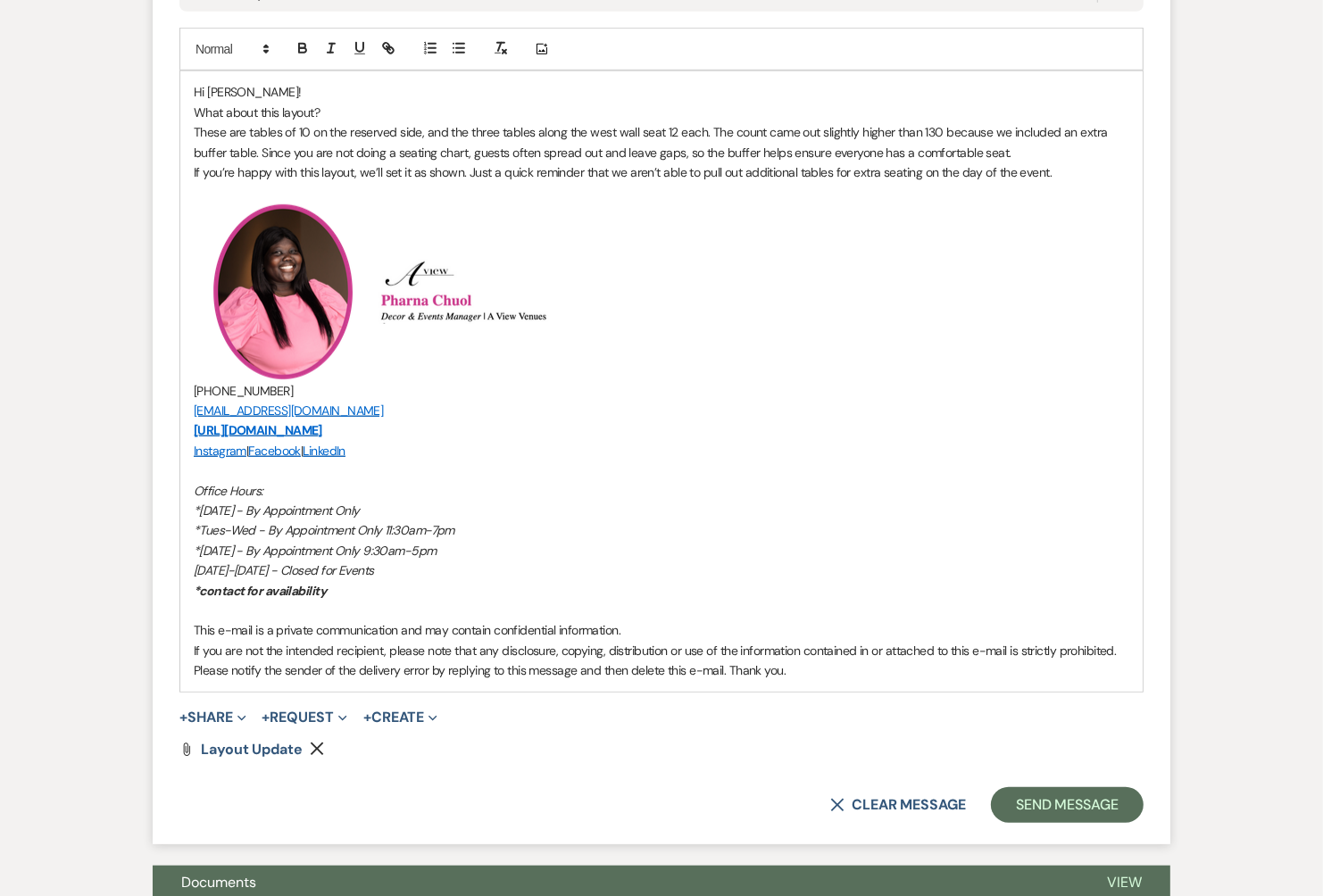
click at [1019, 780] on form "Reply X Saving draft... Recipients* Planning Portal Users ( [PERSON_NAME], [PER…" at bounding box center [662, 276] width 1018 height 1136
click at [1074, 788] on button "Send Message" at bounding box center [1067, 805] width 153 height 36
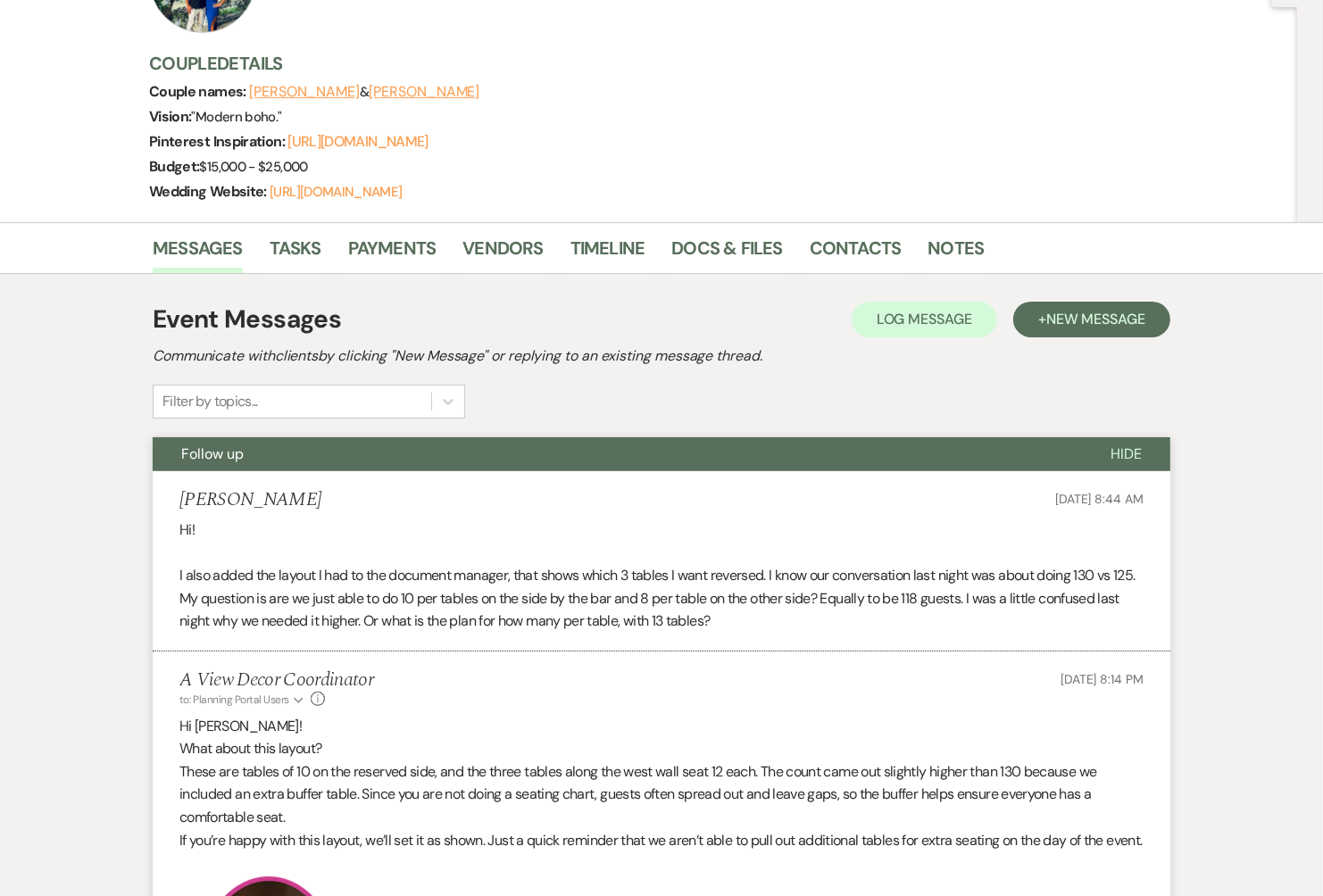
scroll to position [0, 0]
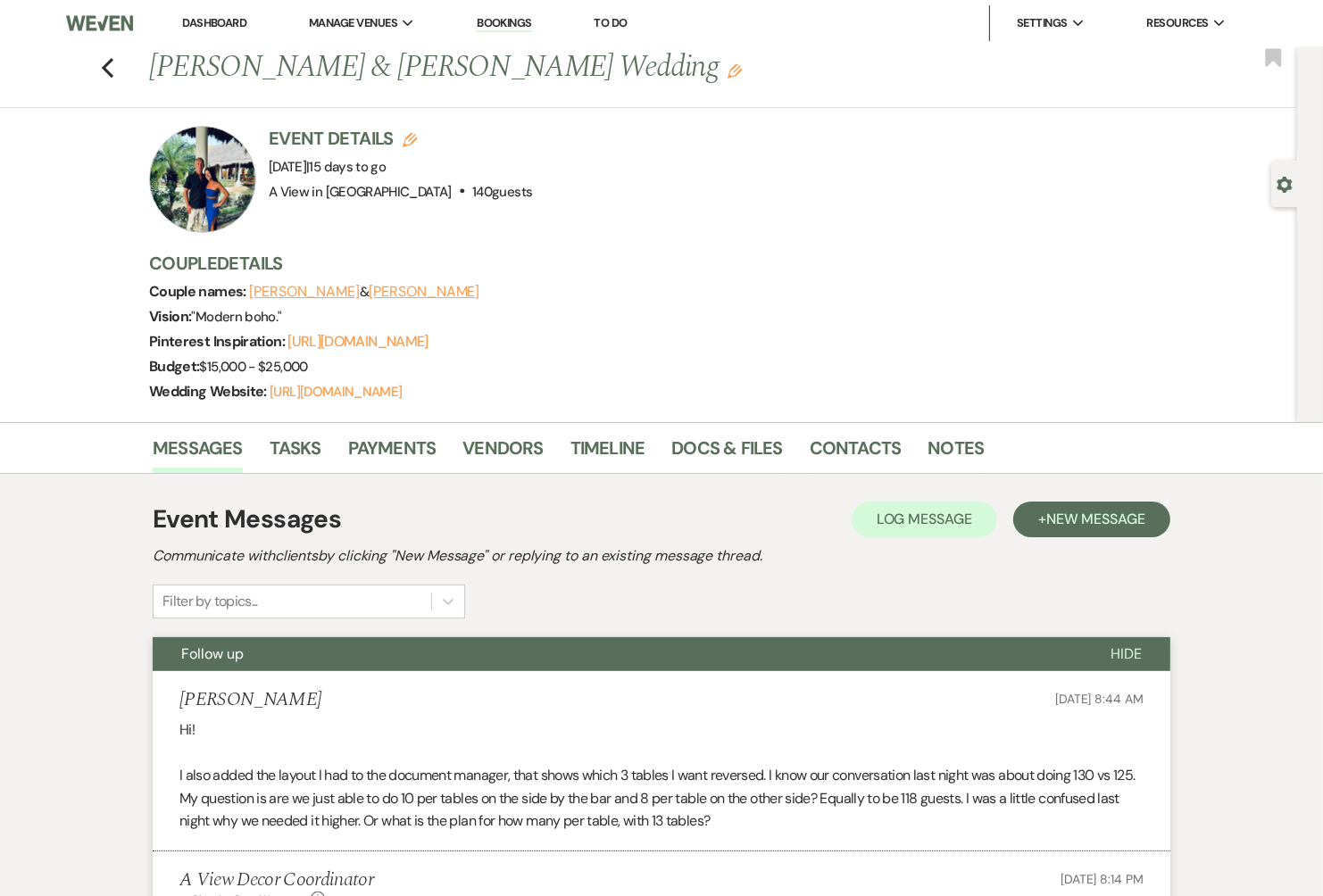
click at [211, 30] on li "Dashboard" at bounding box center [214, 24] width 82 height 36
click at [218, 25] on link "Dashboard" at bounding box center [214, 23] width 64 height 15
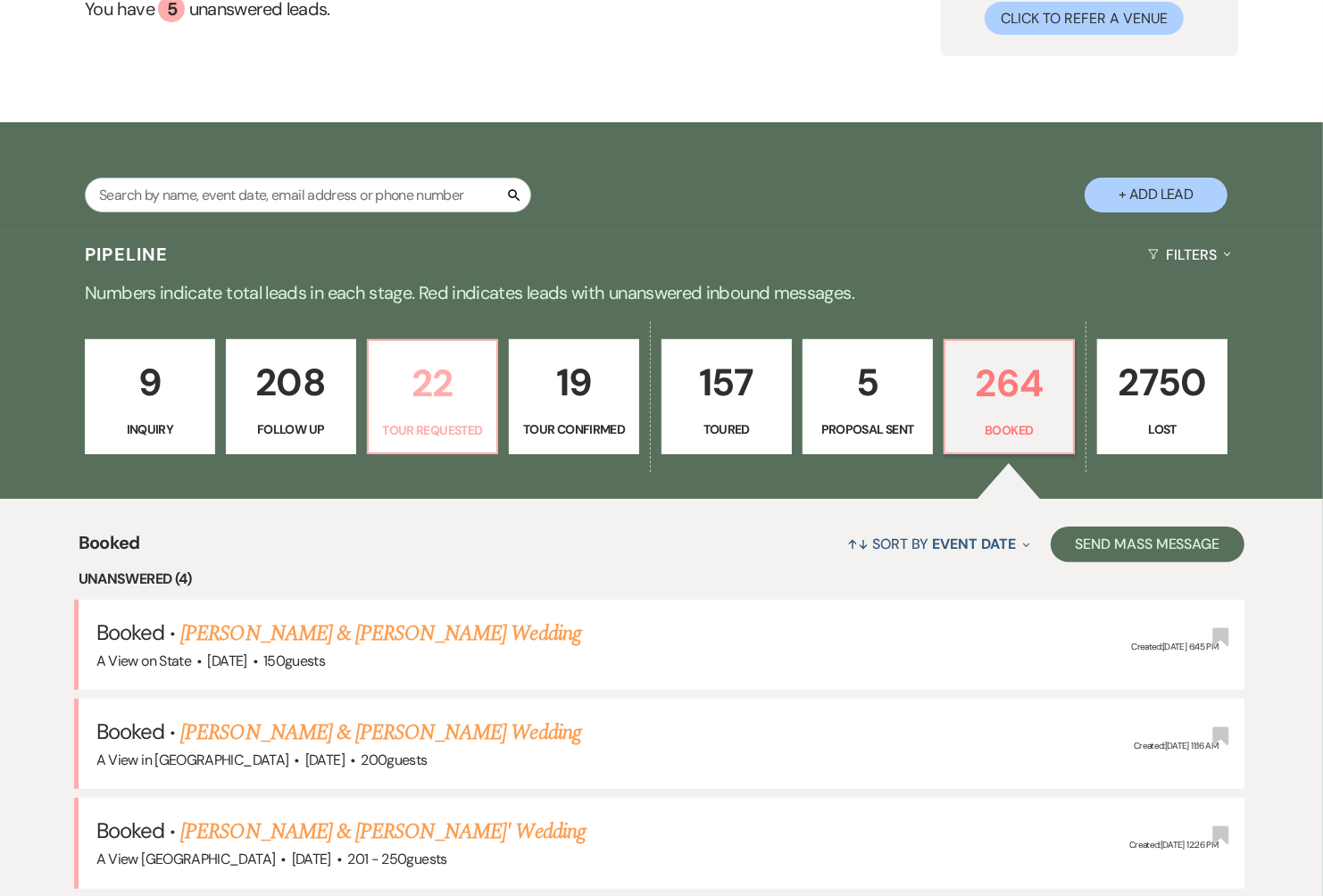
scroll to position [342, 0]
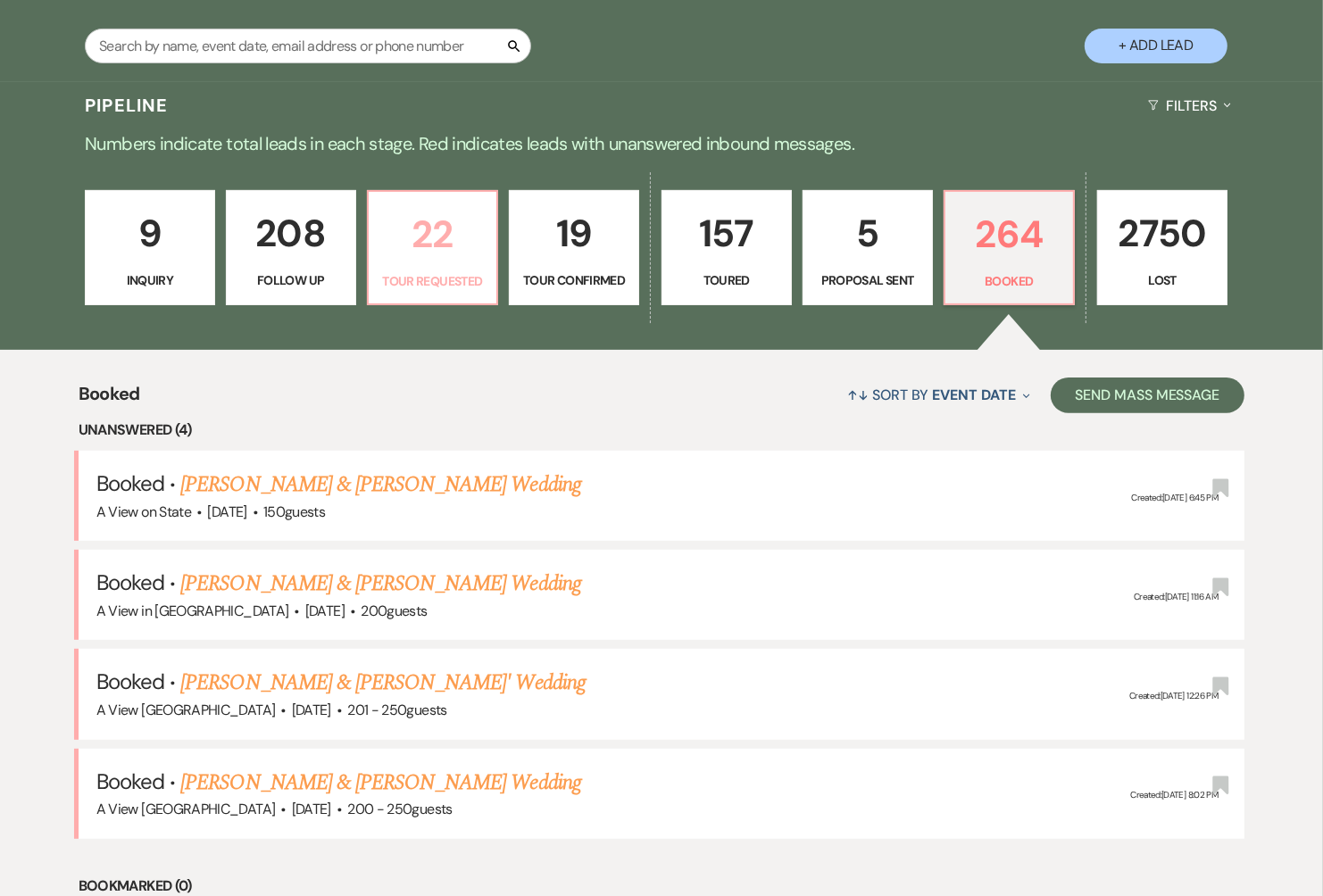
click at [465, 576] on link "[PERSON_NAME] & [PERSON_NAME] Wedding" at bounding box center [380, 584] width 400 height 32
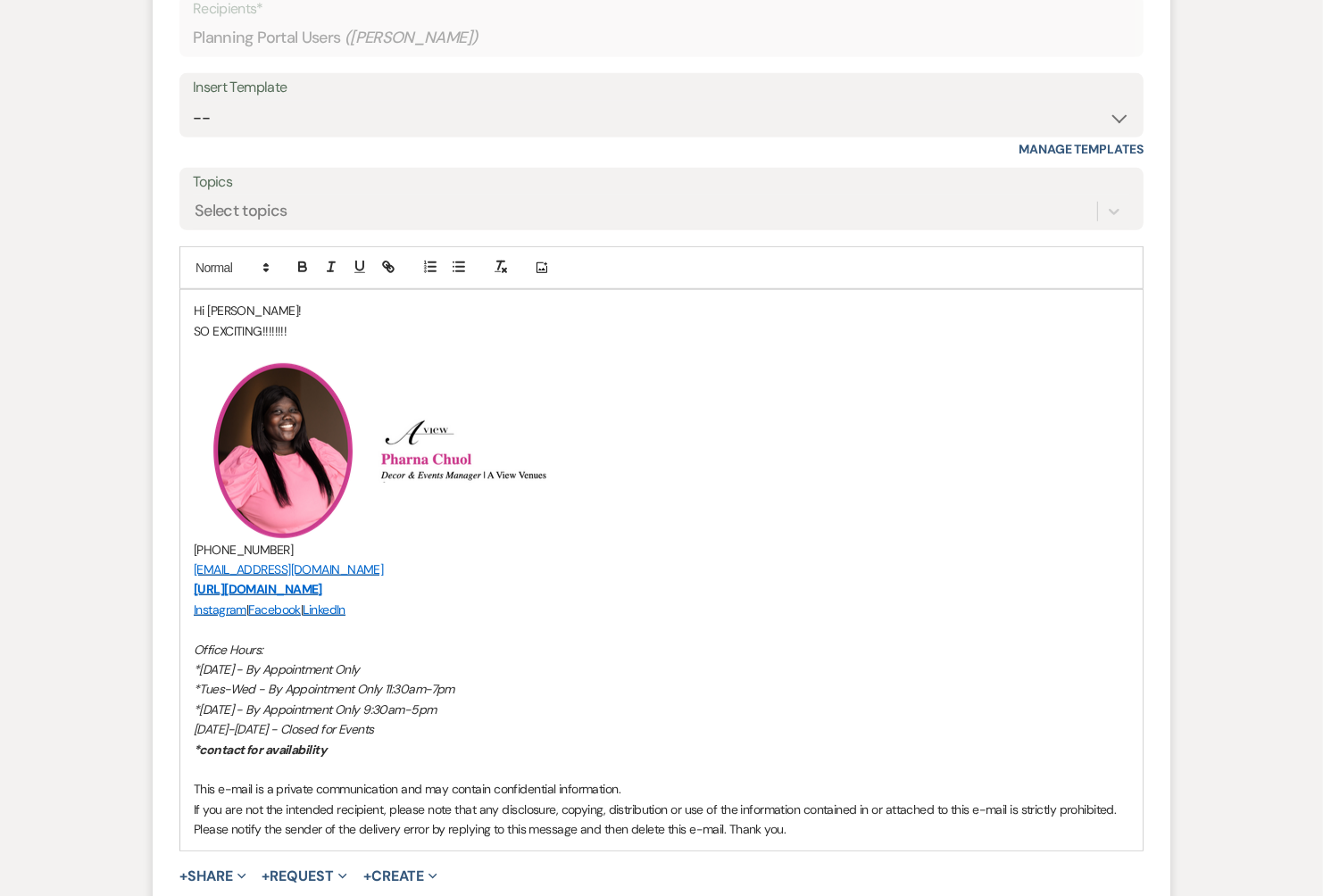
scroll to position [1032, 0]
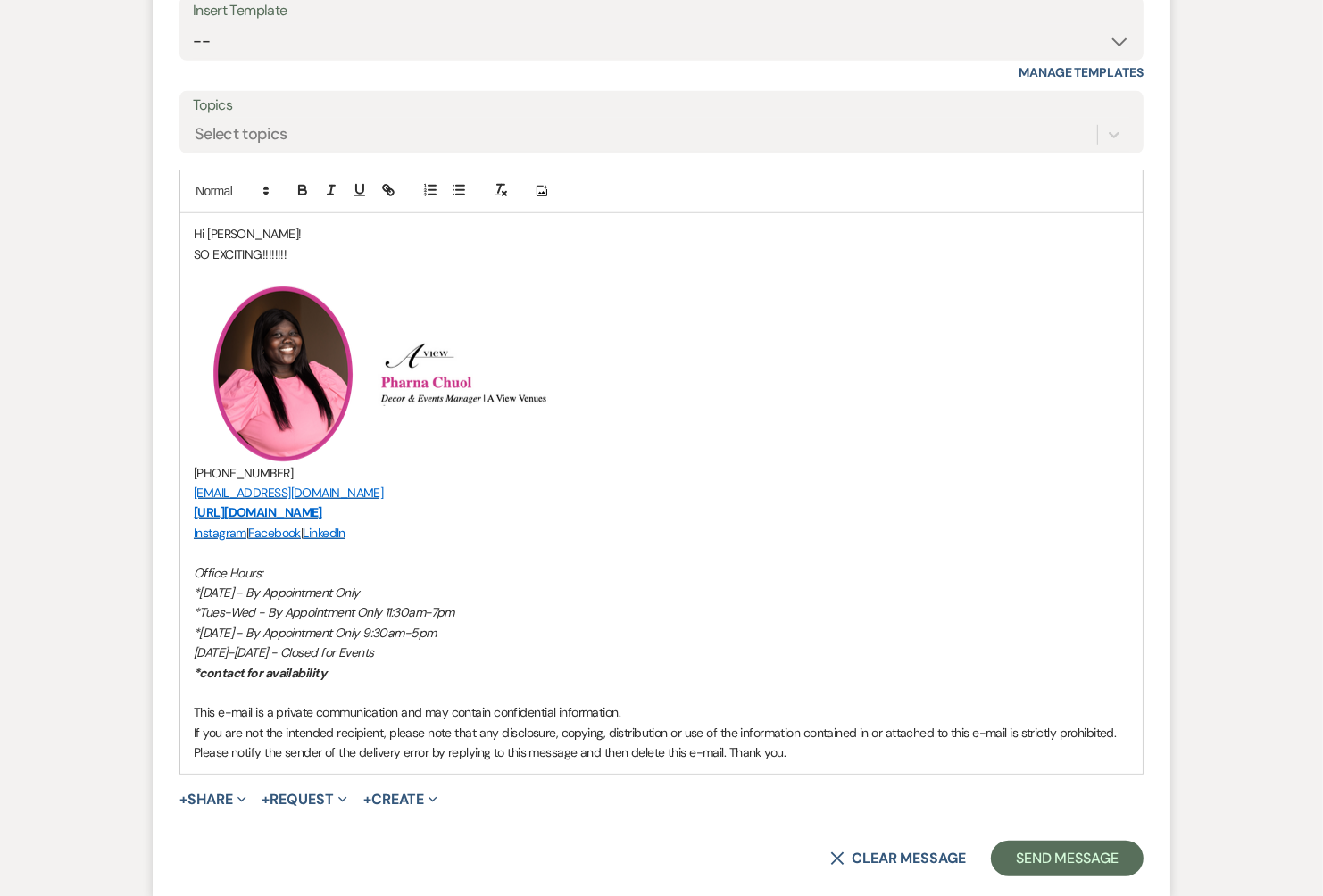
click at [345, 257] on p "SO EXCITING!!!!!!!!" at bounding box center [662, 254] width 936 height 20
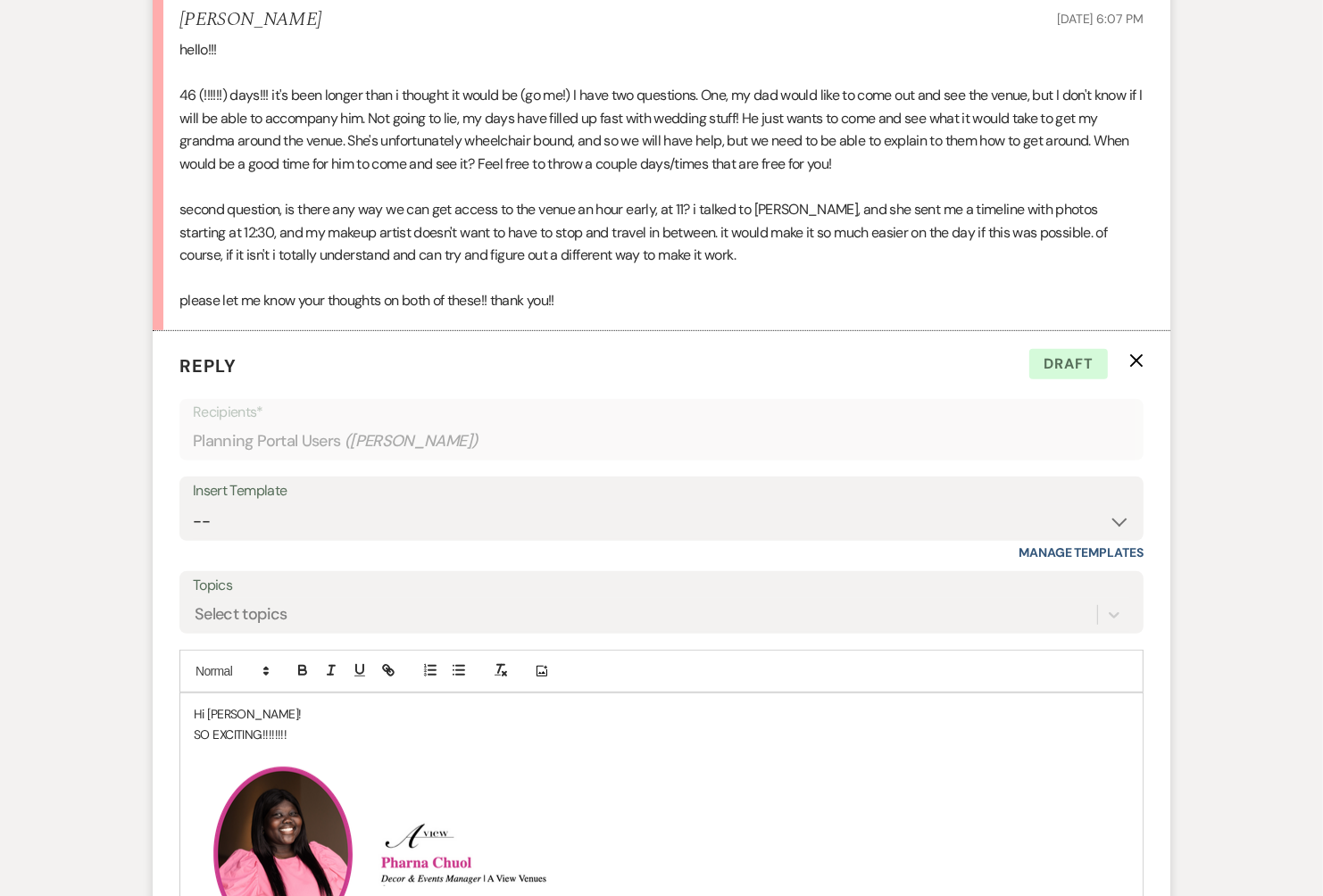
scroll to position [533, 0]
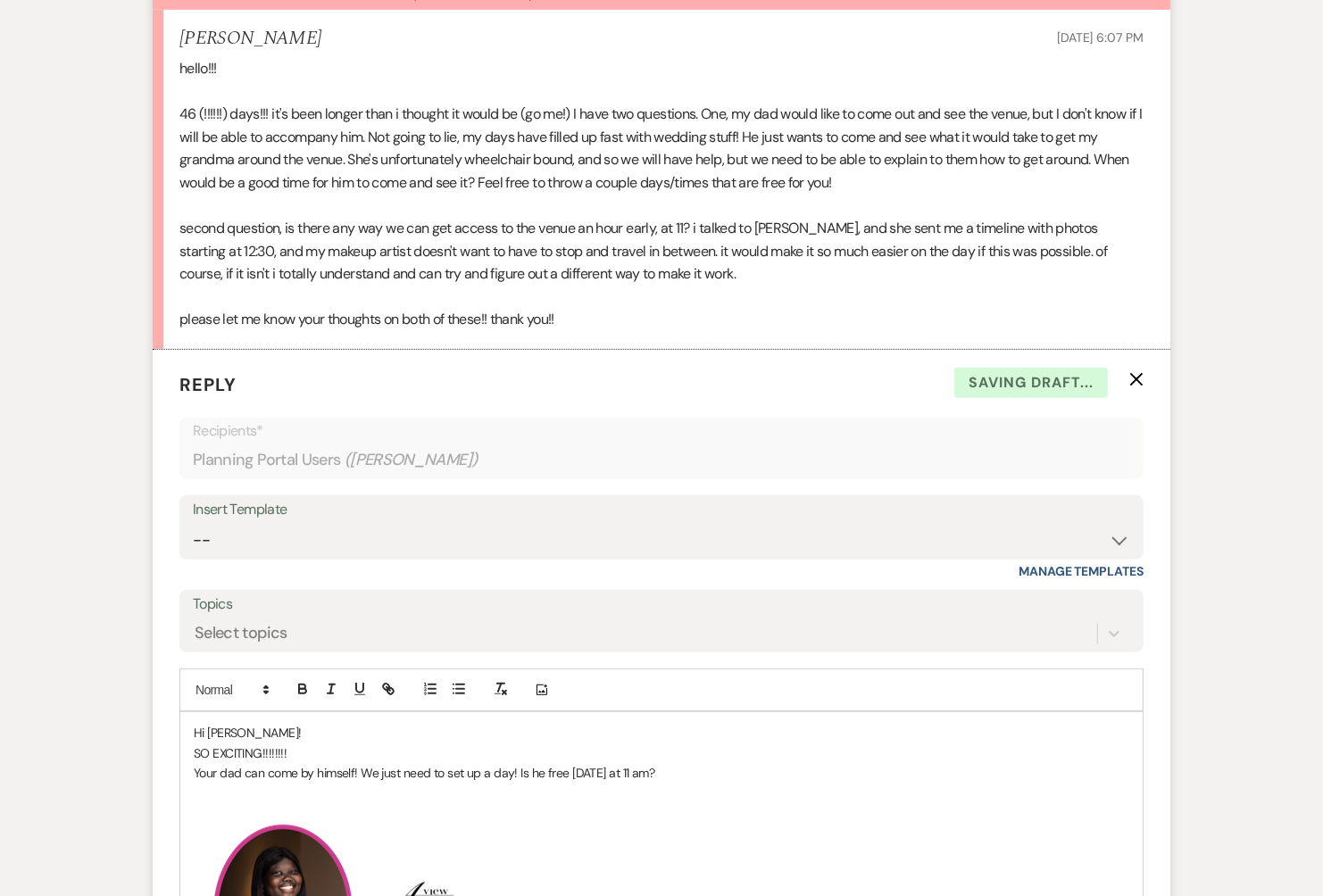
click at [678, 768] on p "Your dad can come by himself! We just need to set up a day! Is he free [DATE] a…" at bounding box center [662, 772] width 936 height 20
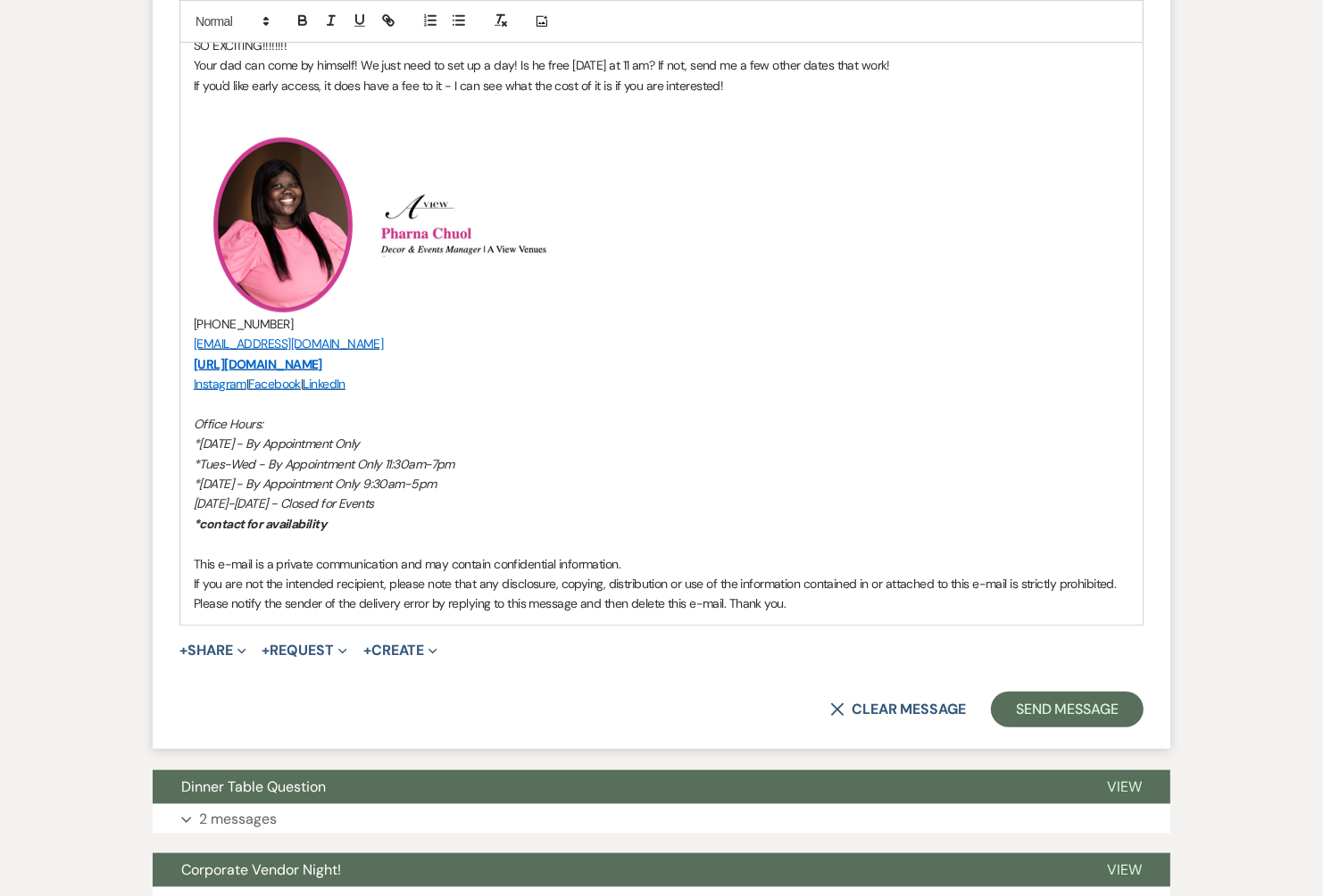
scroll to position [1314, 0]
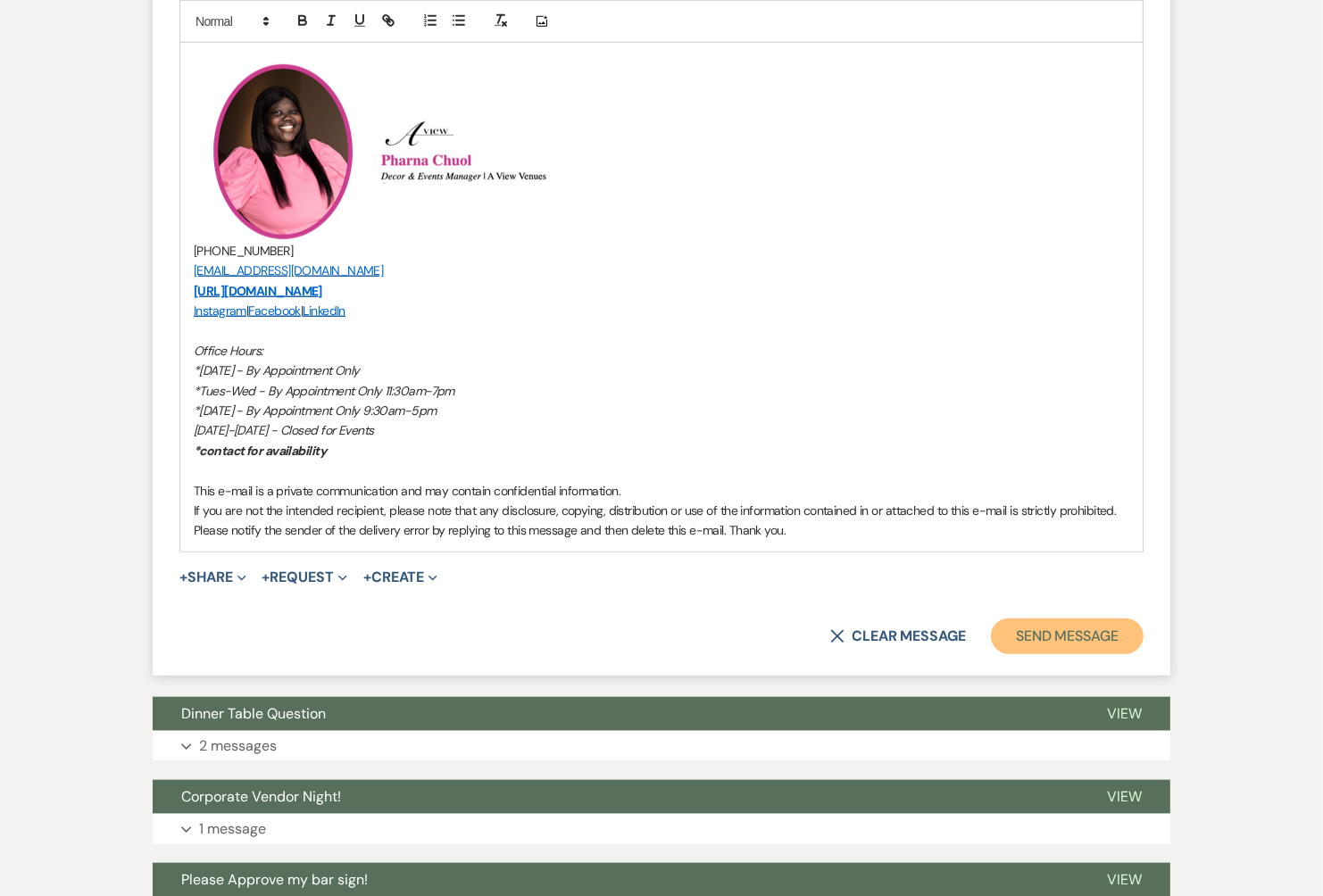
click at [1019, 635] on button "Send Message" at bounding box center [1067, 637] width 153 height 36
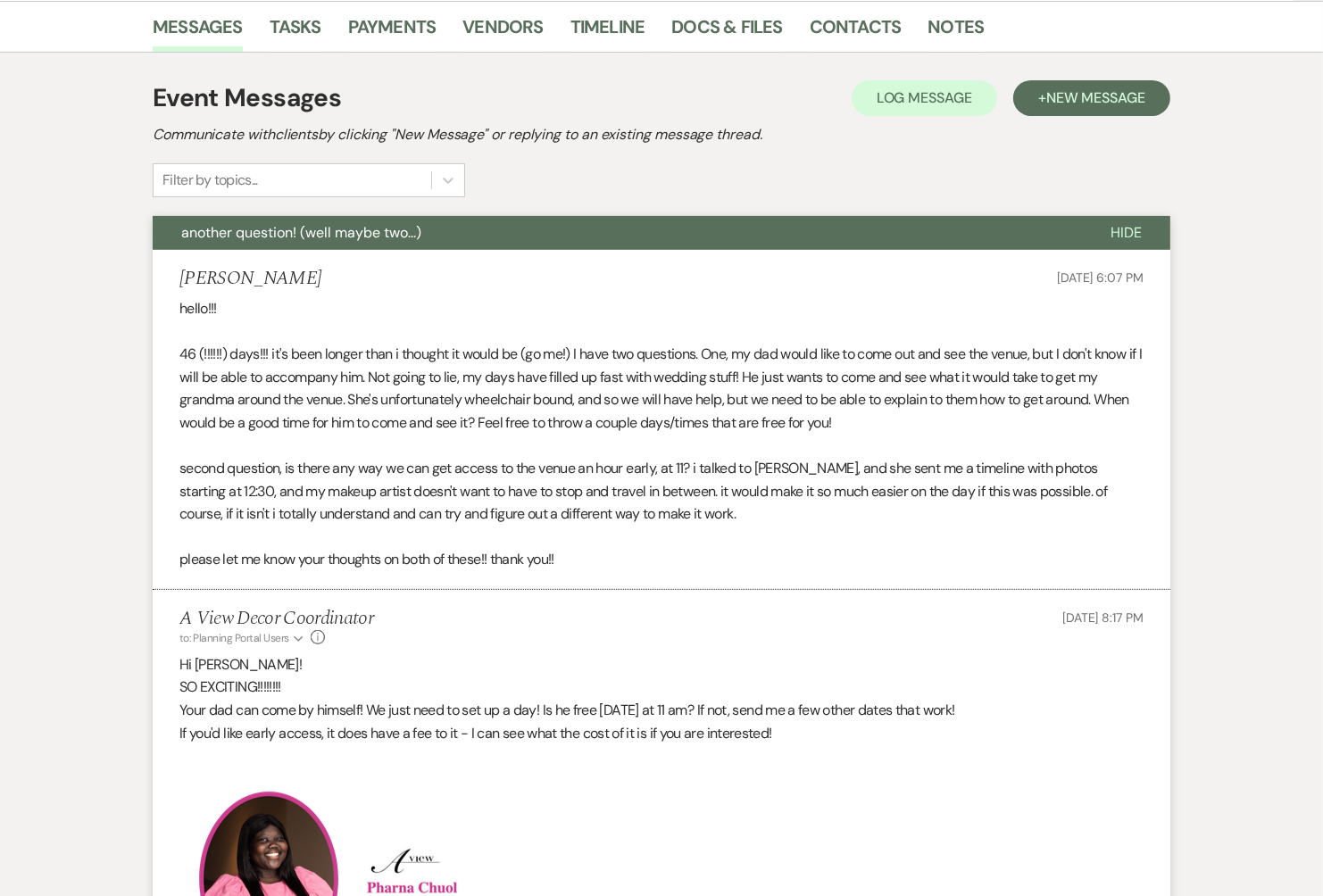
scroll to position [0, 0]
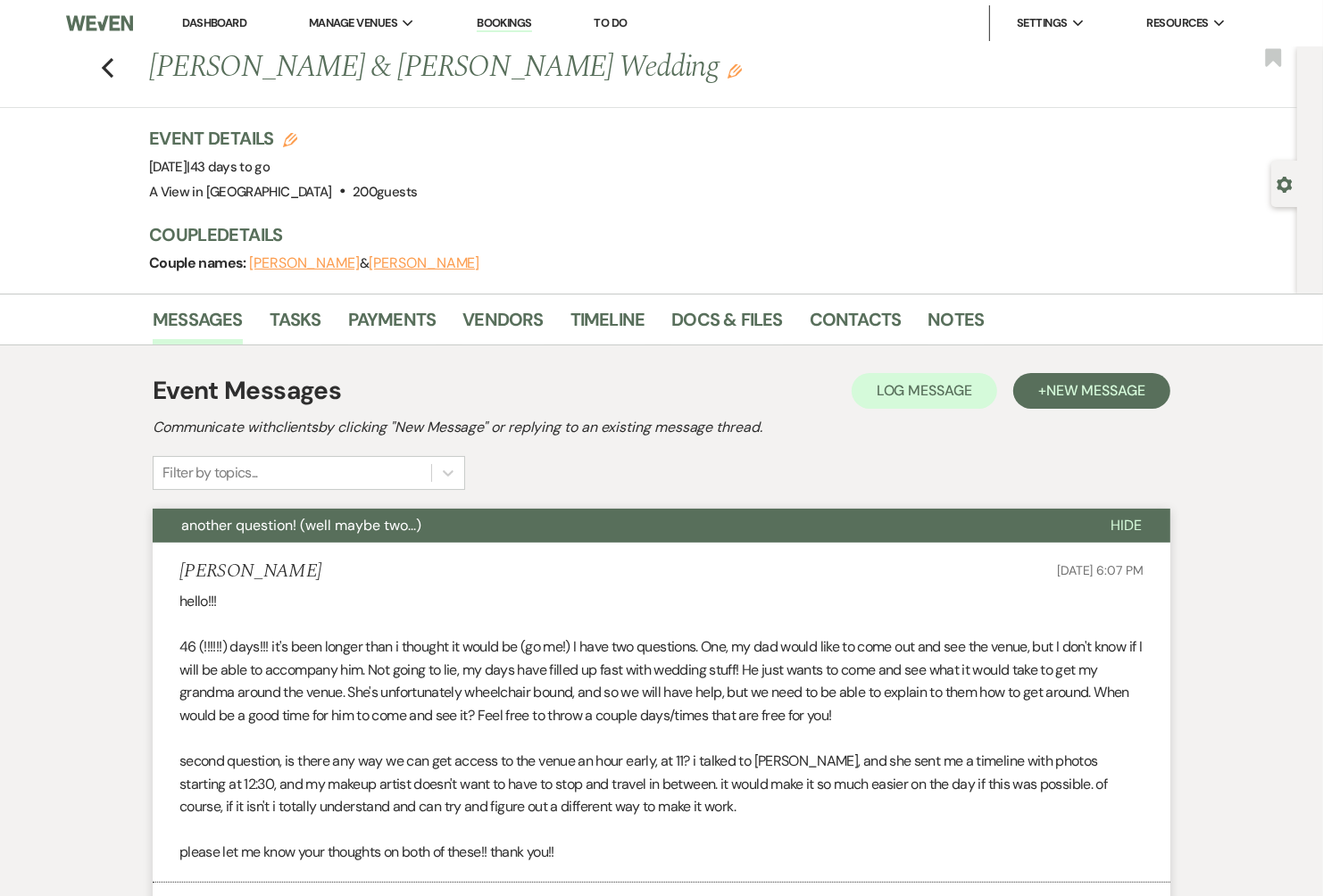
click at [207, 15] on link "Dashboard" at bounding box center [214, 23] width 64 height 15
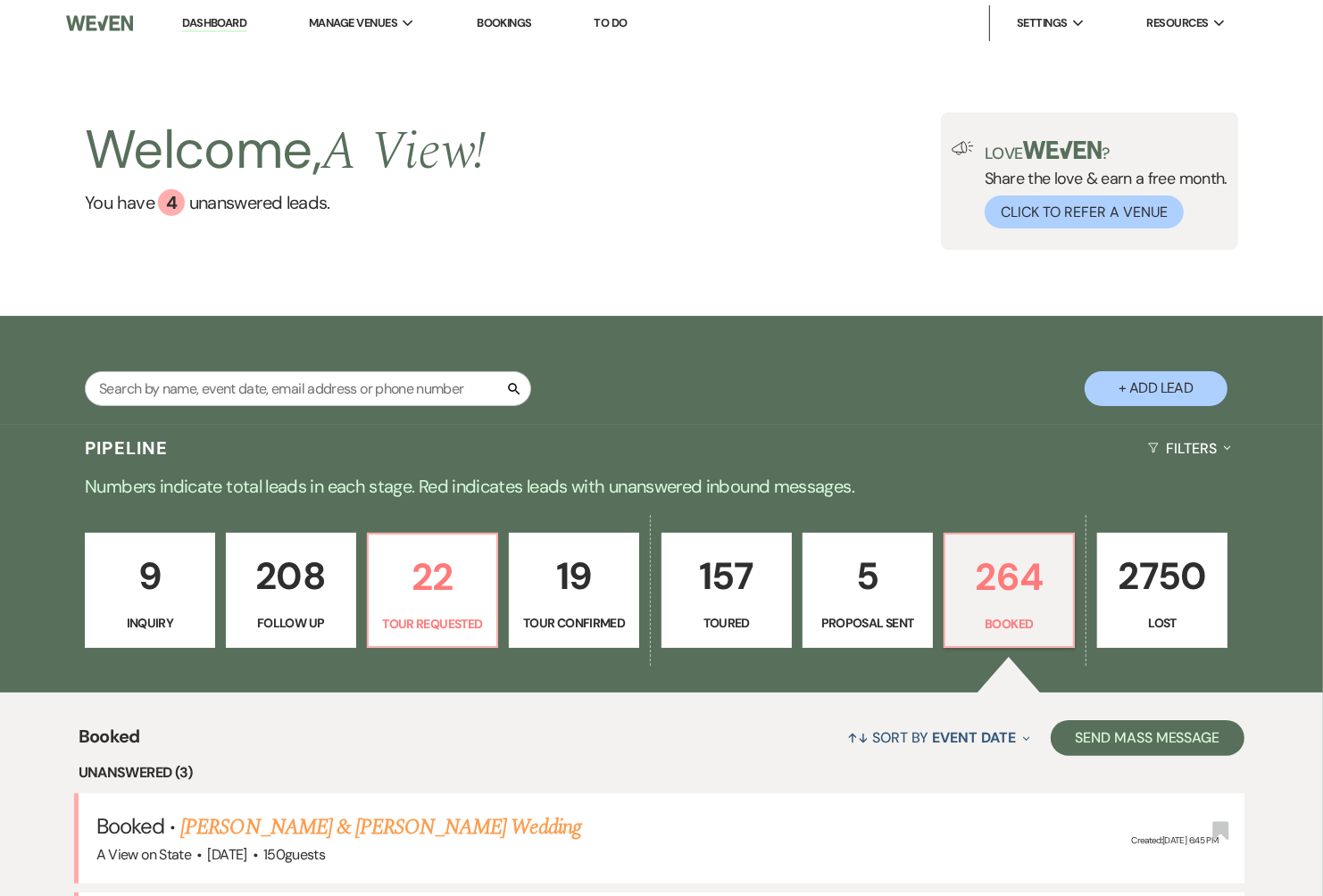
scroll to position [373, 0]
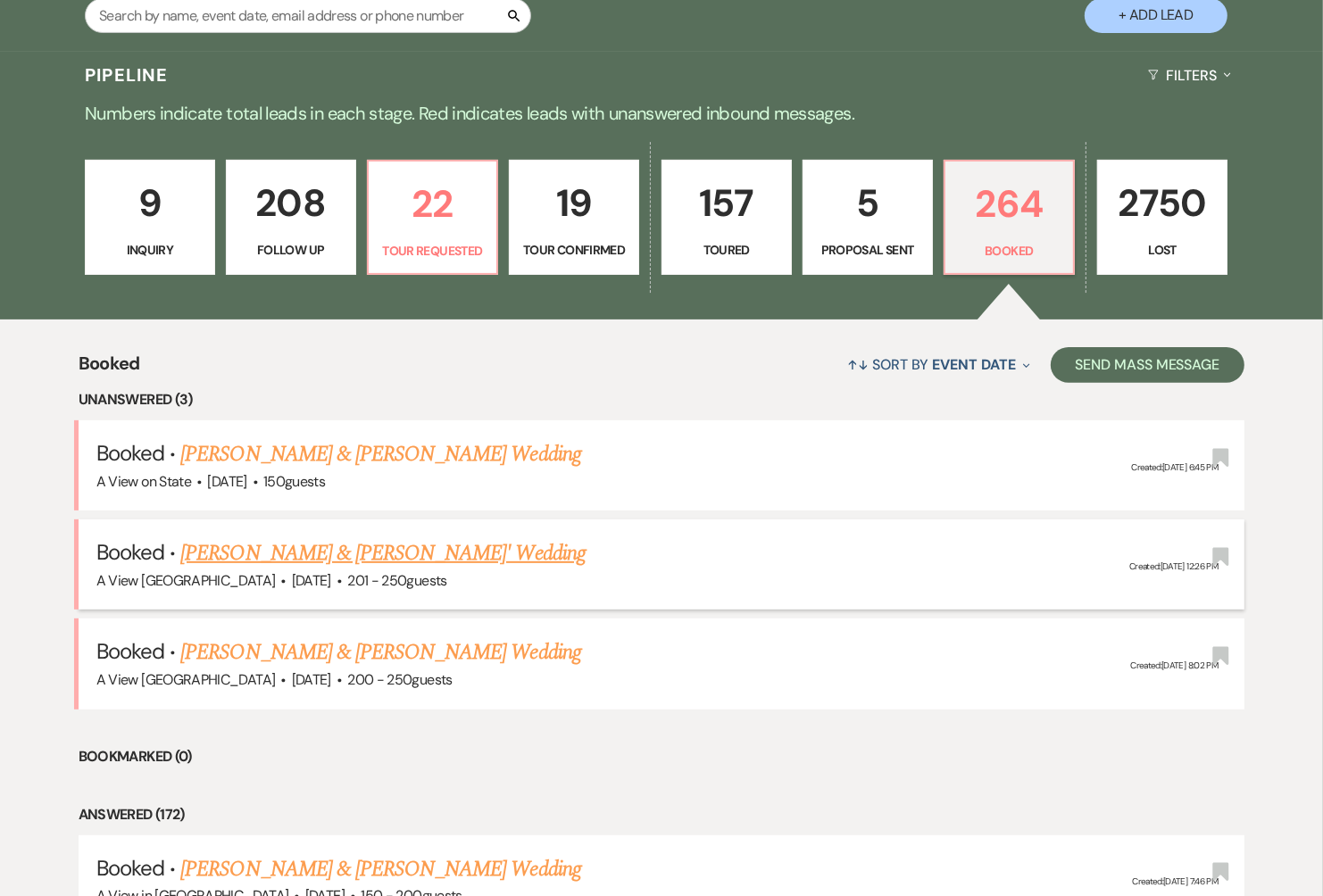
click at [260, 554] on link "[PERSON_NAME] & [PERSON_NAME]' Wedding" at bounding box center [383, 554] width 406 height 32
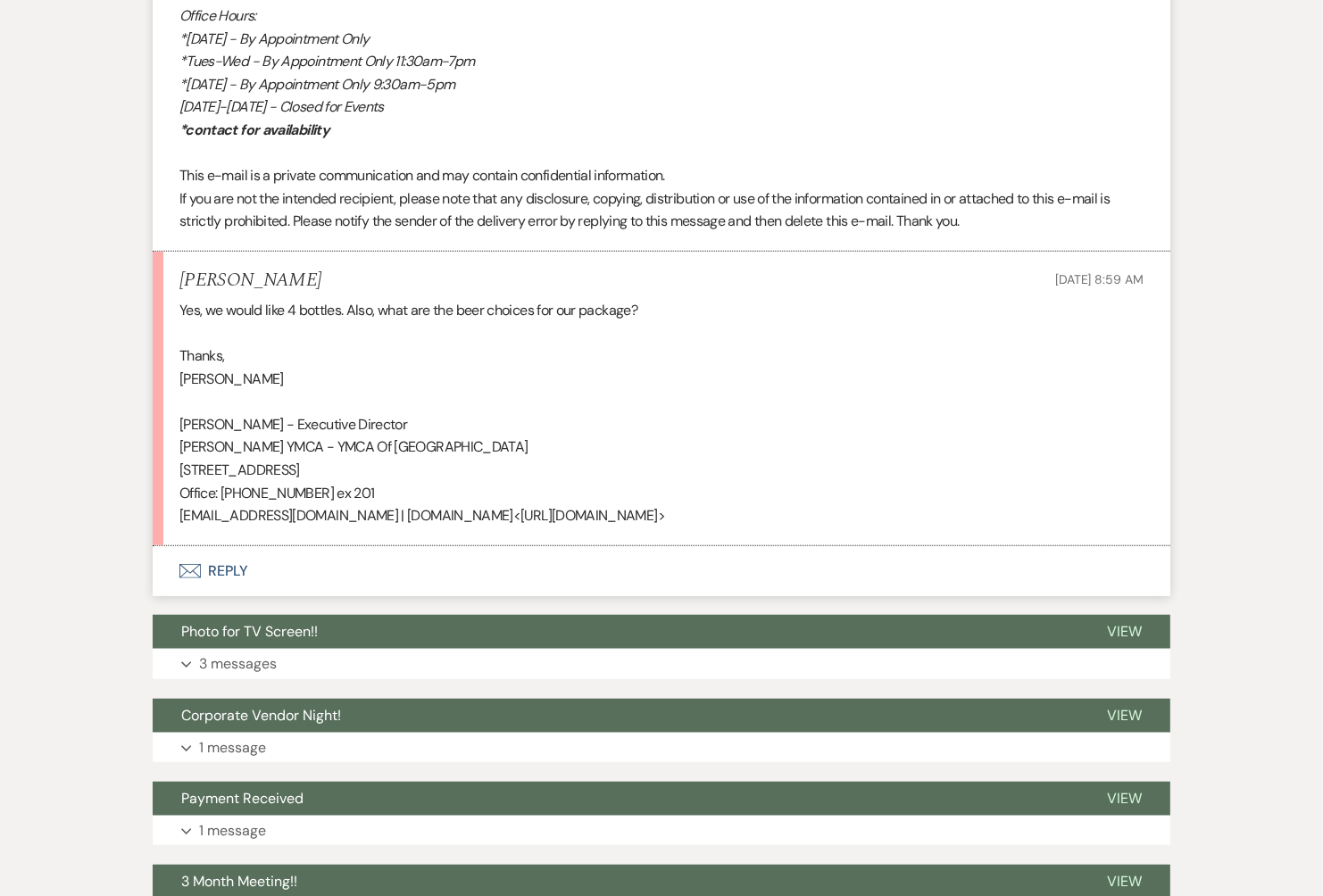
scroll to position [1039, 0]
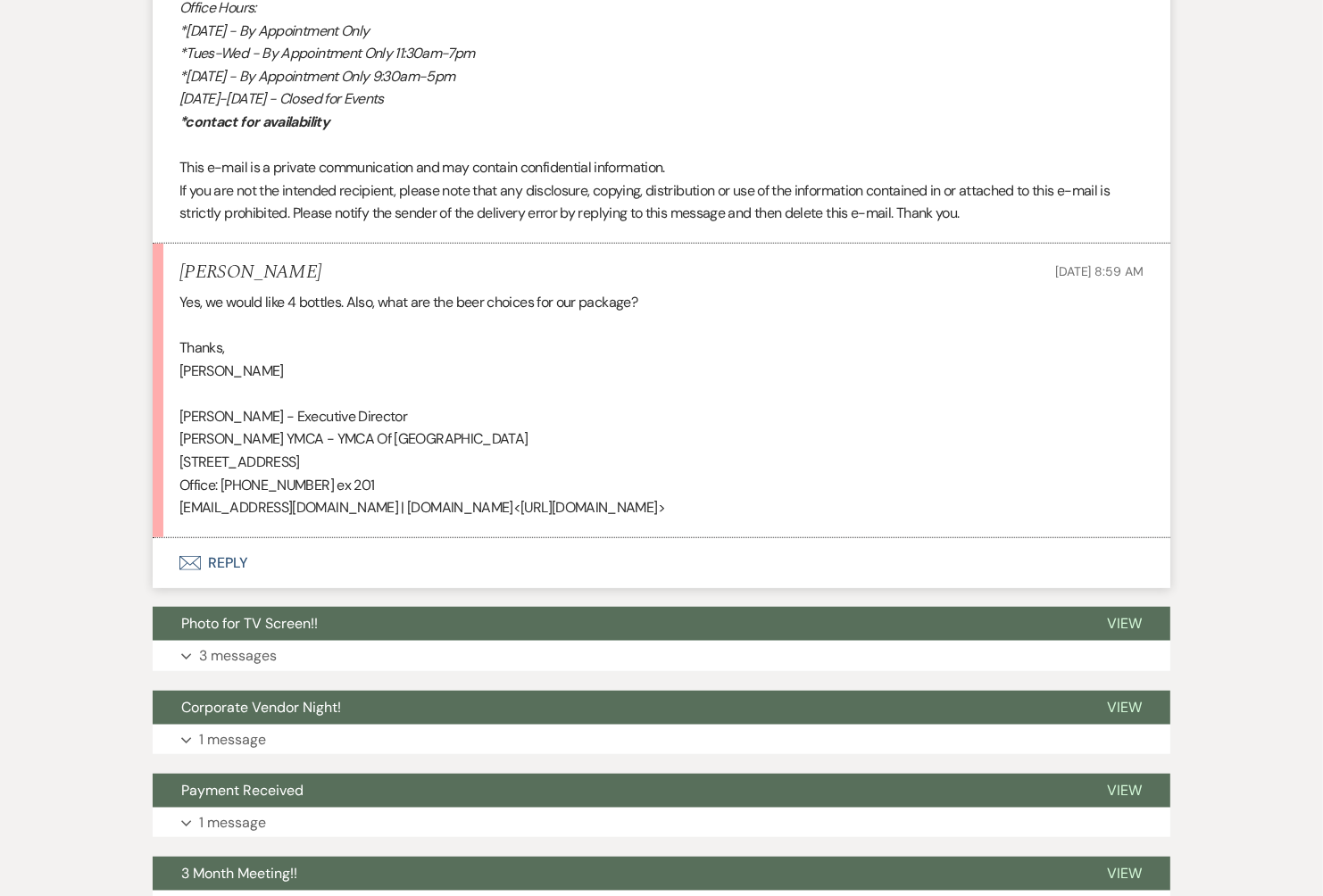
click at [199, 557] on icon "Envelope" at bounding box center [190, 563] width 22 height 14
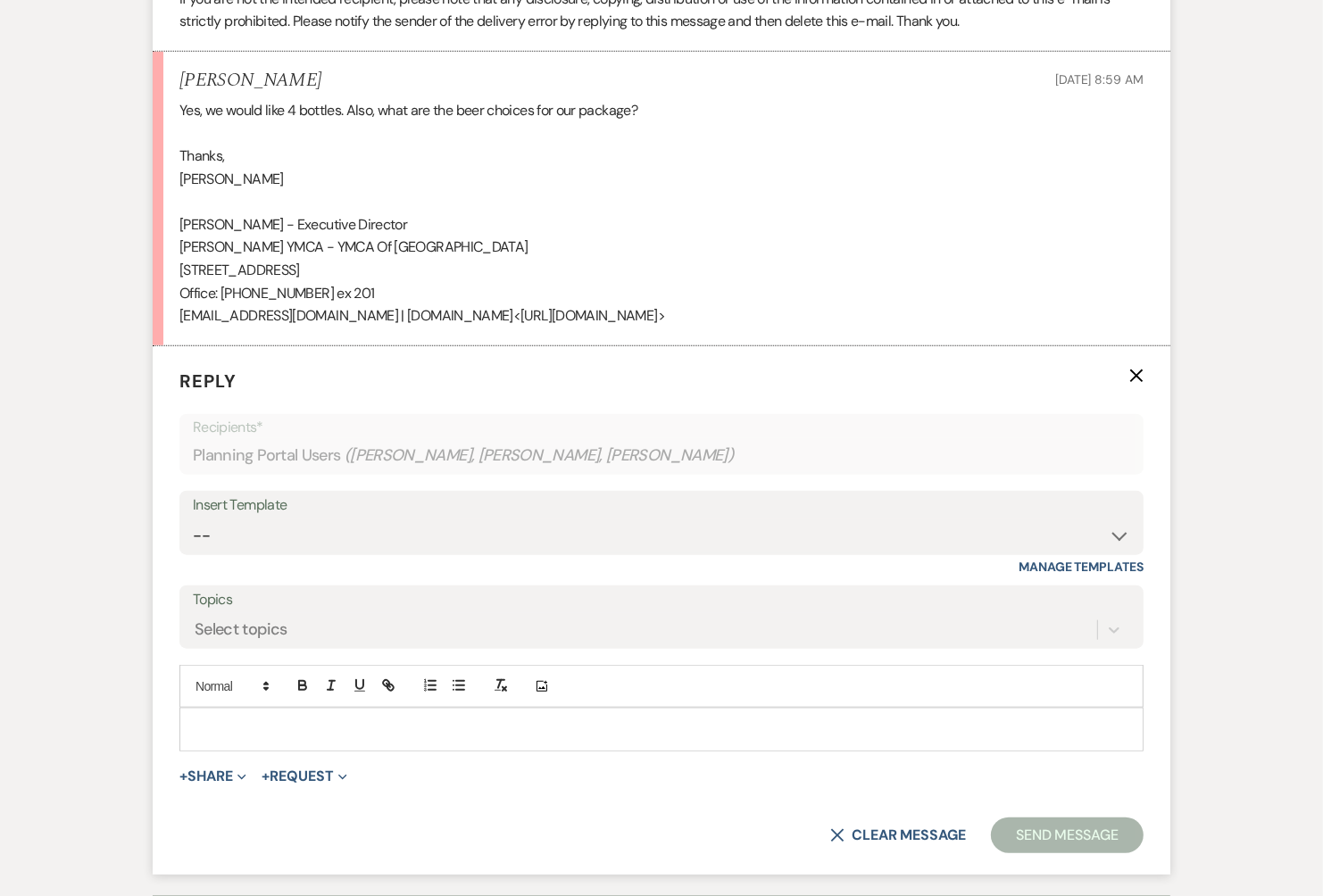
scroll to position [1389, 0]
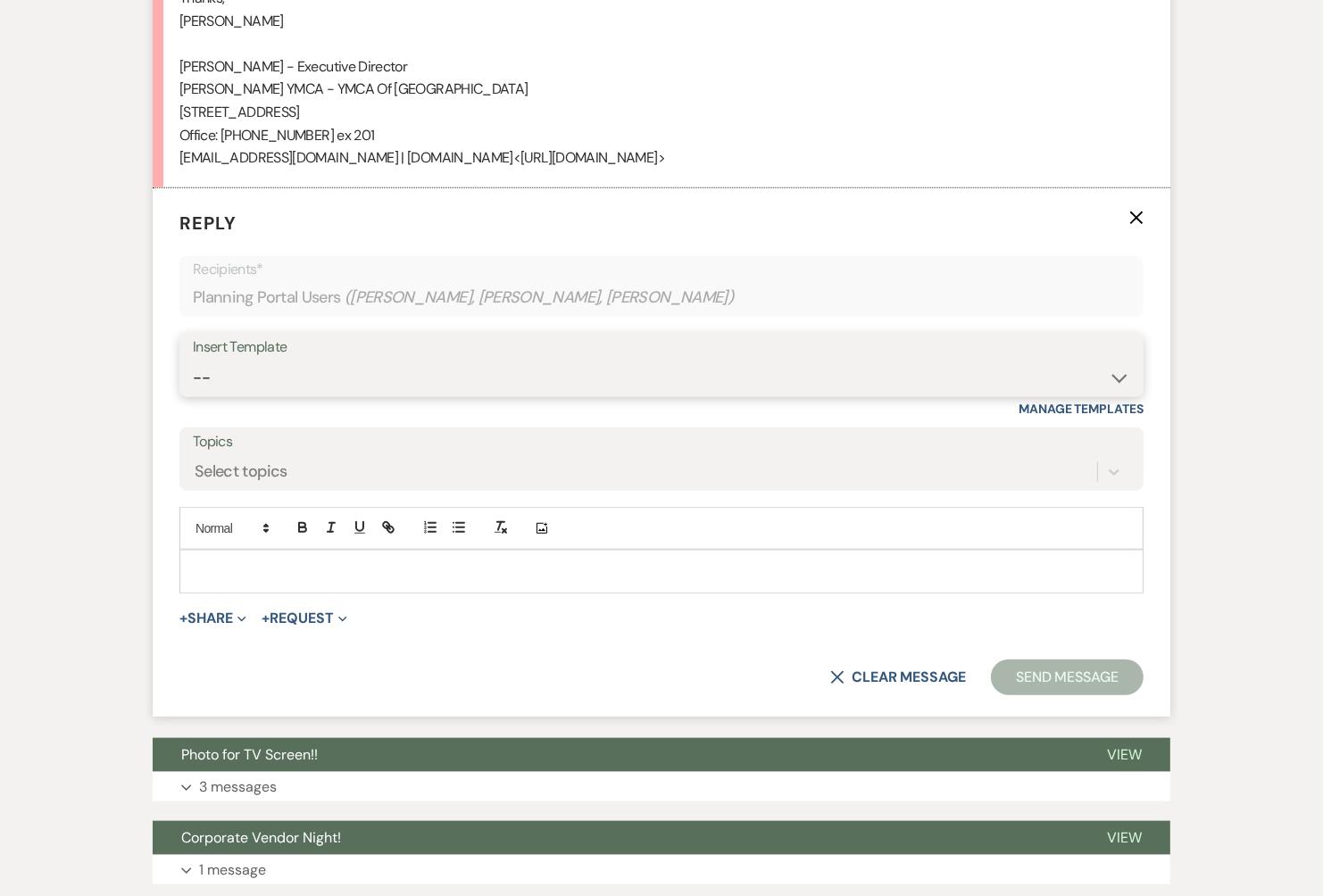
click at [297, 383] on select "-- Tour Confirmation Contract (Pre-Booked Leads) Out of office Inquiry Email Al…" at bounding box center [662, 377] width 938 height 35
select select "3373"
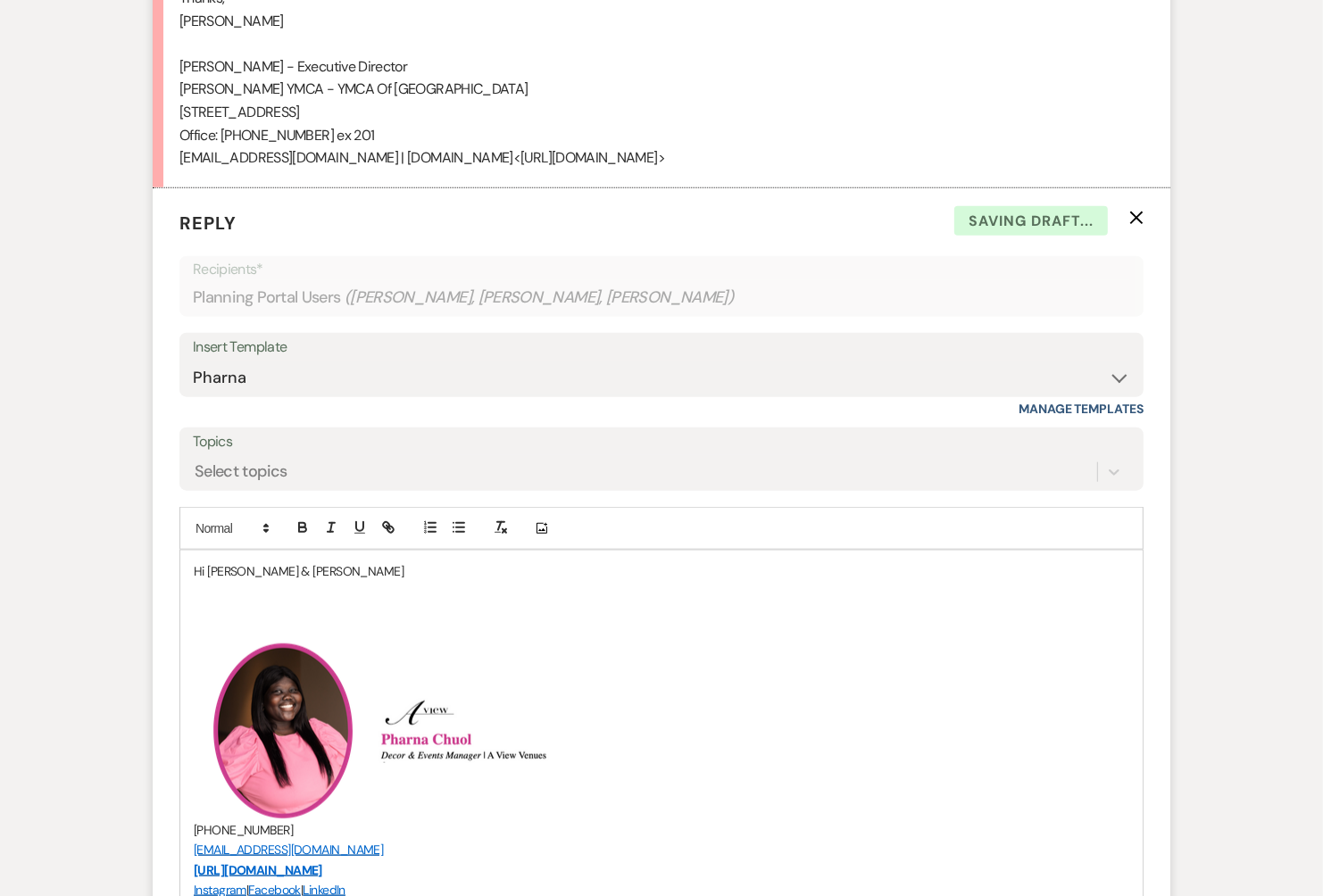
click at [333, 561] on p "Hi [PERSON_NAME] & [PERSON_NAME]" at bounding box center [662, 571] width 936 height 20
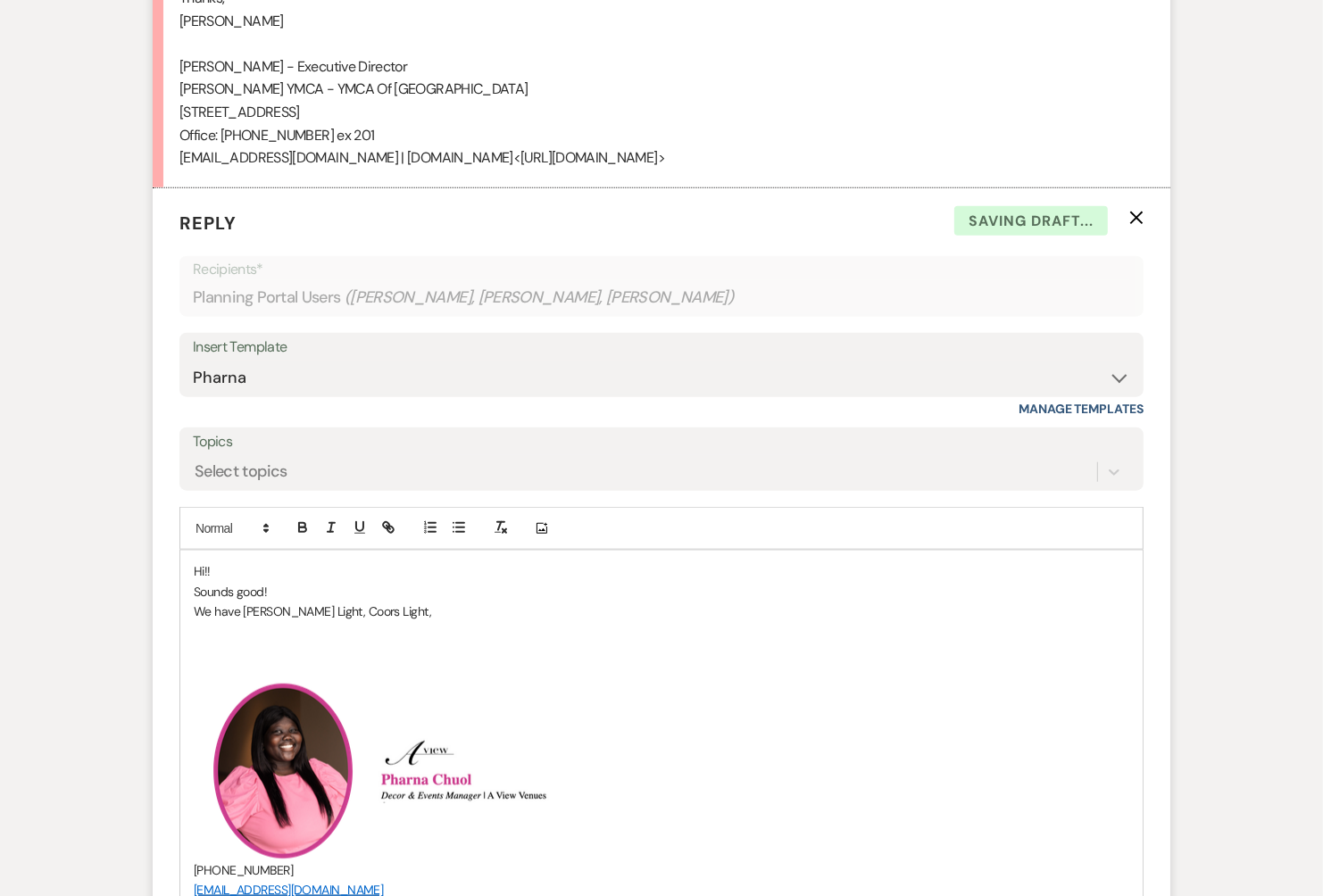
click at [403, 606] on p "We have [PERSON_NAME] Light, Coors Light," at bounding box center [662, 611] width 936 height 20
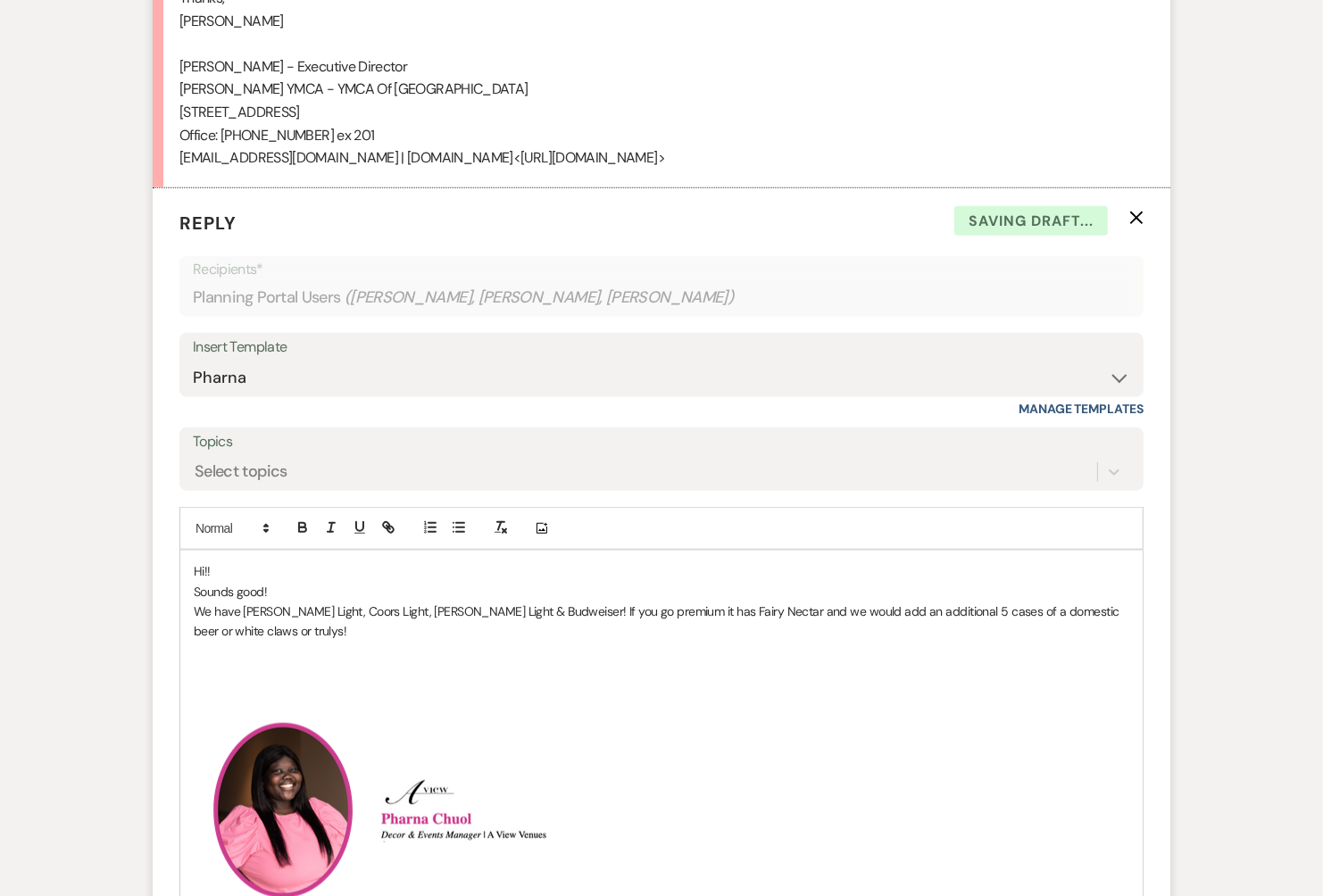
click at [1040, 661] on p at bounding box center [662, 671] width 936 height 20
click at [1046, 606] on p "We have [PERSON_NAME] Light, Coors Light, [PERSON_NAME] Light & Budweiser! If y…" at bounding box center [662, 622] width 936 height 41
click at [1034, 606] on p "We have [PERSON_NAME] Light, Coors Light, [PERSON_NAME] Light & Budweiser! If y…" at bounding box center [662, 622] width 936 height 41
click at [1040, 608] on p "We have [PERSON_NAME] Light, Coors Light, [PERSON_NAME] Light & Budweiser! If y…" at bounding box center [662, 622] width 936 height 41
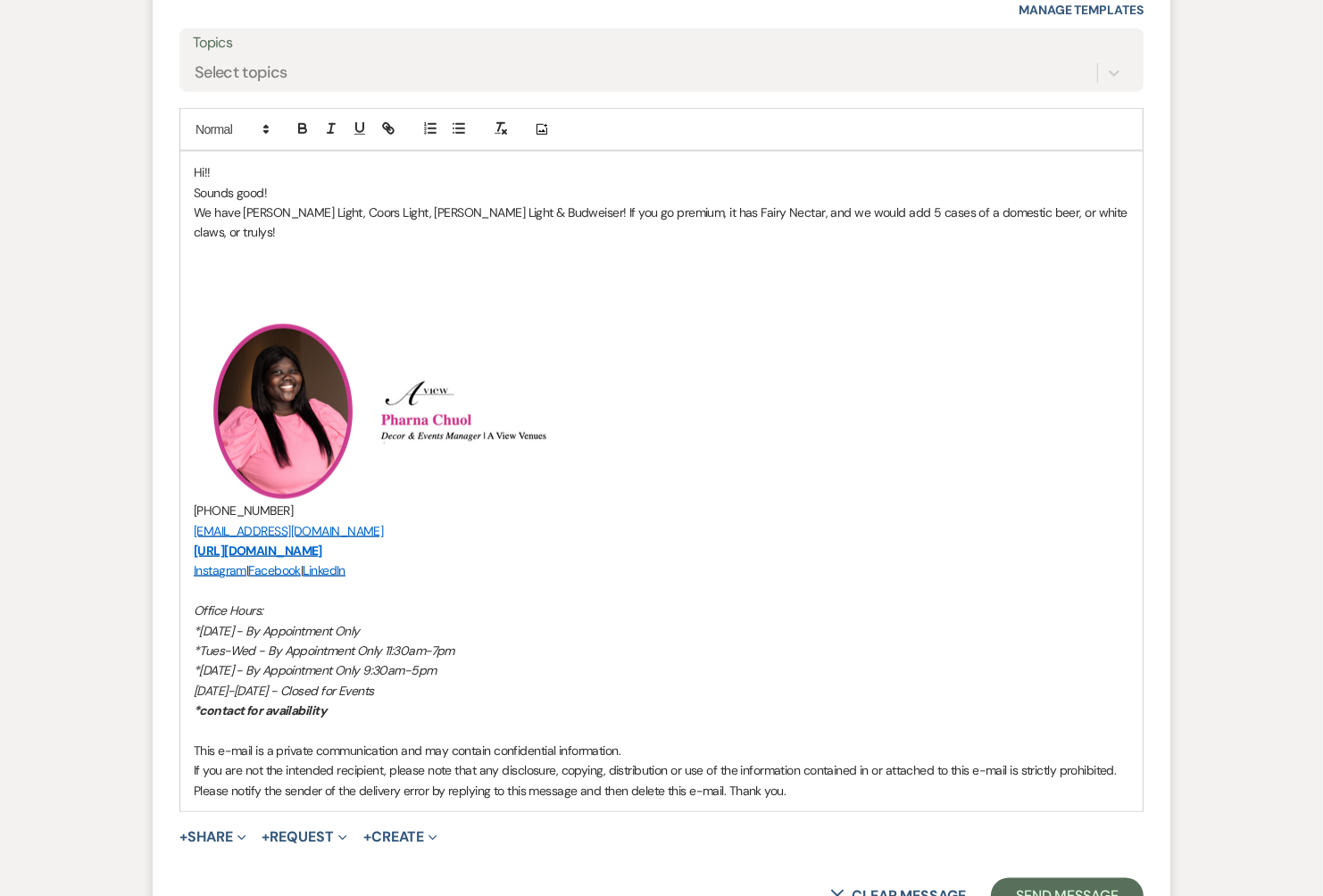
scroll to position [1813, 0]
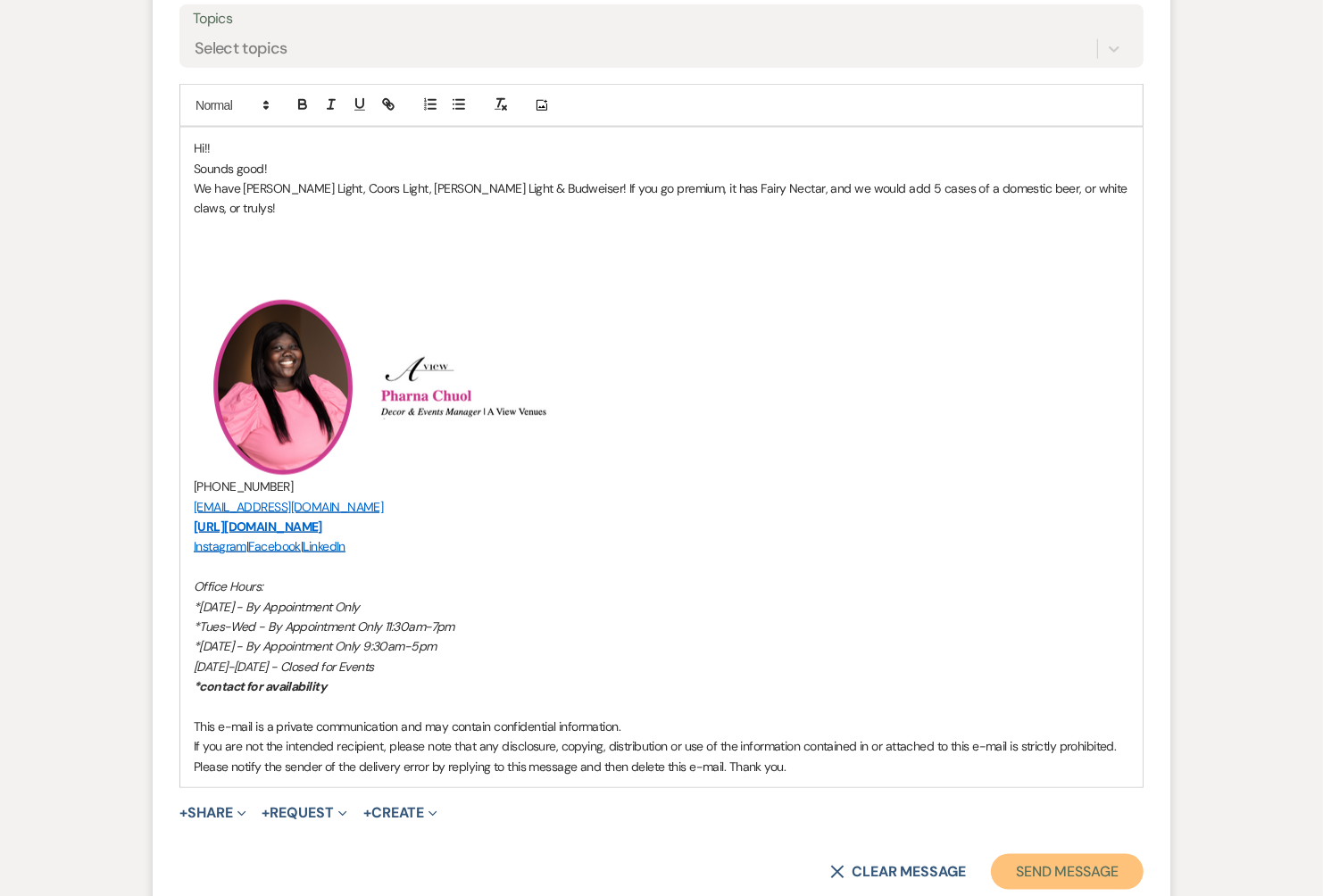
click at [1074, 855] on button "Send Message" at bounding box center [1067, 872] width 153 height 36
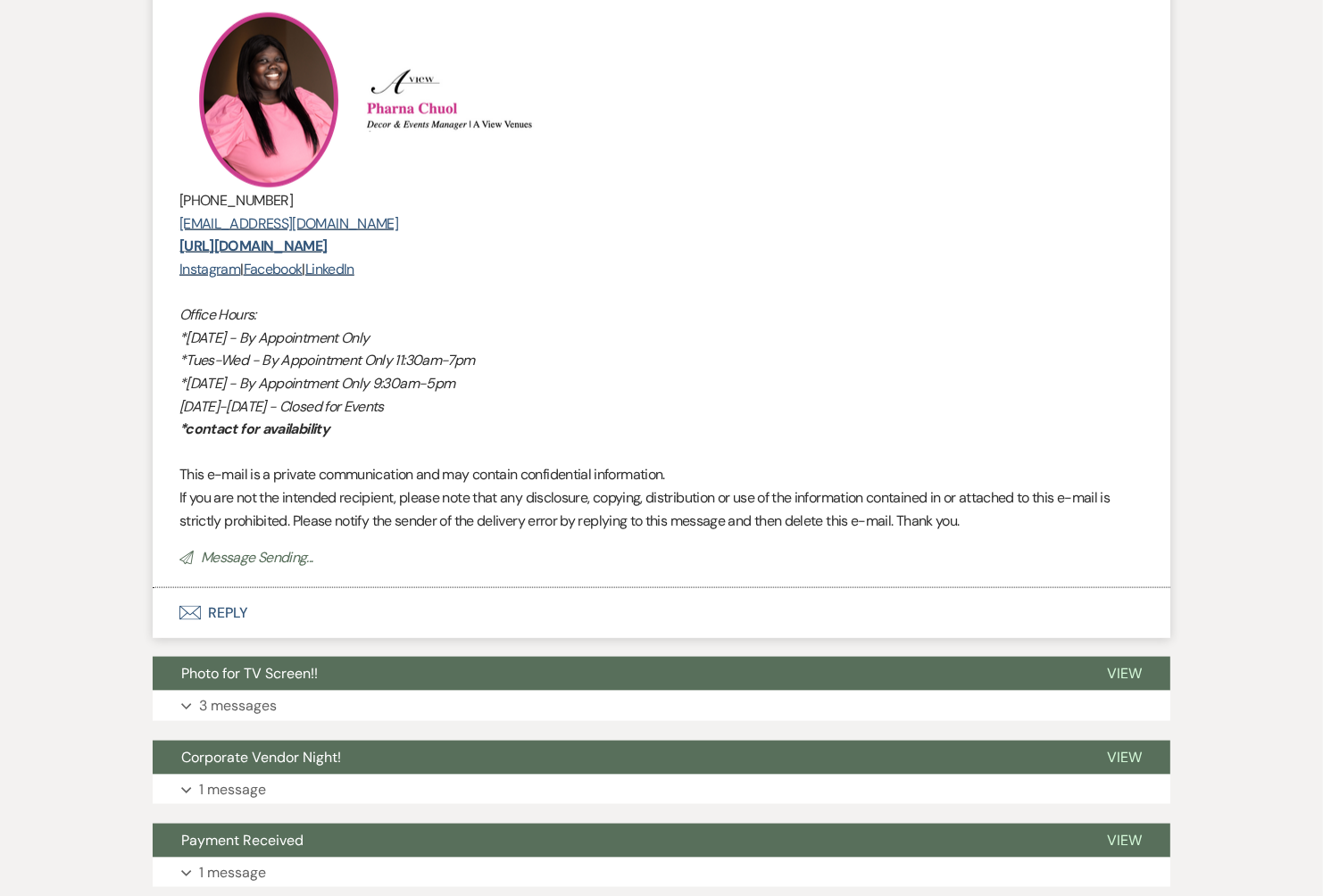
scroll to position [2607, 0]
